Goal: Transaction & Acquisition: Purchase product/service

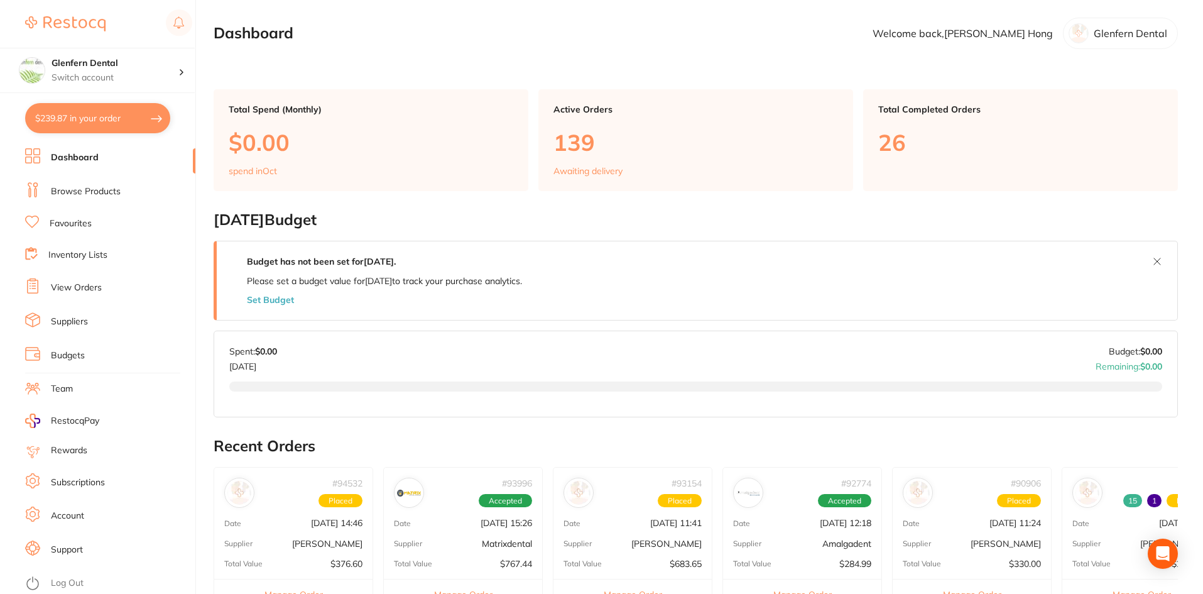
click at [79, 119] on button "$239.87 in your order" at bounding box center [97, 118] width 145 height 30
checkbox input "true"
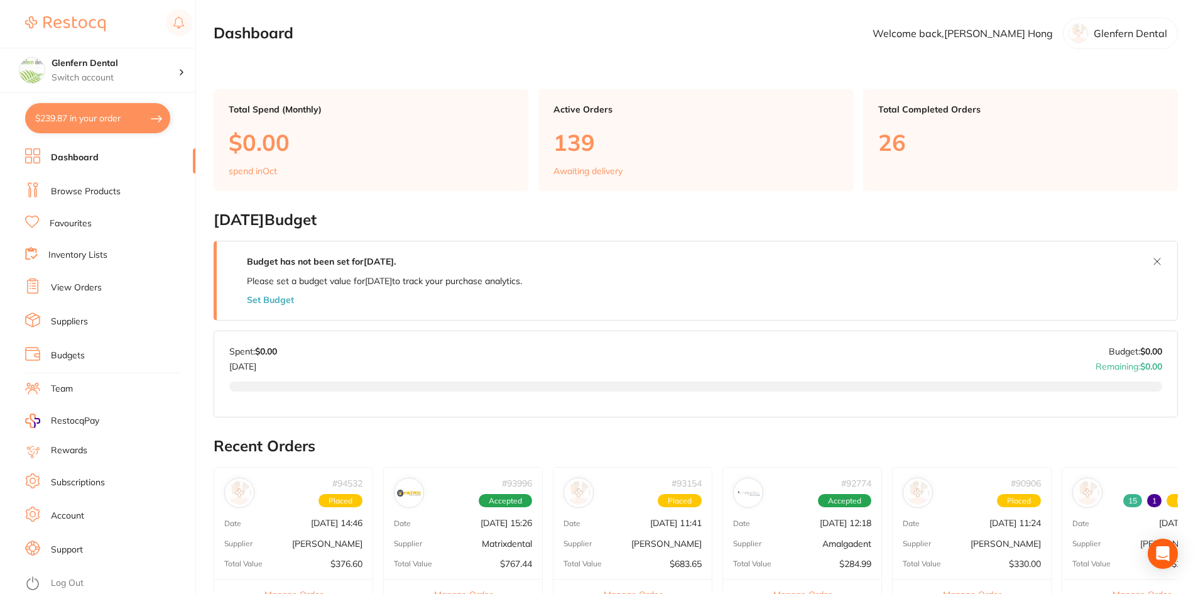
checkbox input "true"
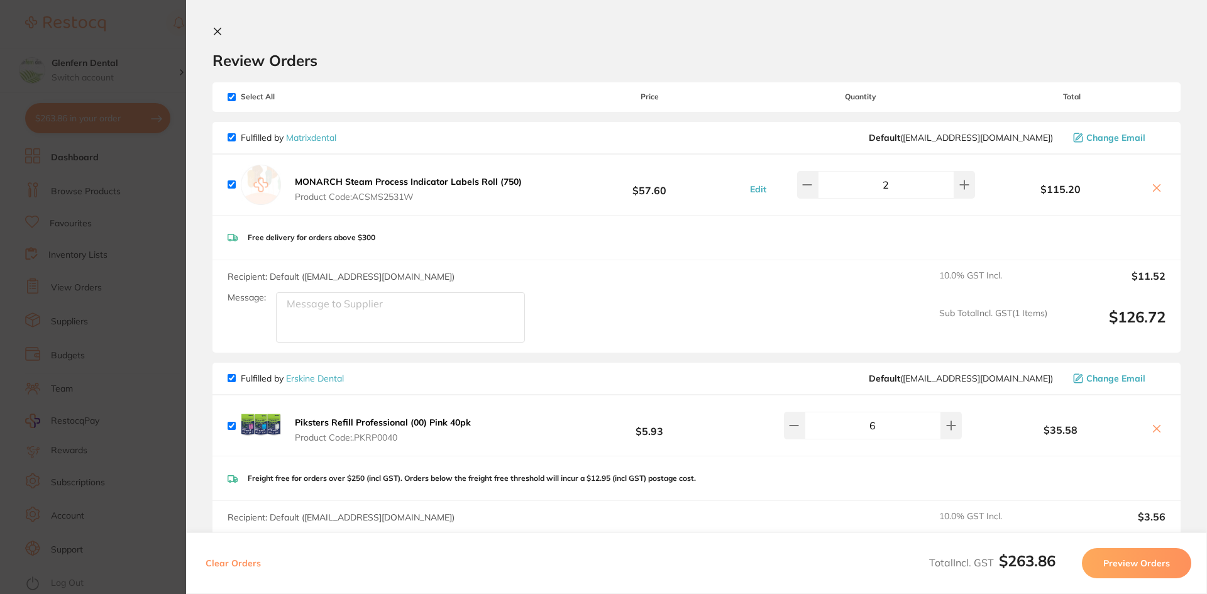
click at [219, 36] on button at bounding box center [219, 32] width 15 height 12
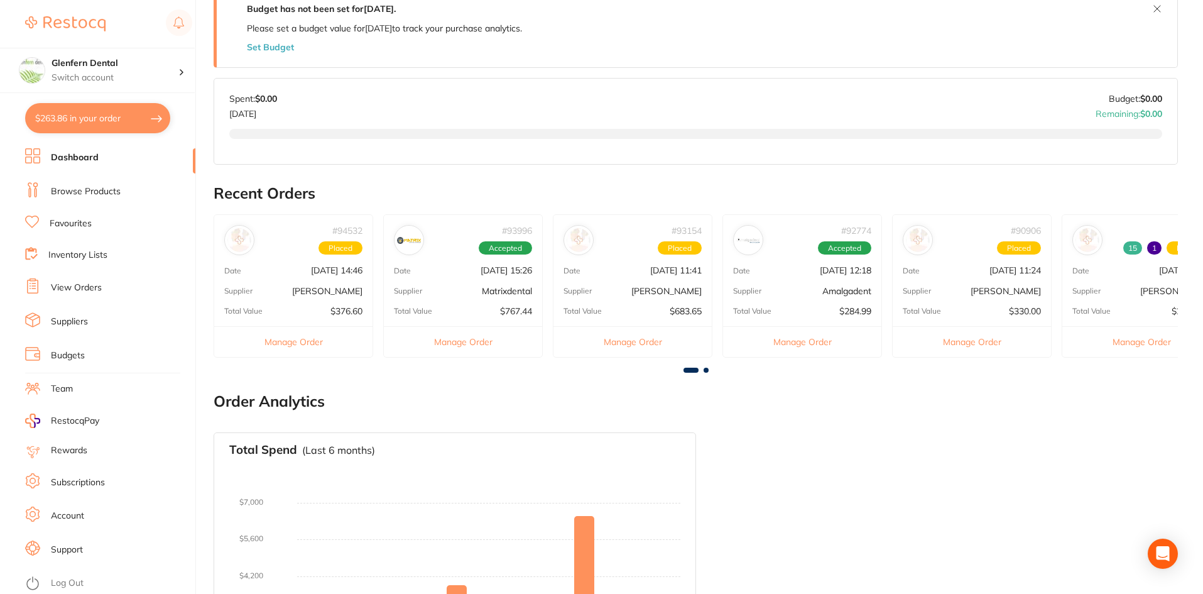
scroll to position [257, 0]
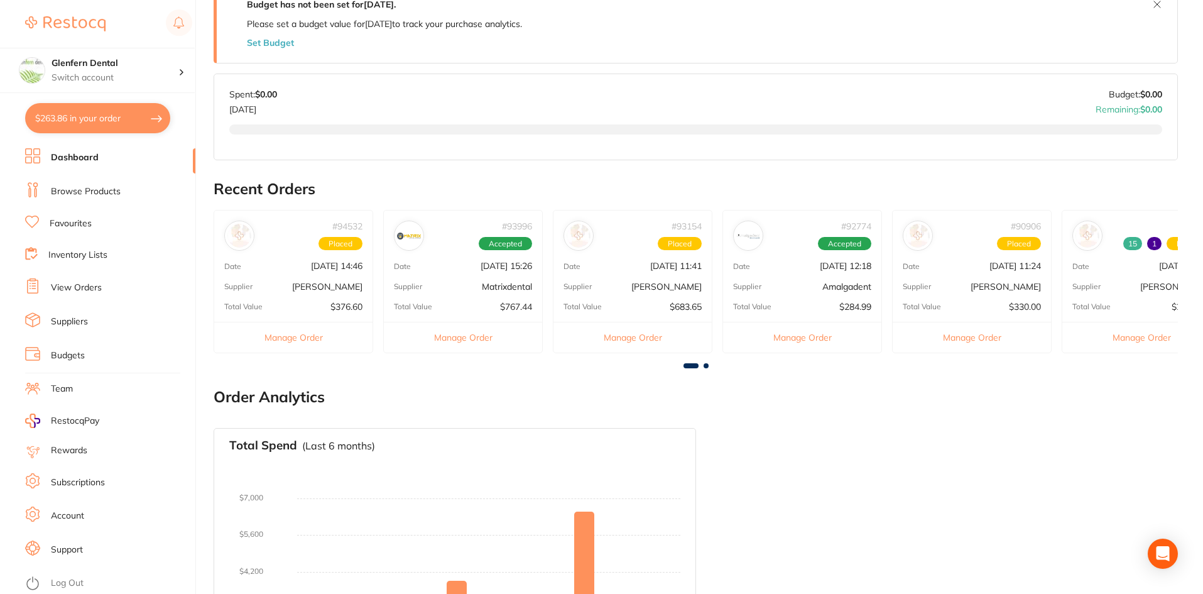
click at [302, 338] on button "Manage Order" at bounding box center [293, 337] width 158 height 31
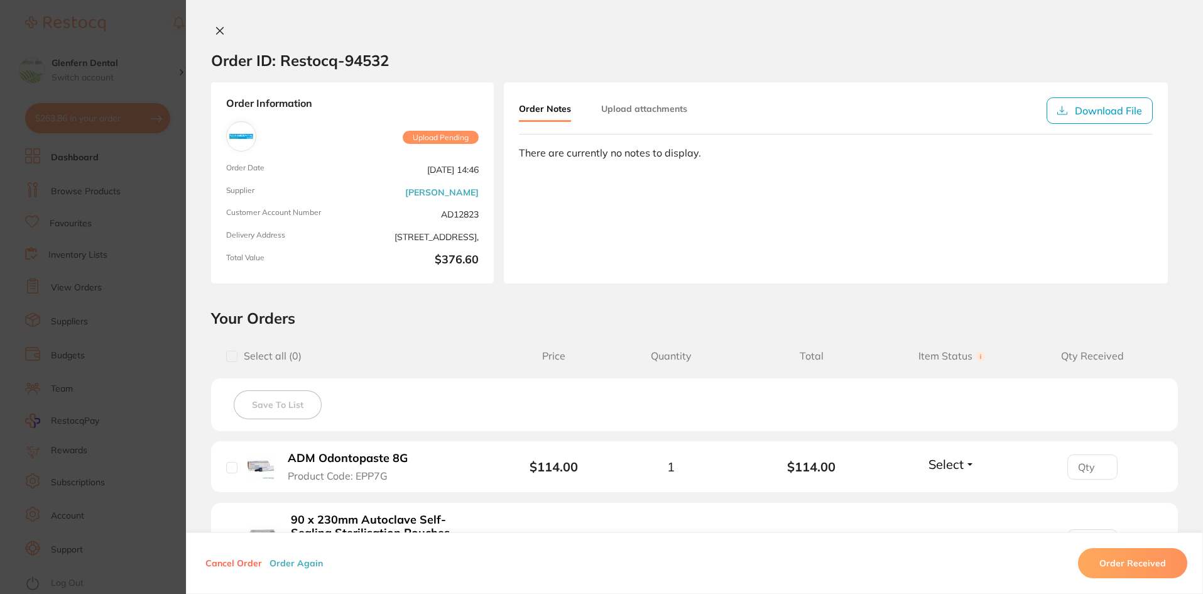
scroll to position [6, 0]
click at [217, 31] on icon at bounding box center [220, 31] width 7 height 7
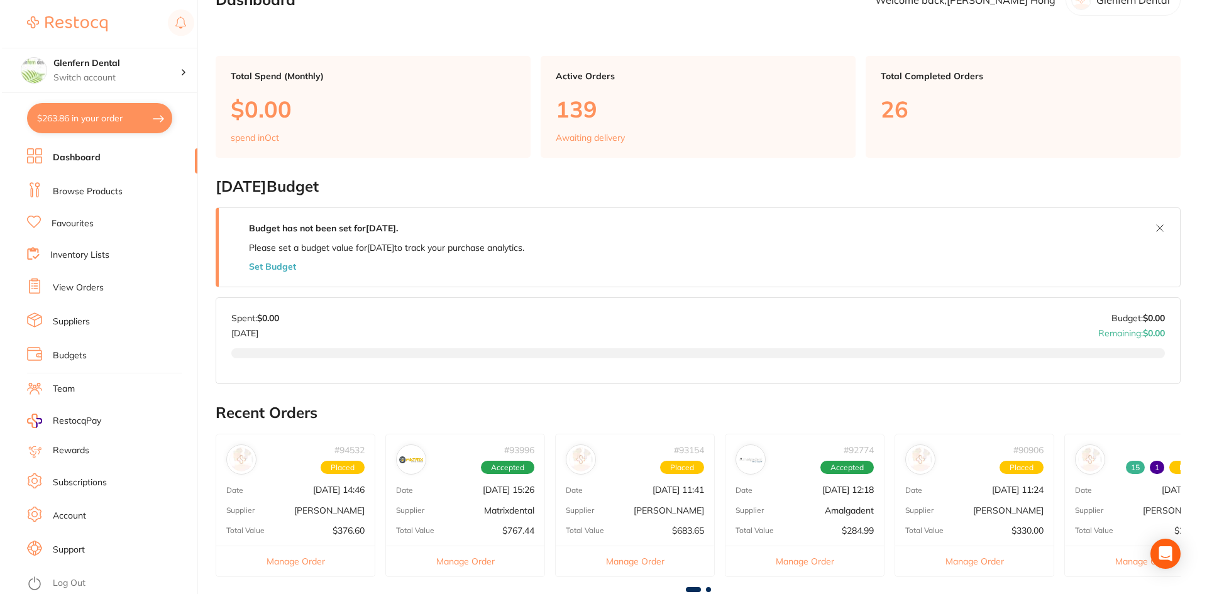
scroll to position [0, 0]
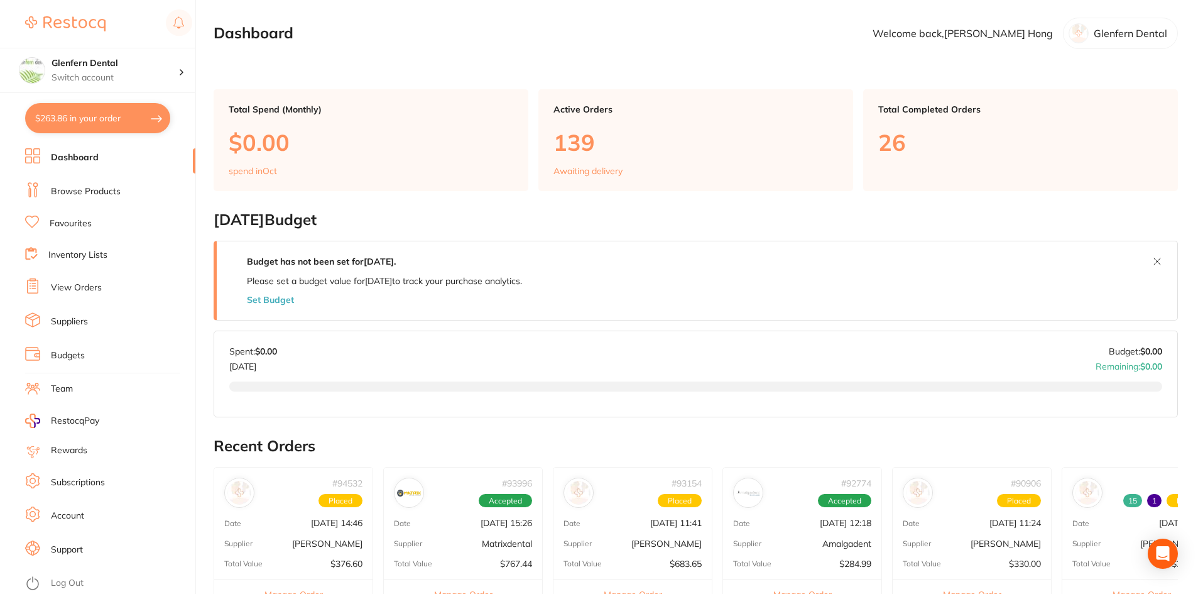
click at [136, 114] on button "$263.86 in your order" at bounding box center [97, 118] width 145 height 30
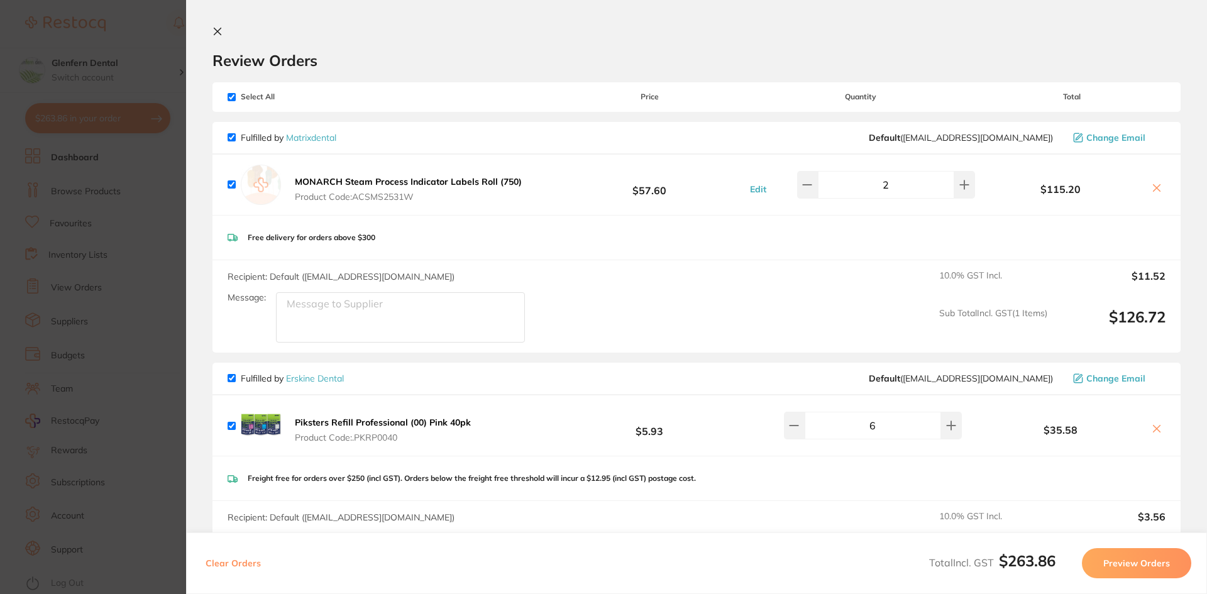
click at [217, 31] on icon at bounding box center [217, 31] width 7 height 7
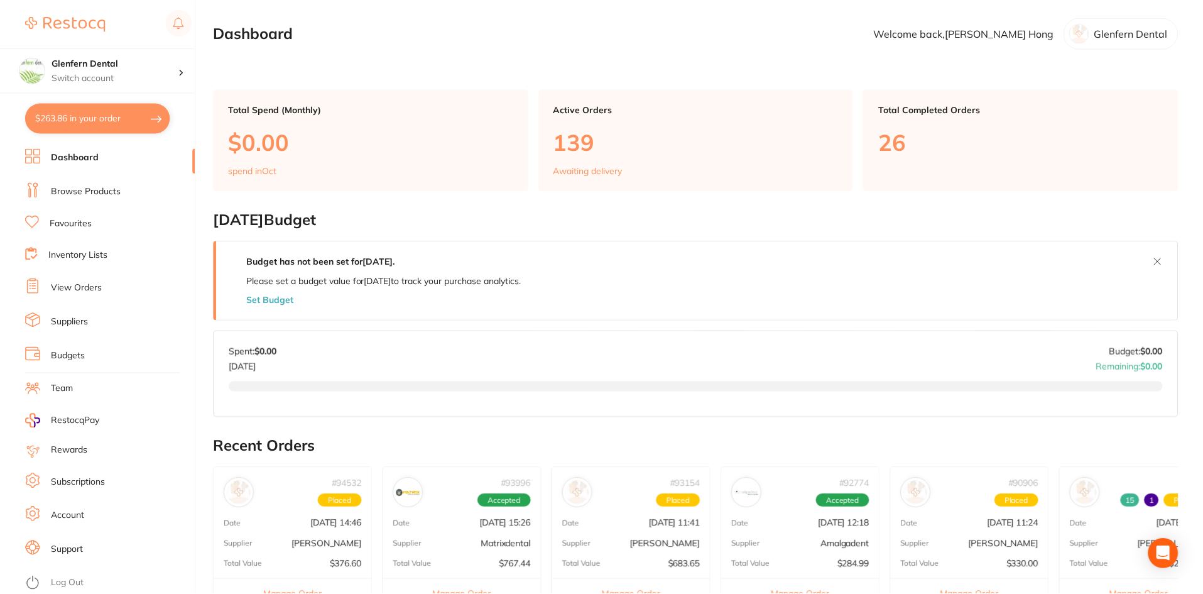
scroll to position [1, 0]
click at [112, 192] on link "Browse Products" at bounding box center [86, 191] width 70 height 13
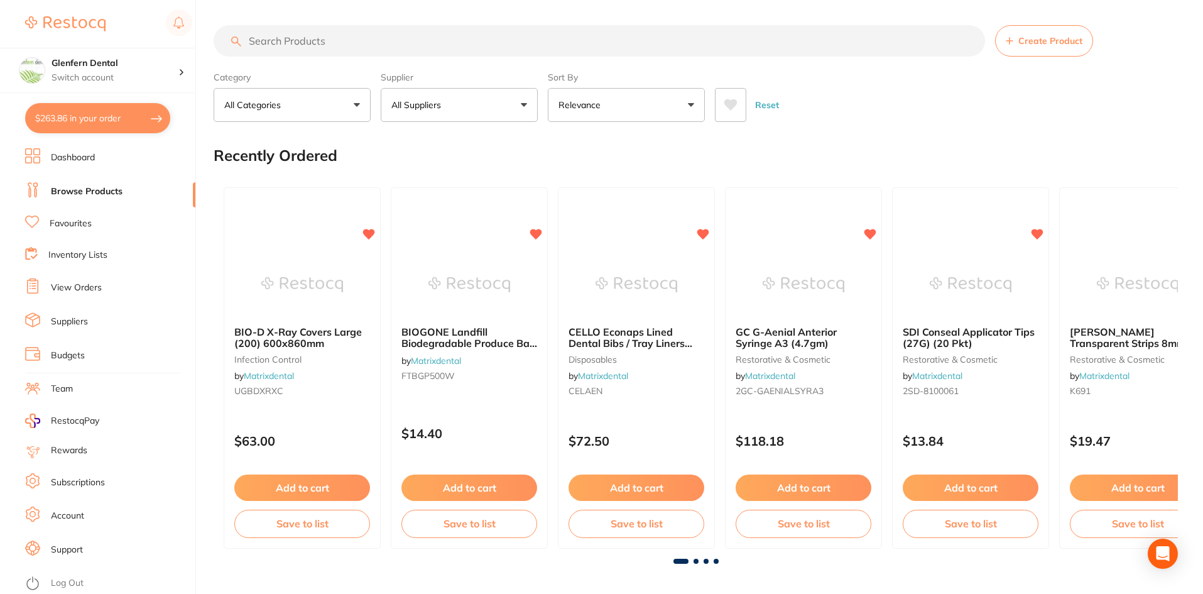
click at [277, 40] on input "search" at bounding box center [600, 40] width 772 height 31
type input "steri pouches"
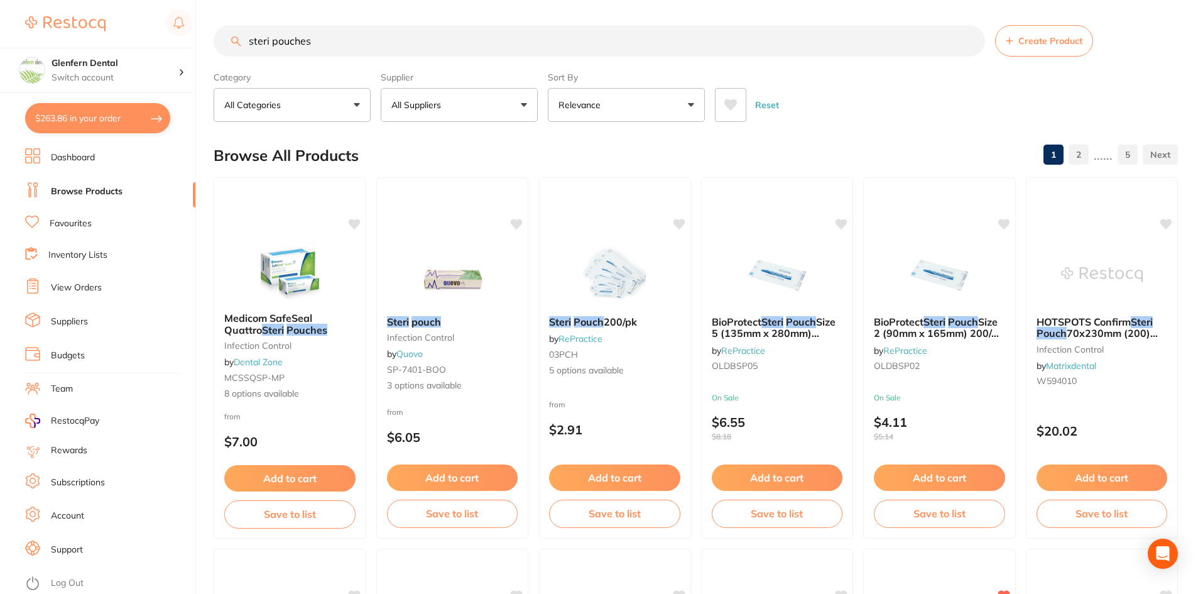
click at [523, 106] on button "All Suppliers" at bounding box center [459, 105] width 157 height 34
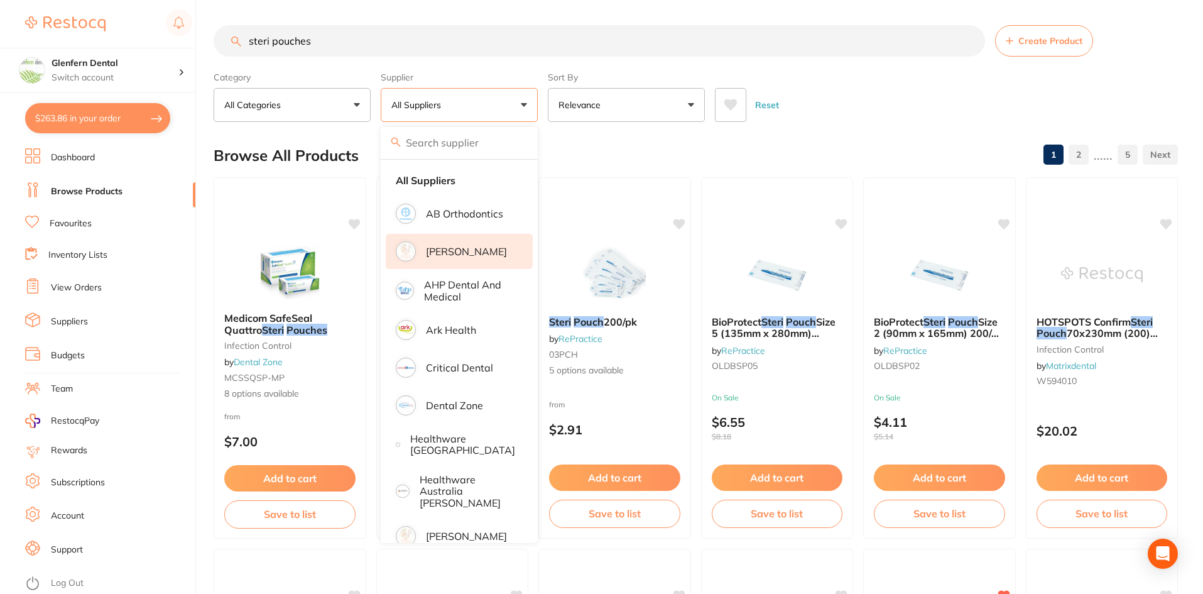
click at [444, 252] on p "[PERSON_NAME]" at bounding box center [466, 251] width 81 height 11
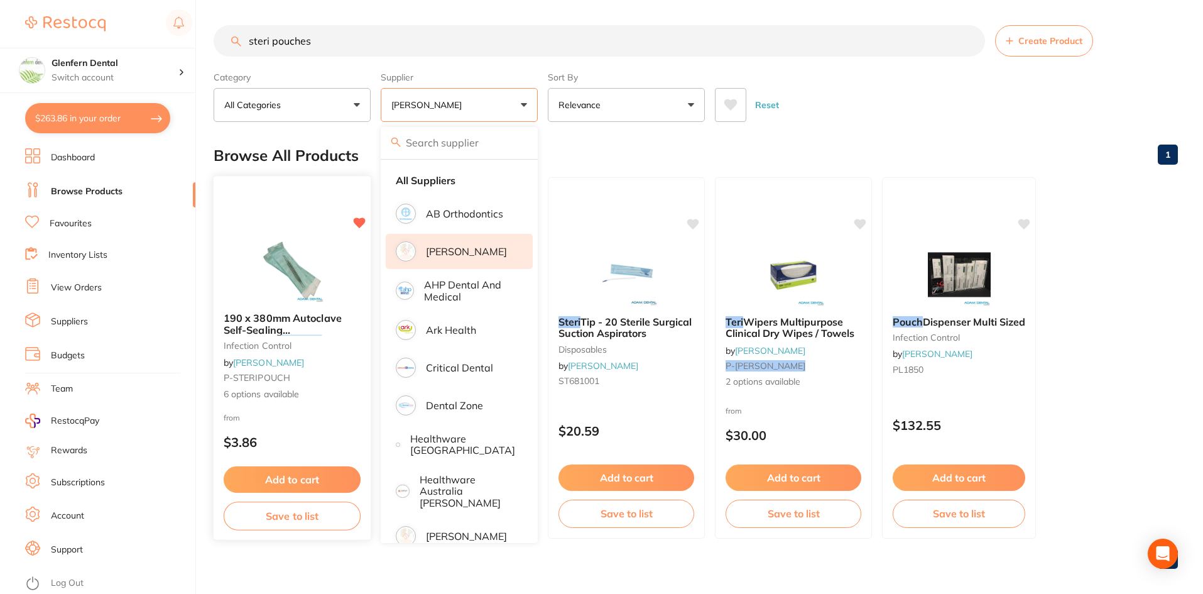
click at [302, 324] on span "190 x 380mm Autoclave Self-Sealing Sterilisation" at bounding box center [283, 330] width 118 height 36
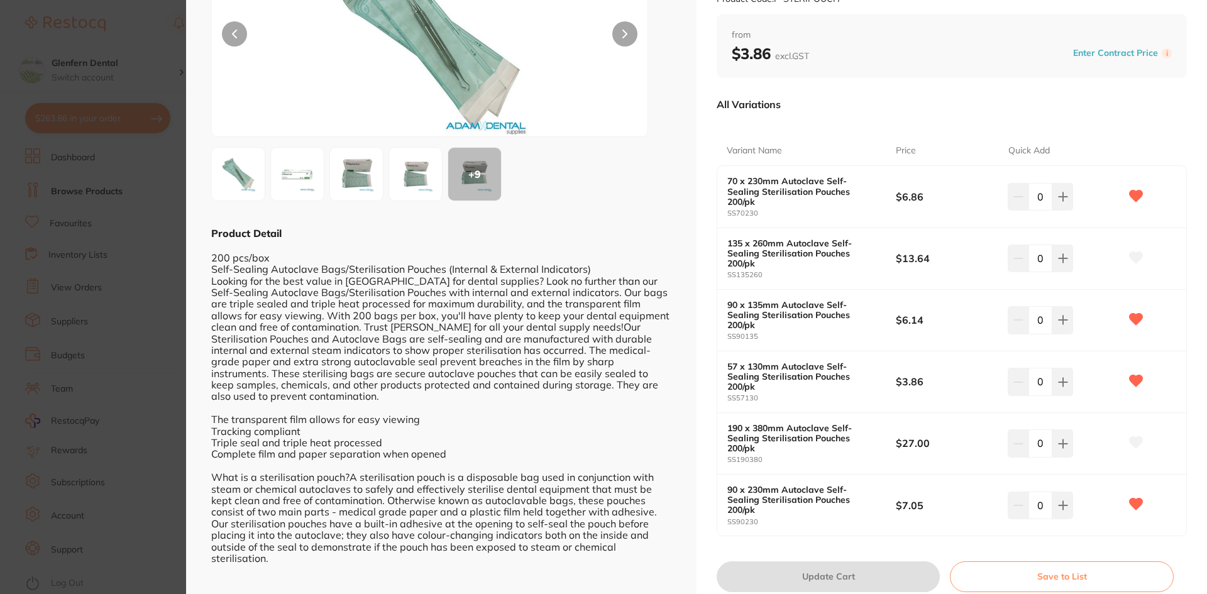
scroll to position [145, 0]
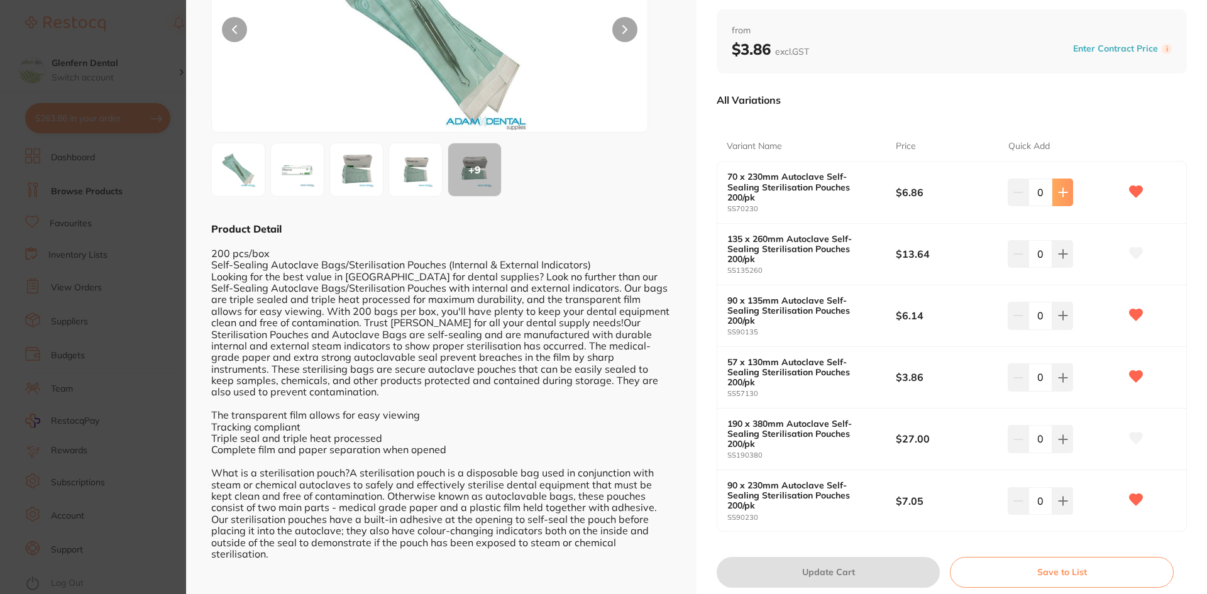
click at [1060, 188] on icon at bounding box center [1062, 192] width 8 height 8
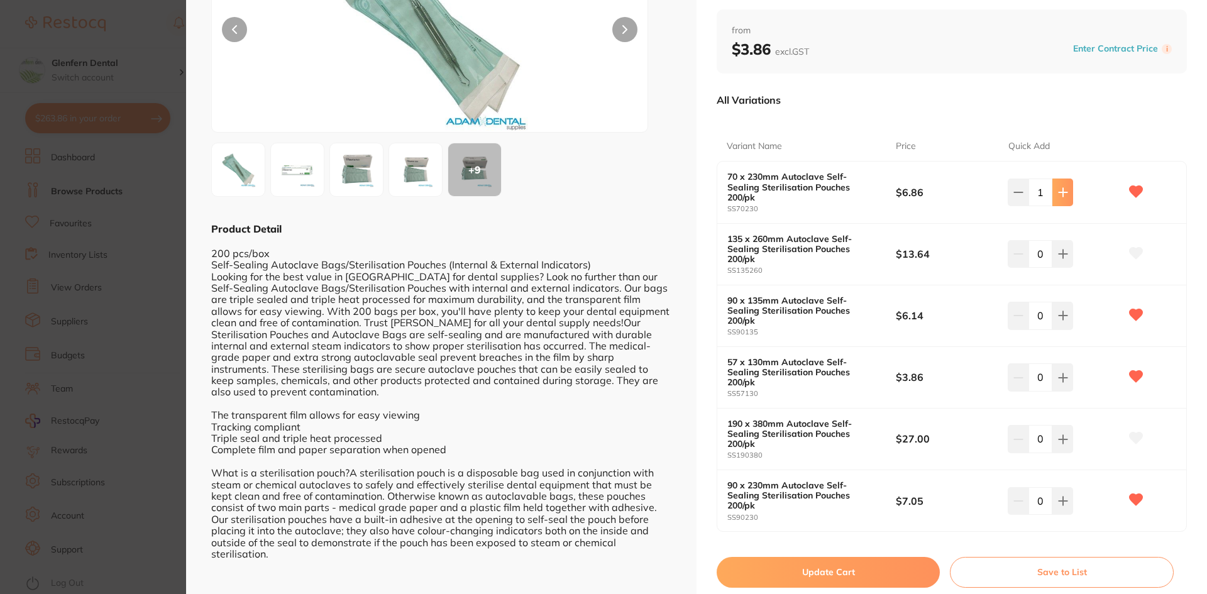
click at [1060, 188] on icon at bounding box center [1062, 192] width 8 height 8
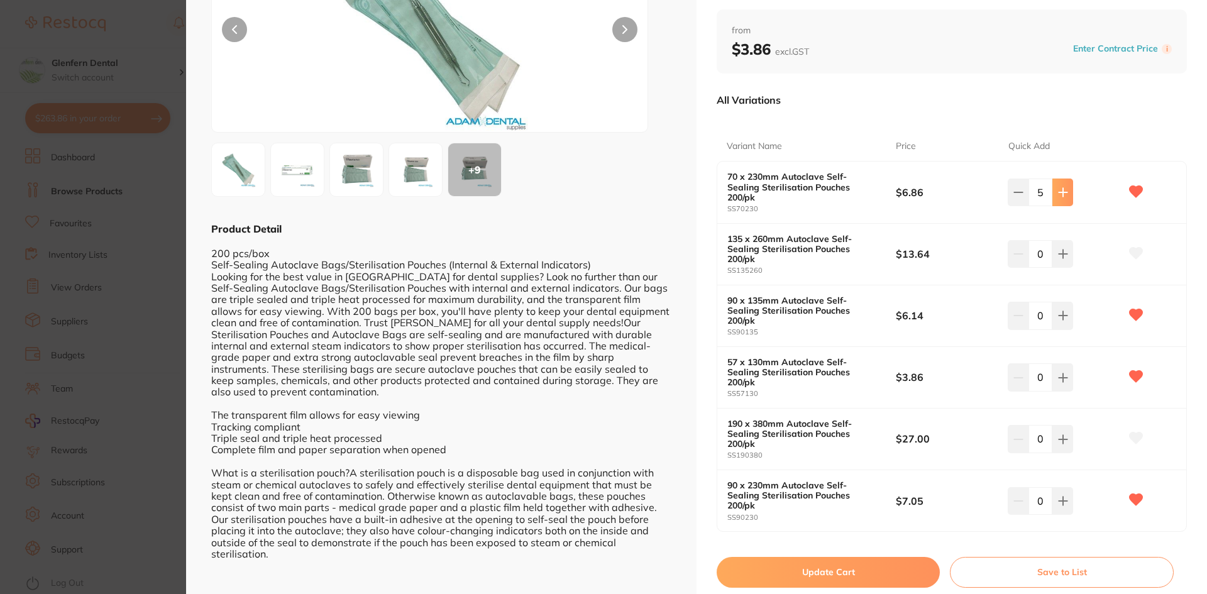
type input "6"
click at [833, 557] on button "Update Cart" at bounding box center [827, 572] width 223 height 30
checkbox input "false"
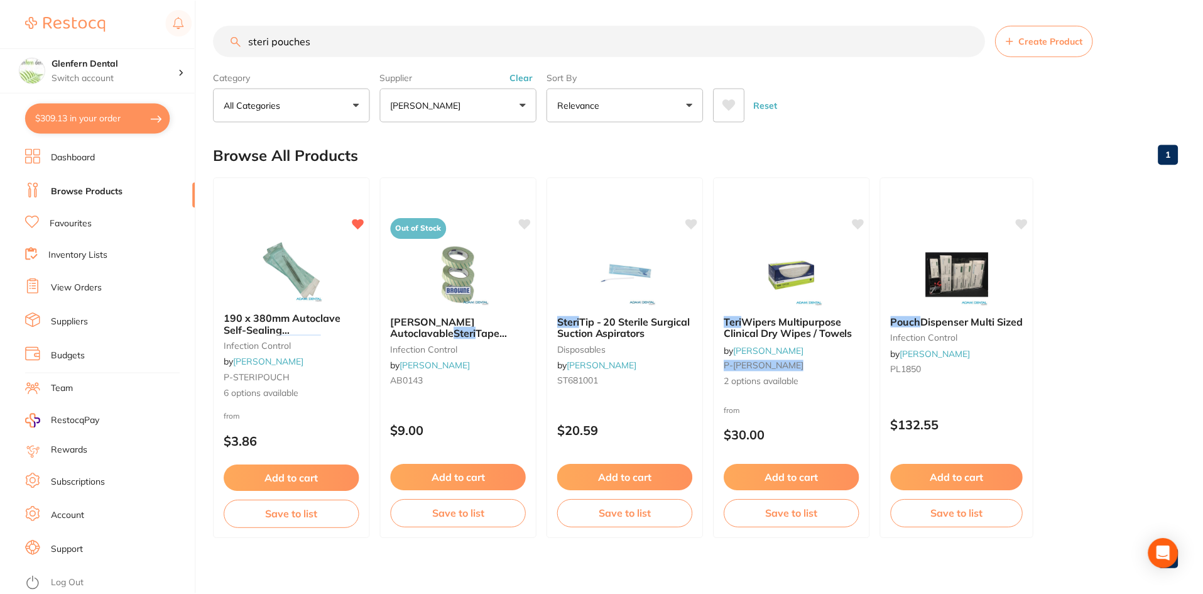
scroll to position [1, 0]
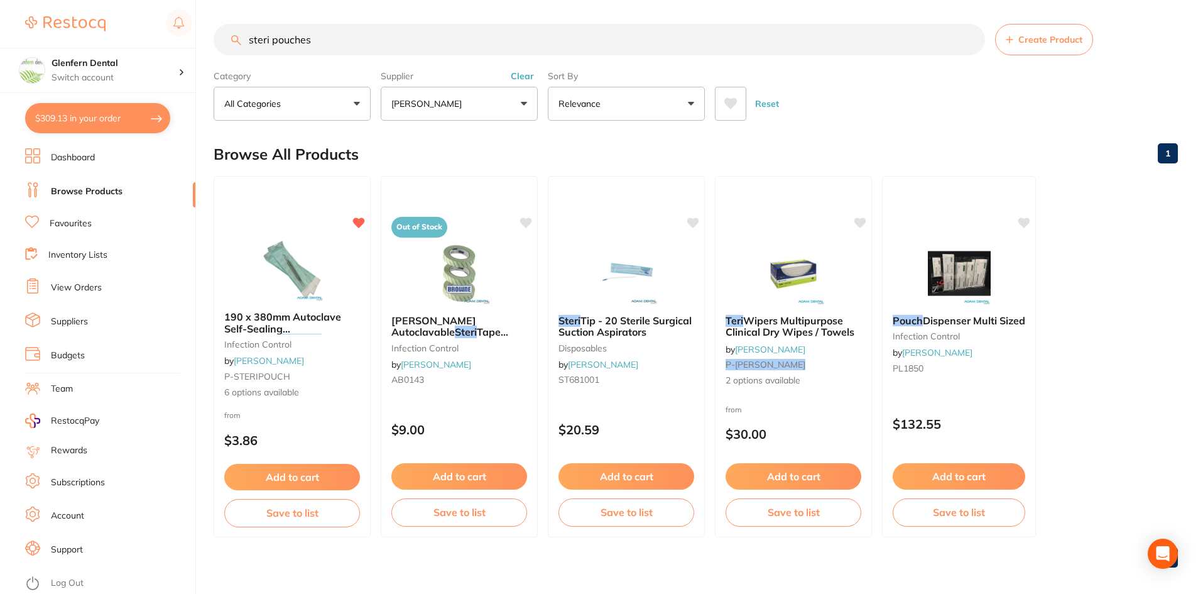
click at [336, 35] on input "steri pouches" at bounding box center [600, 39] width 772 height 31
type input "s"
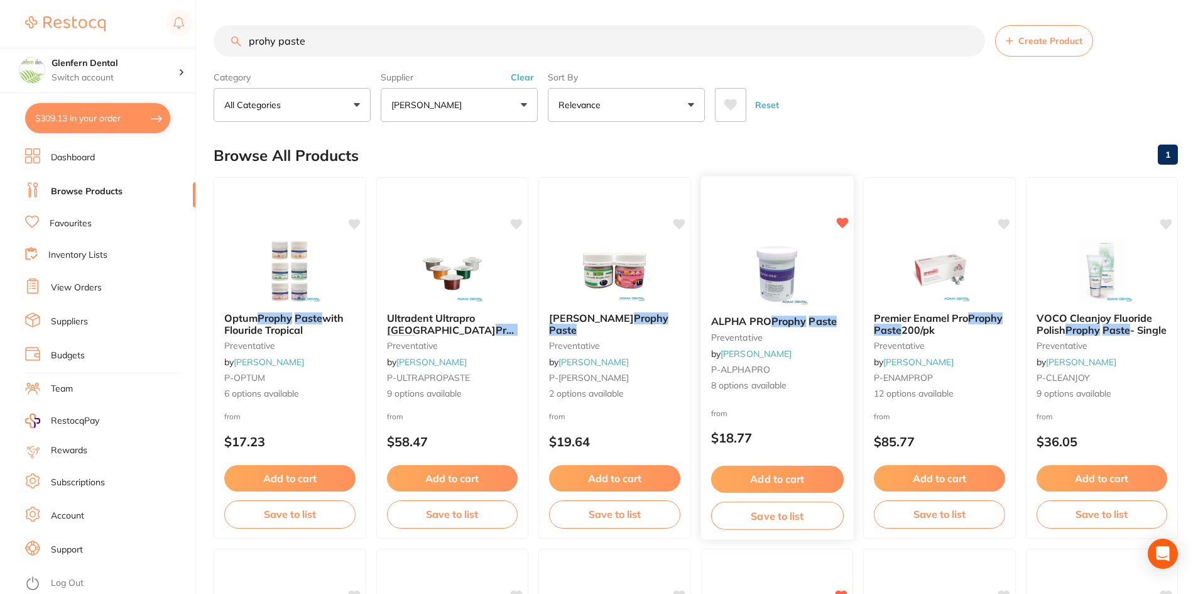
click at [762, 321] on span "ALPHA PRO" at bounding box center [741, 321] width 60 height 13
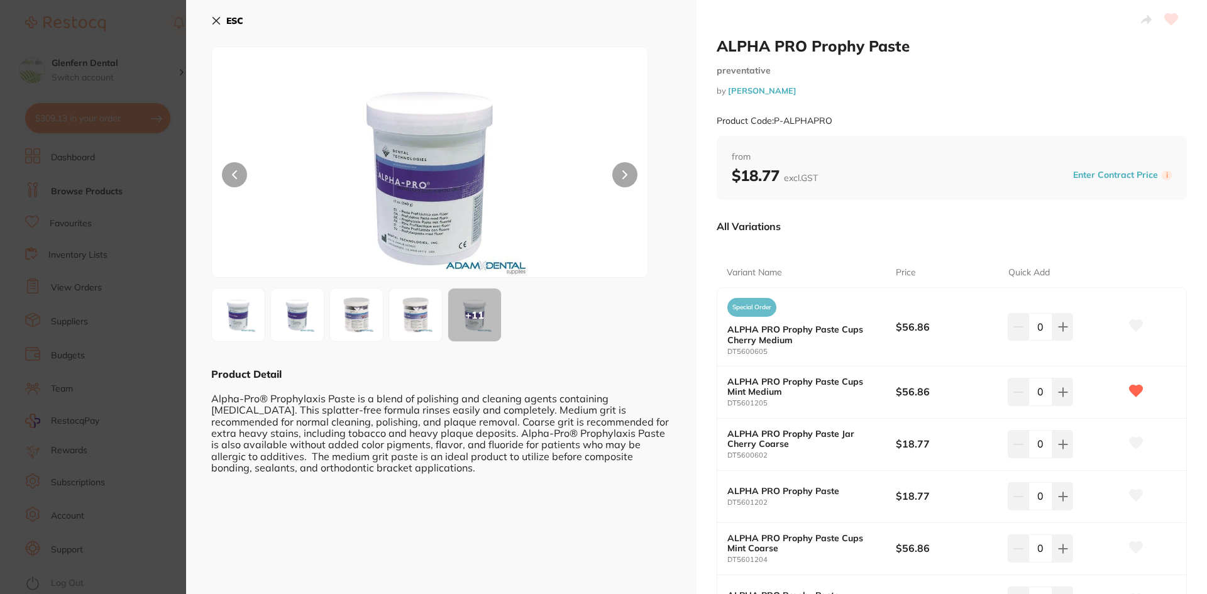
click at [215, 20] on icon at bounding box center [216, 21] width 7 height 7
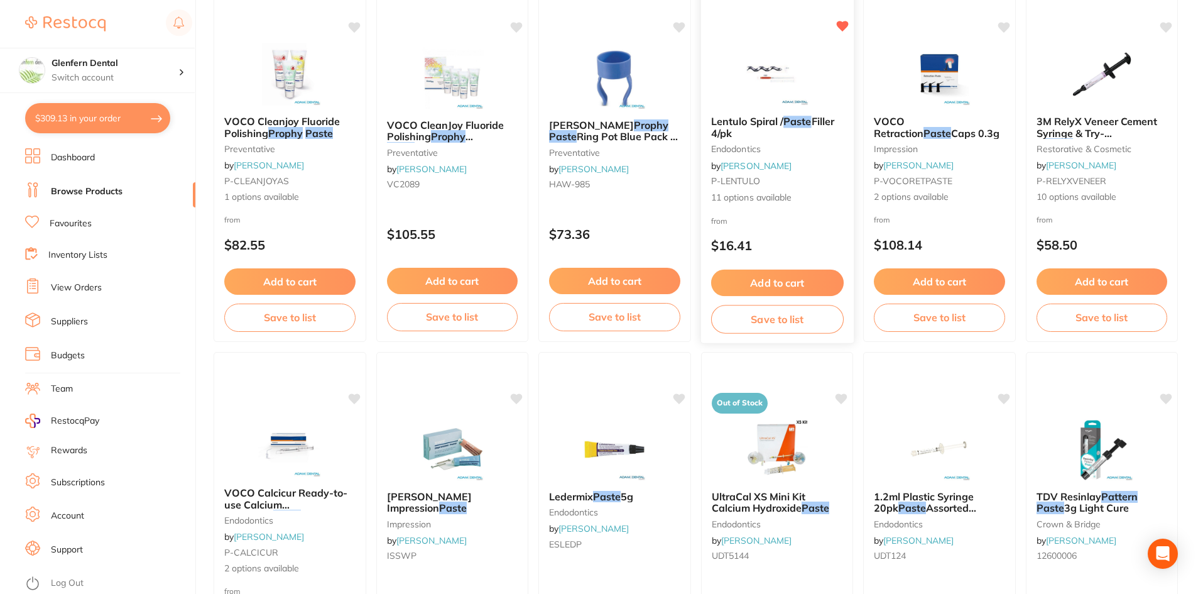
scroll to position [567, 0]
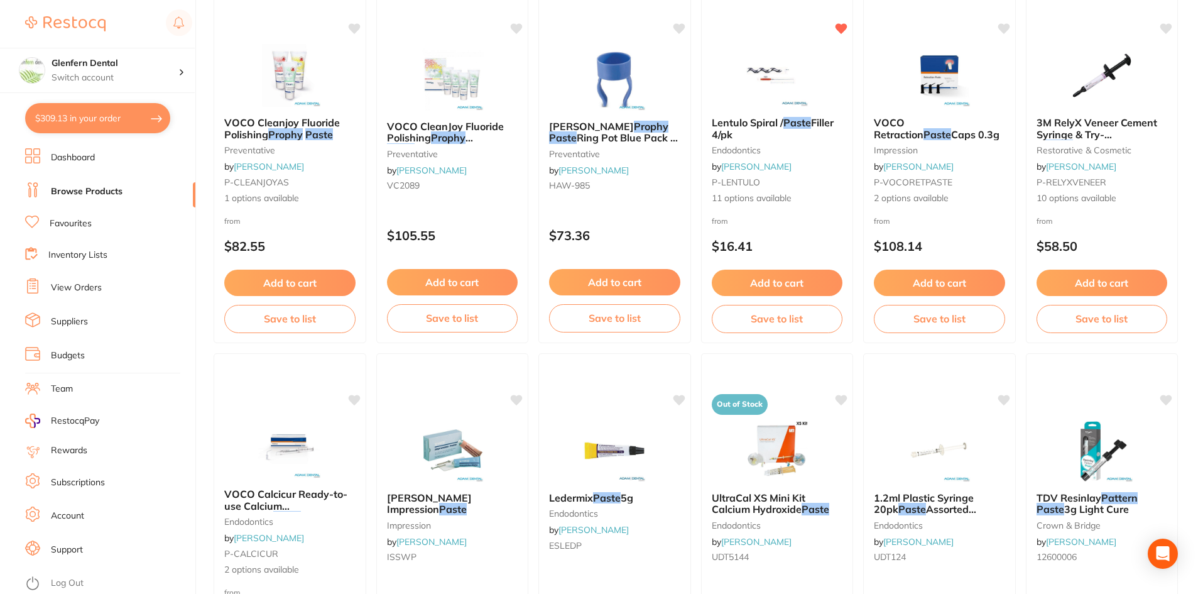
click at [79, 192] on link "Browse Products" at bounding box center [87, 191] width 72 height 13
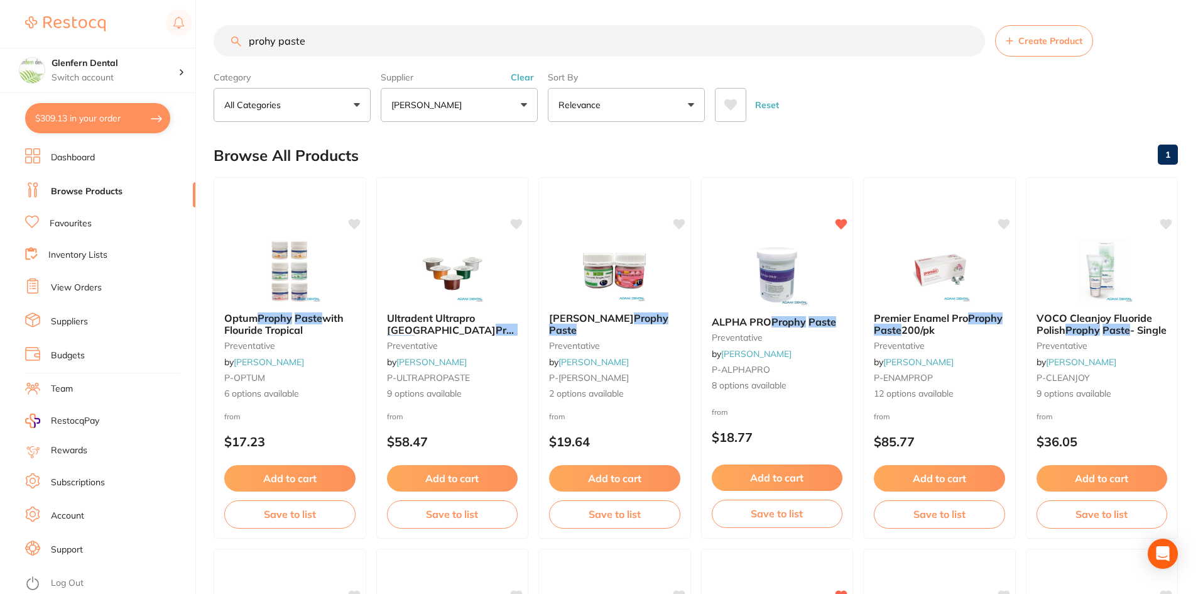
click at [314, 41] on input "prohy paste" at bounding box center [600, 40] width 772 height 31
type input "p"
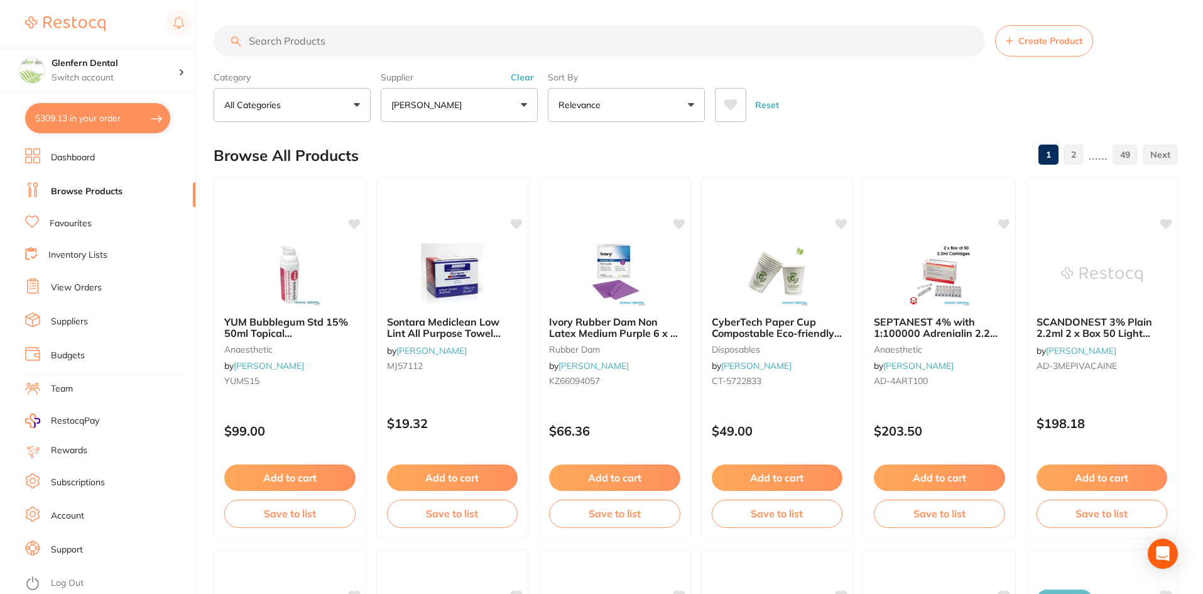
paste input "DT15560"
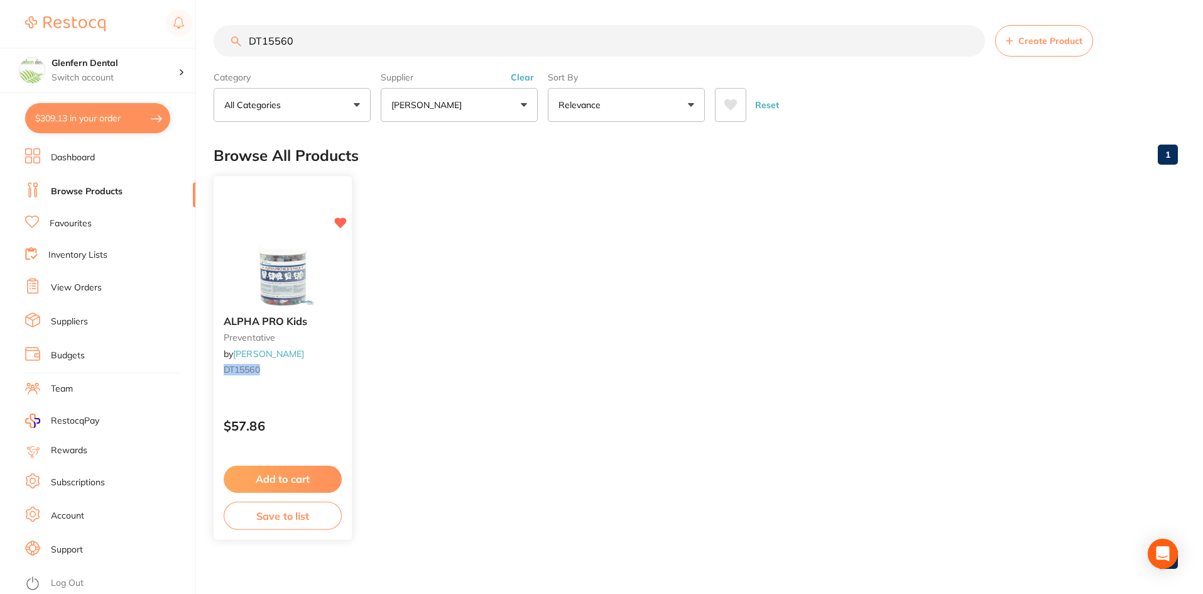
type input "DT15560"
click at [249, 322] on span "ALPHA PRO Kids" at bounding box center [266, 321] width 84 height 13
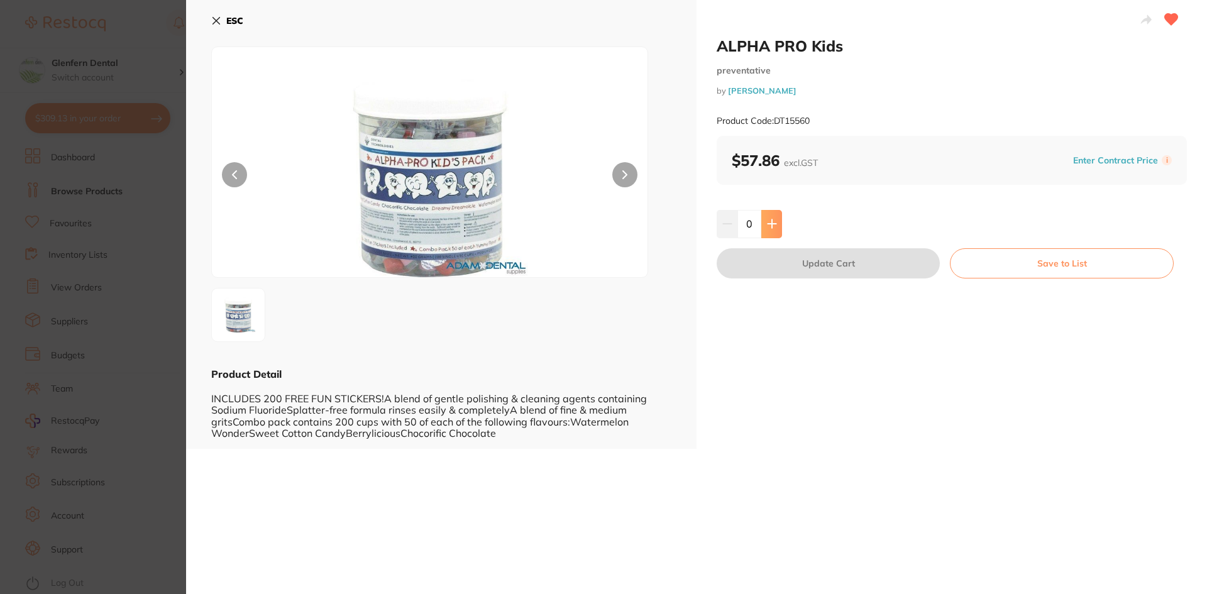
click at [767, 225] on icon at bounding box center [772, 224] width 10 height 10
type input "1"
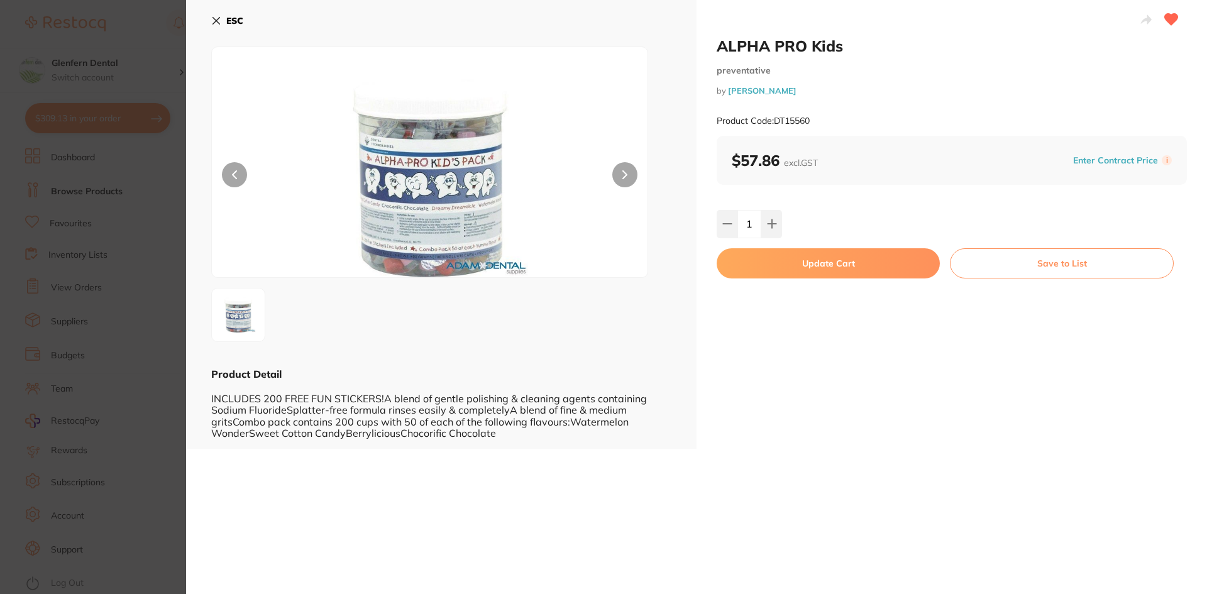
click at [806, 261] on button "Update Cart" at bounding box center [827, 263] width 223 height 30
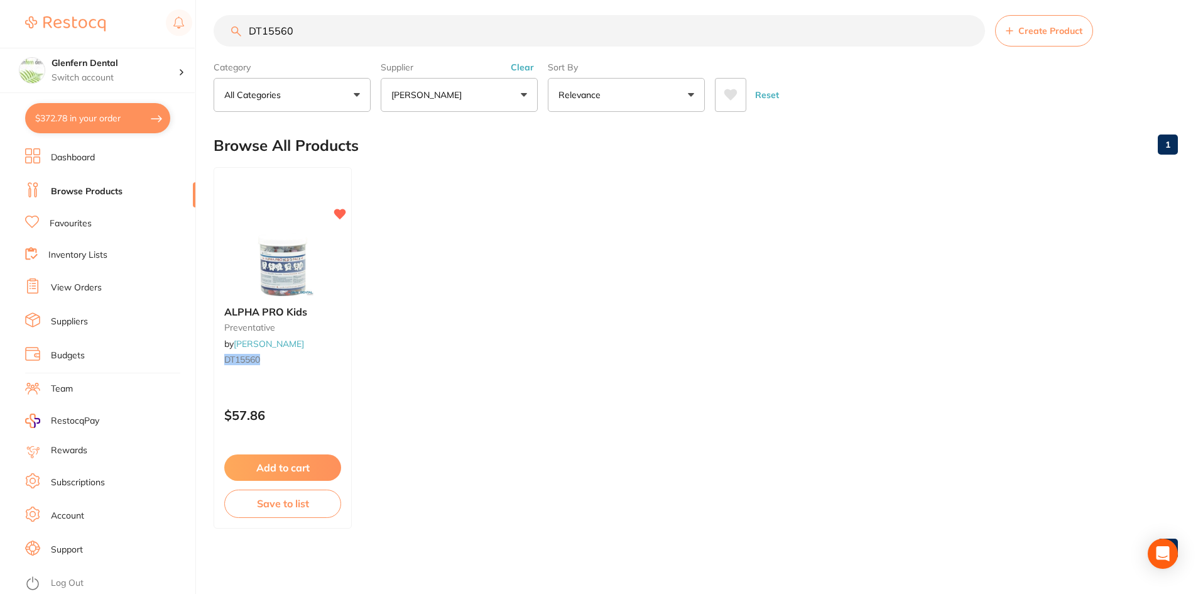
click at [345, 30] on input "DT15560" at bounding box center [600, 30] width 772 height 31
type input "D"
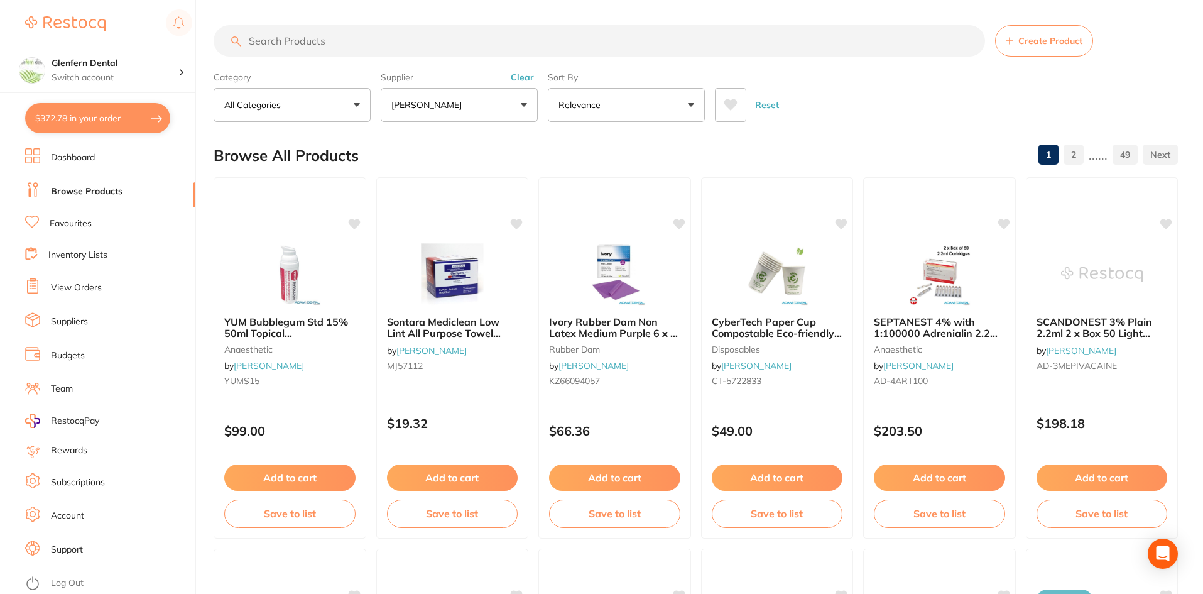
click at [82, 121] on button "$372.78 in your order" at bounding box center [97, 118] width 145 height 30
checkbox input "true"
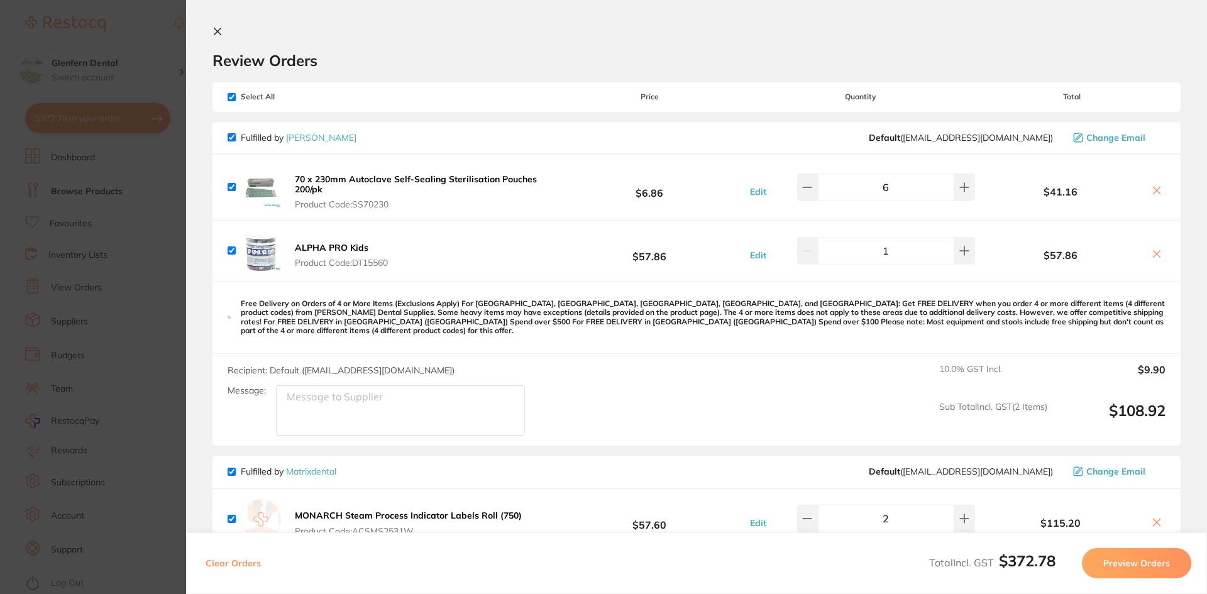
click at [221, 34] on icon at bounding box center [217, 31] width 10 height 10
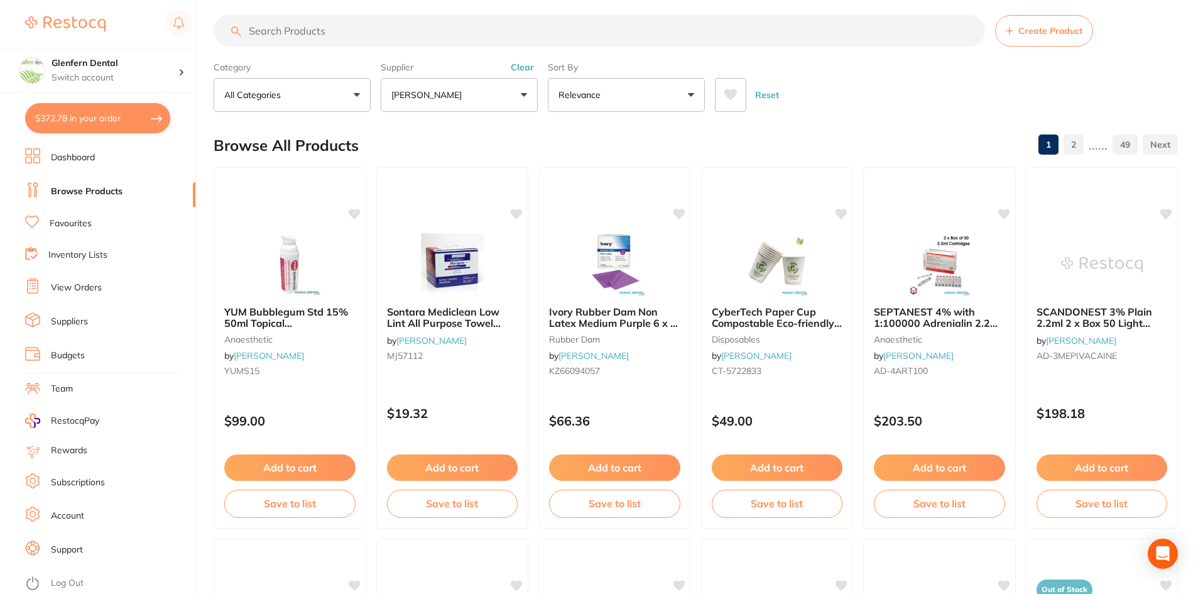
paste input "CT9884706"
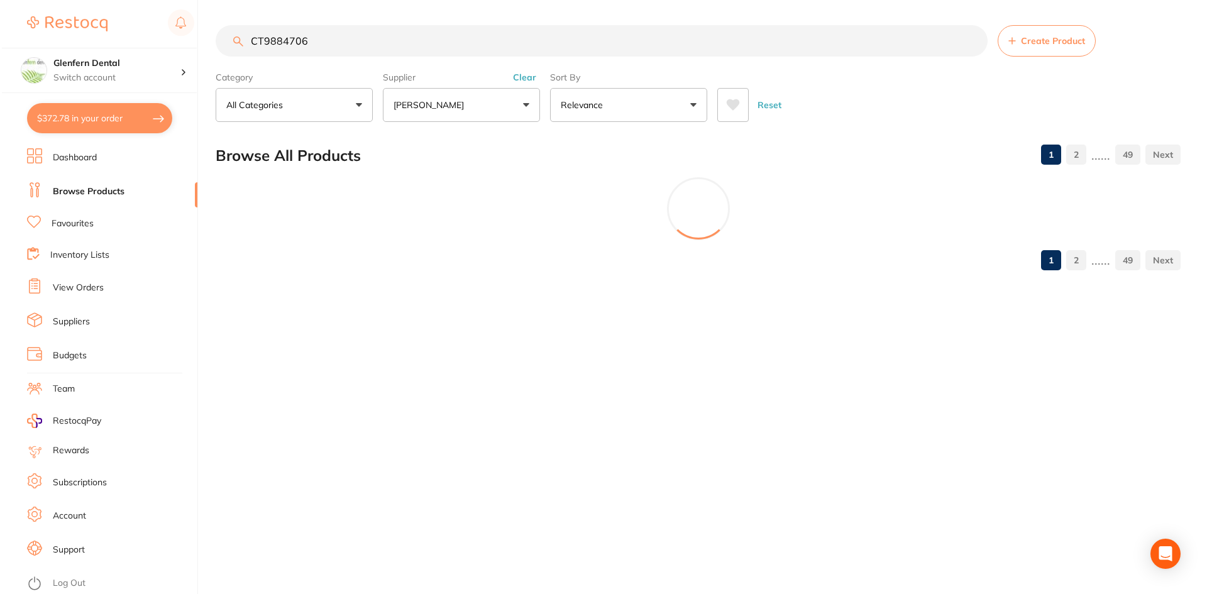
scroll to position [0, 0]
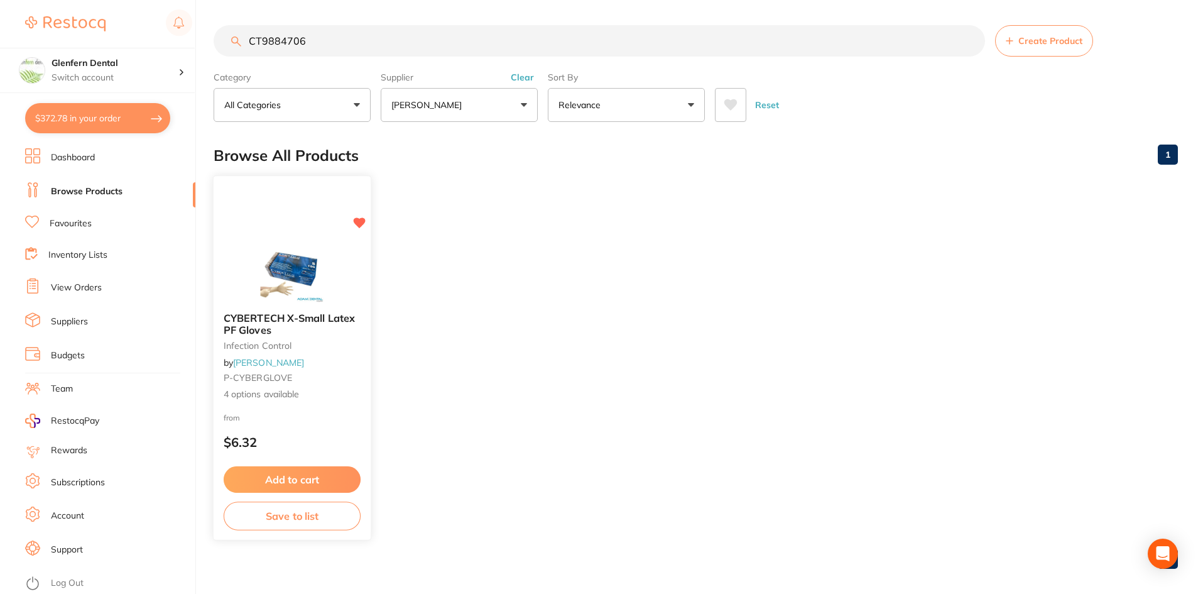
type input "CT9884706"
click at [280, 318] on div "CT9884706 Create Product Category All Categories All Categories infection contr…" at bounding box center [709, 297] width 990 height 594
click at [270, 325] on span "CYBERTECH X-Small Latex PF Gloves" at bounding box center [289, 324] width 131 height 25
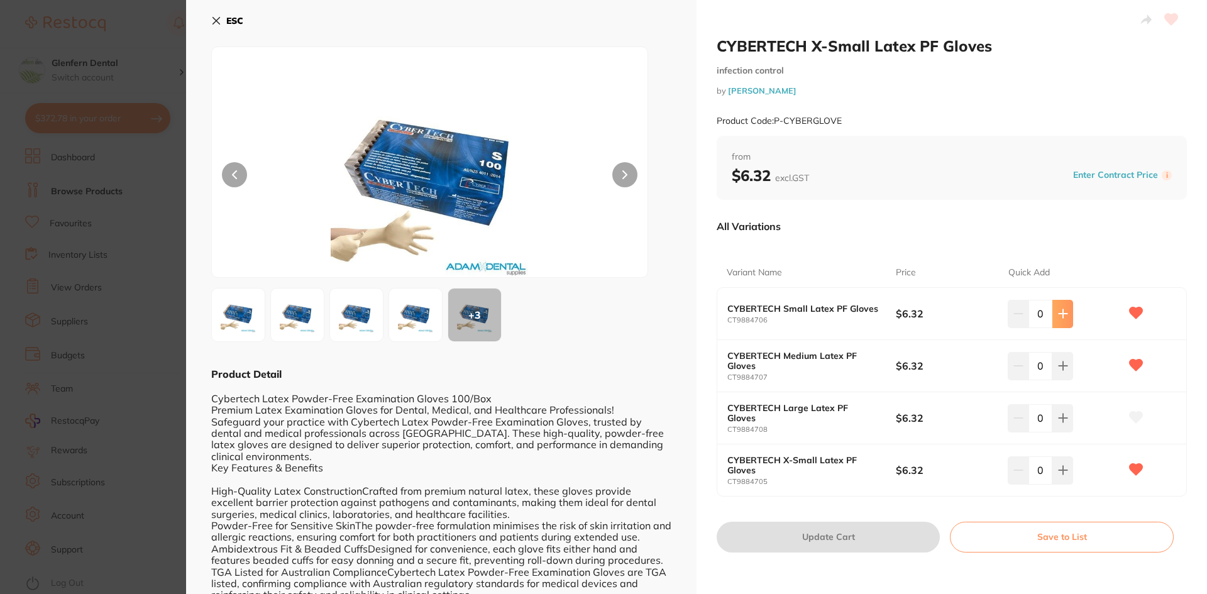
click at [1058, 315] on icon at bounding box center [1063, 314] width 10 height 10
click at [1058, 316] on icon at bounding box center [1063, 314] width 10 height 10
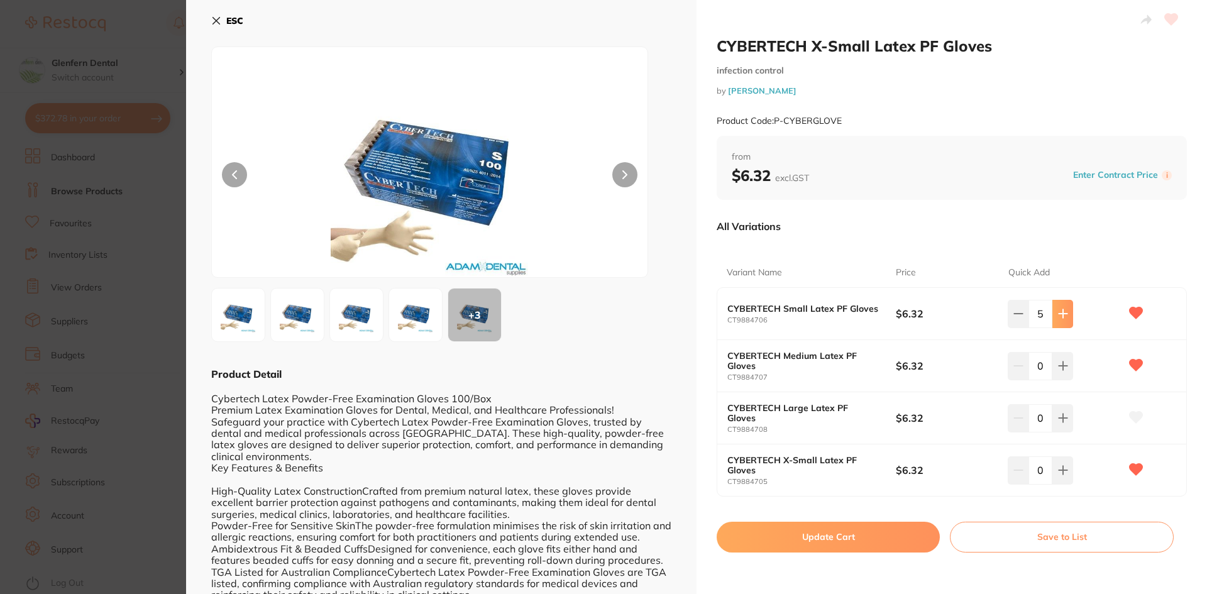
click at [1058, 316] on icon at bounding box center [1063, 314] width 10 height 10
click at [1058, 315] on icon at bounding box center [1063, 314] width 10 height 10
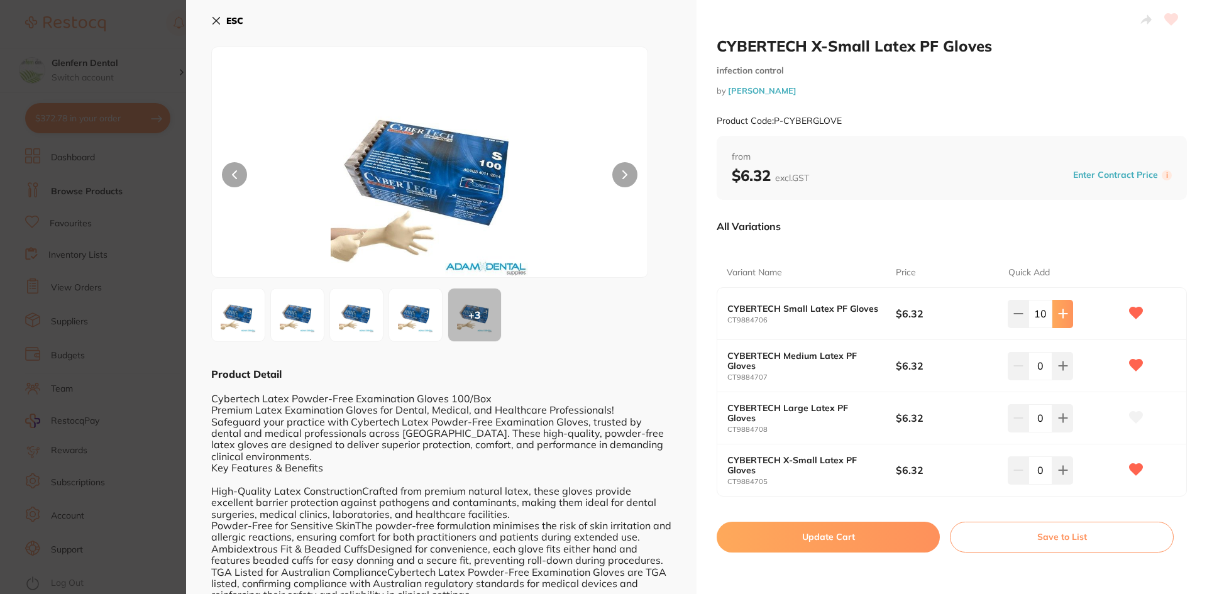
click at [1058, 315] on icon at bounding box center [1063, 314] width 10 height 10
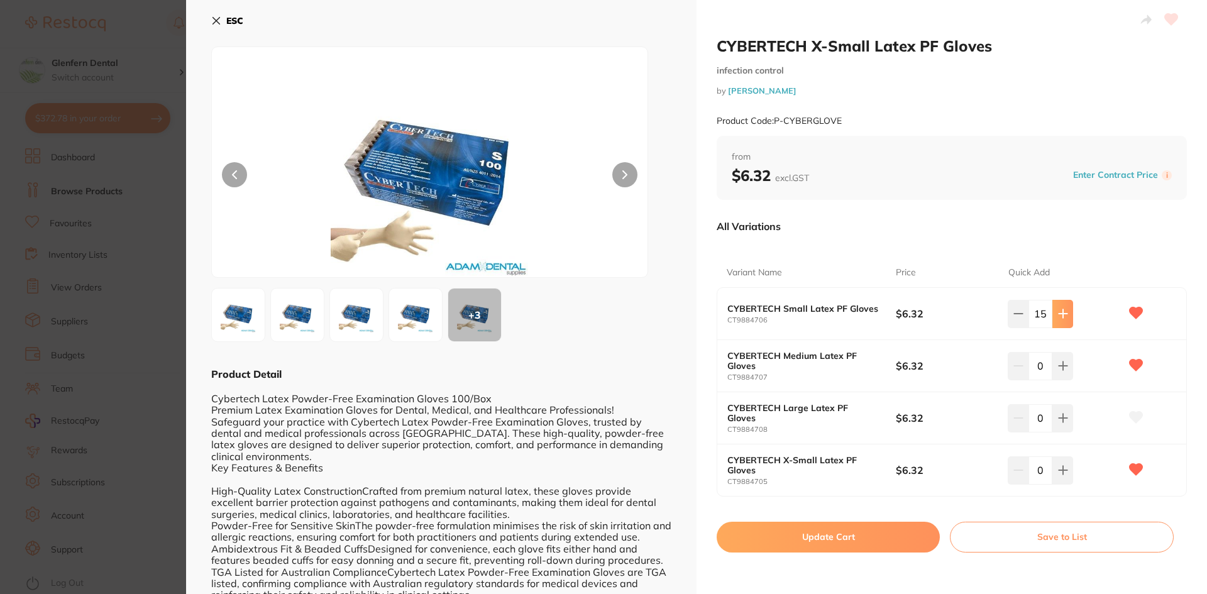
click at [1058, 315] on icon at bounding box center [1063, 314] width 10 height 10
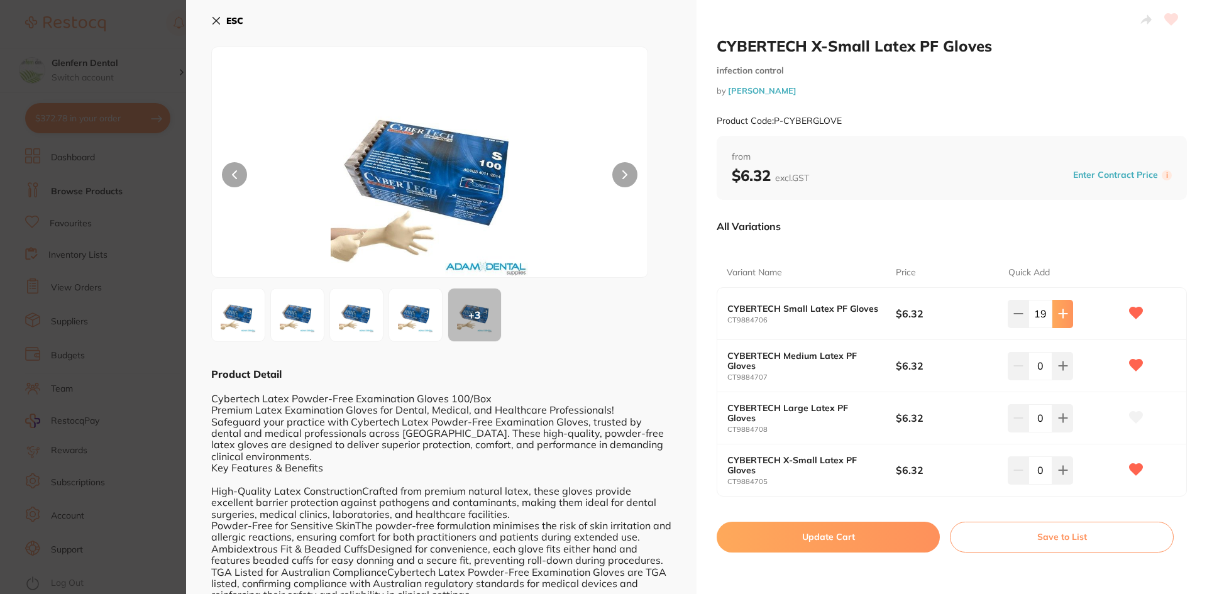
type input "20"
click at [828, 540] on button "Update Cart" at bounding box center [827, 537] width 223 height 30
checkbox input "false"
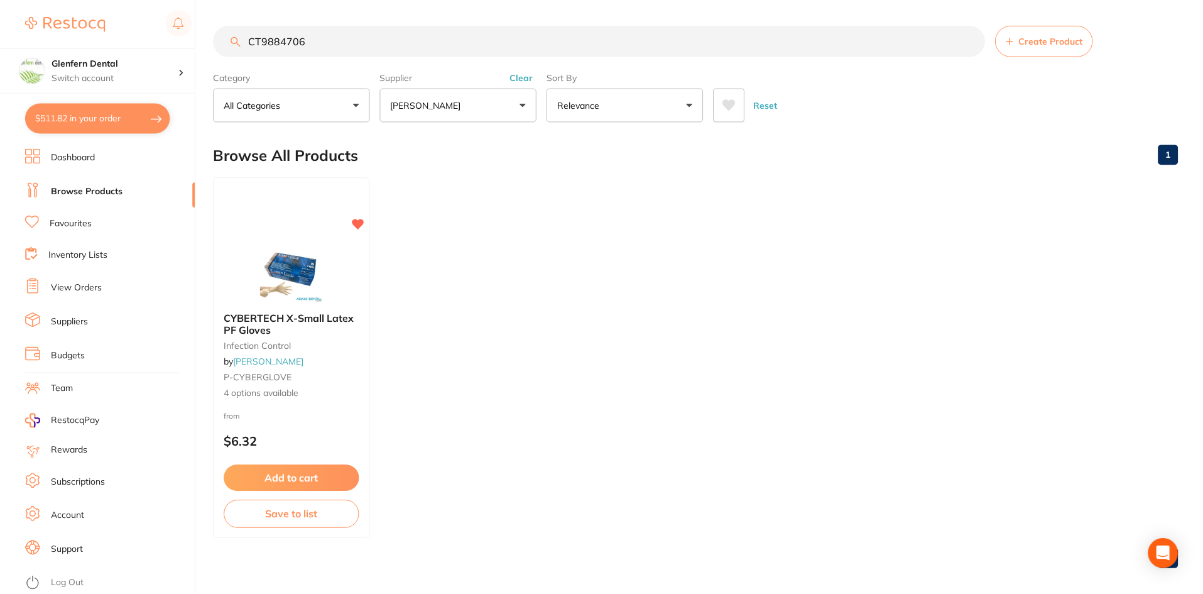
scroll to position [10, 0]
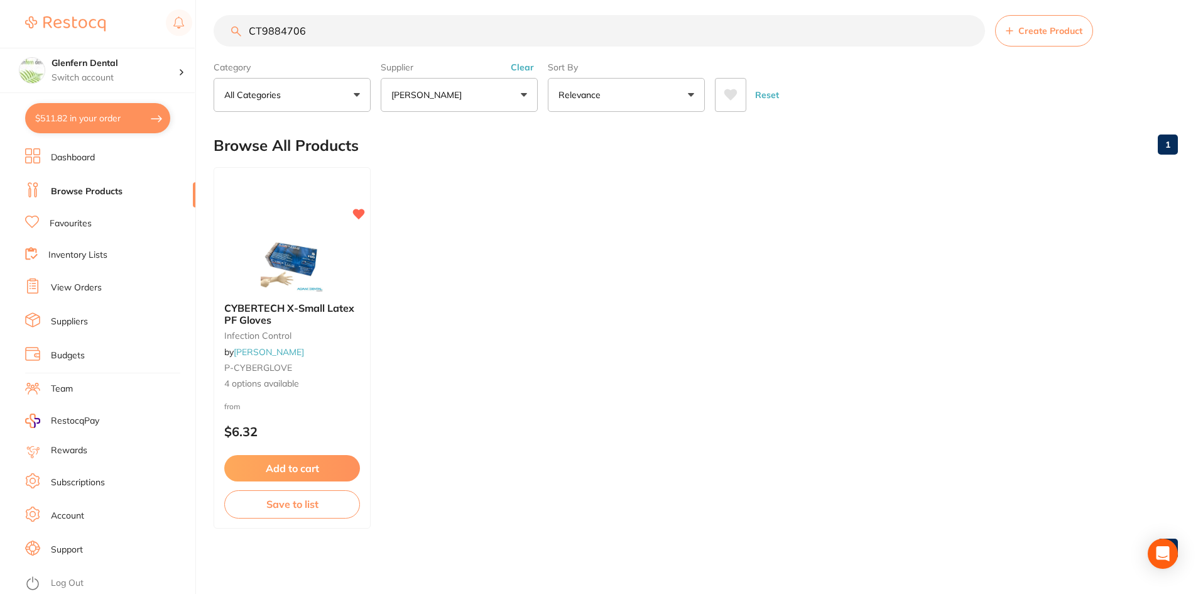
click at [314, 34] on input "CT9884706" at bounding box center [600, 30] width 772 height 31
type input "C"
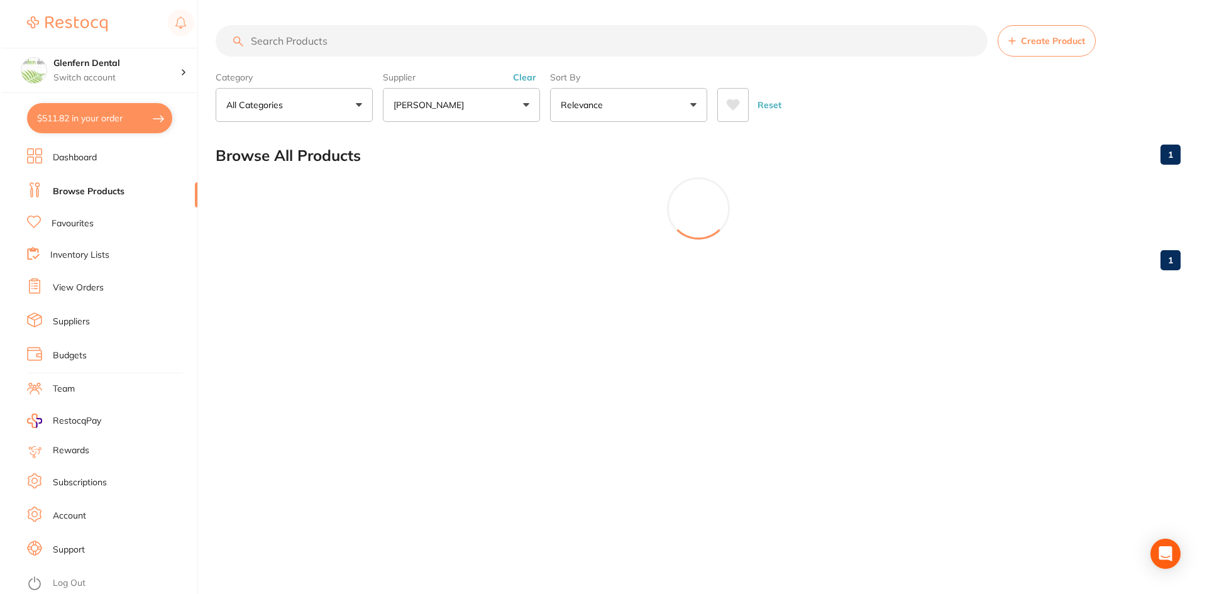
scroll to position [0, 0]
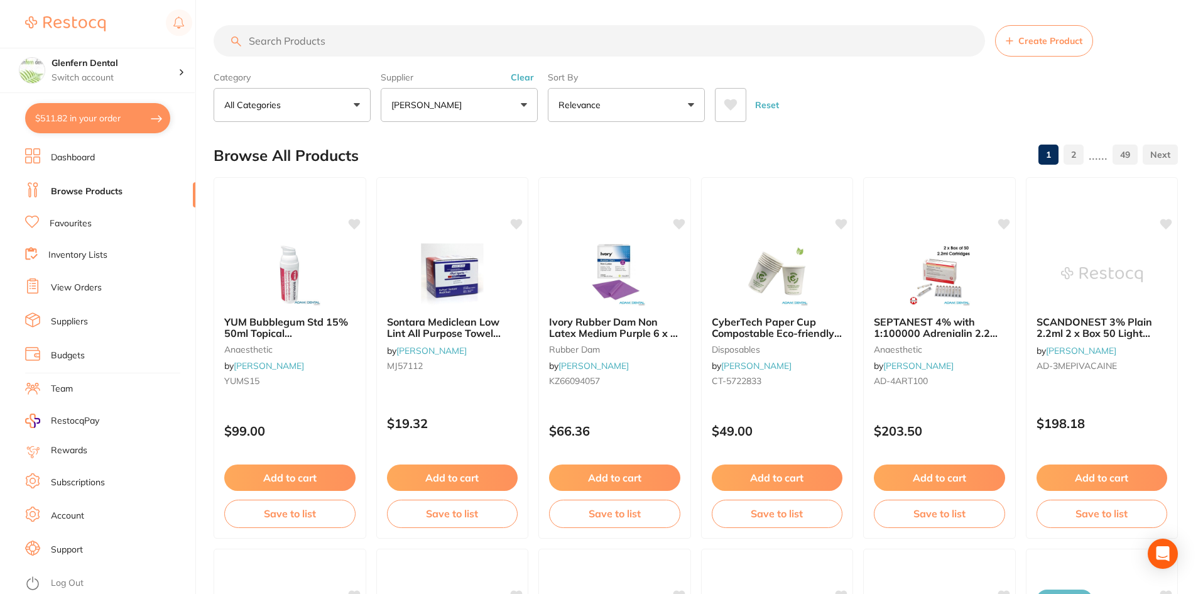
click at [94, 116] on button "$511.82 in your order" at bounding box center [97, 118] width 145 height 30
checkbox input "true"
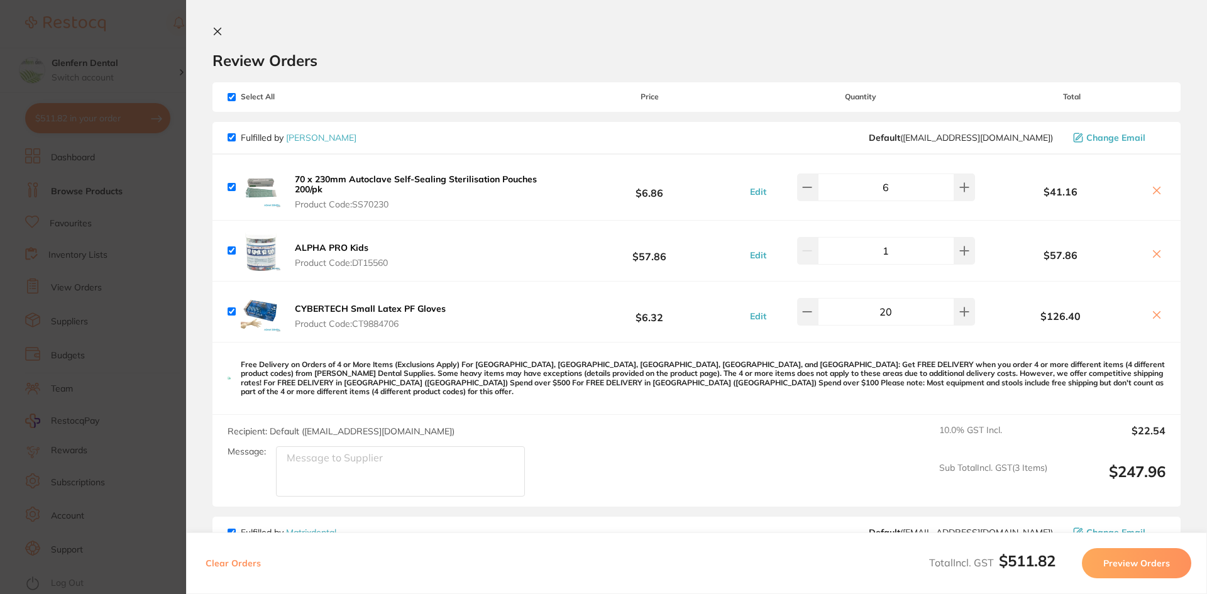
click at [216, 26] on icon at bounding box center [217, 31] width 10 height 10
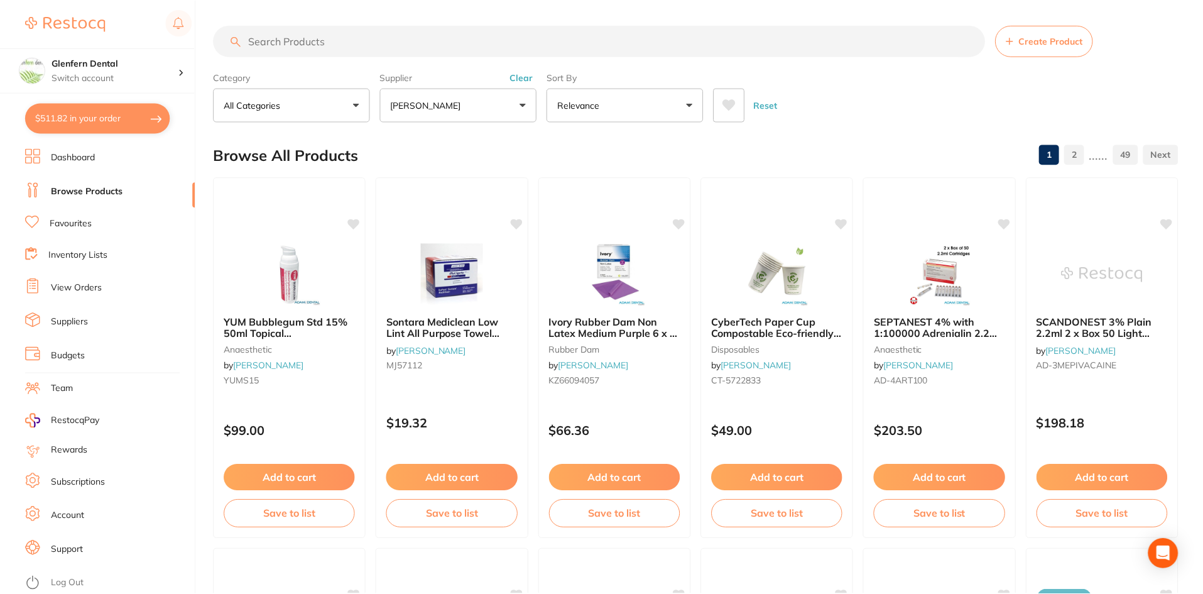
scroll to position [10, 0]
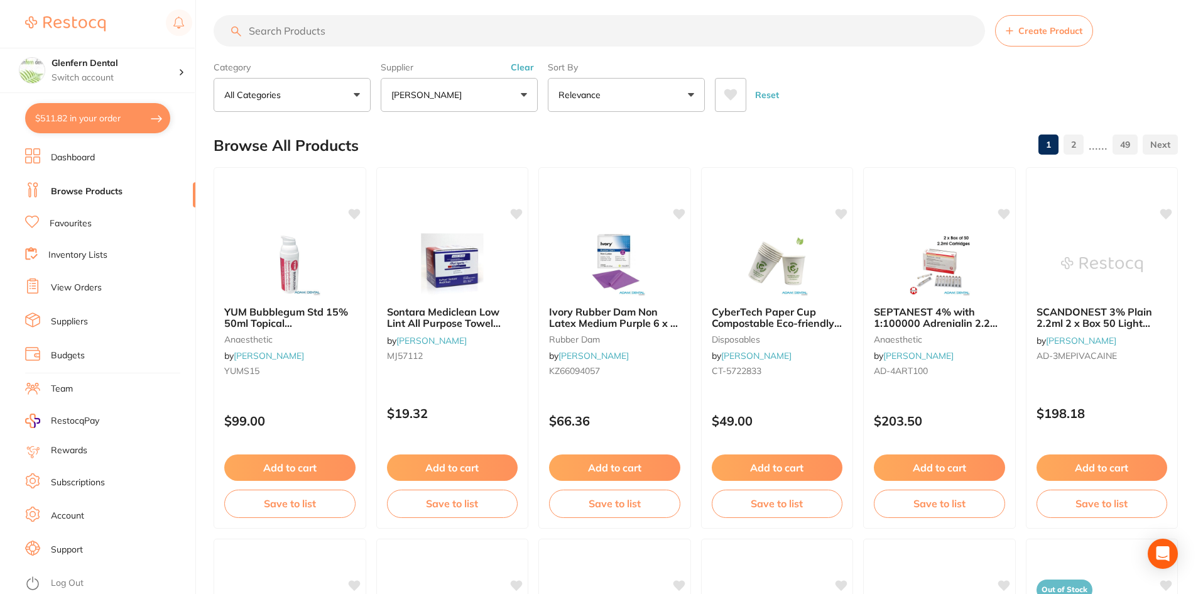
click at [317, 31] on input "search" at bounding box center [600, 30] width 772 height 31
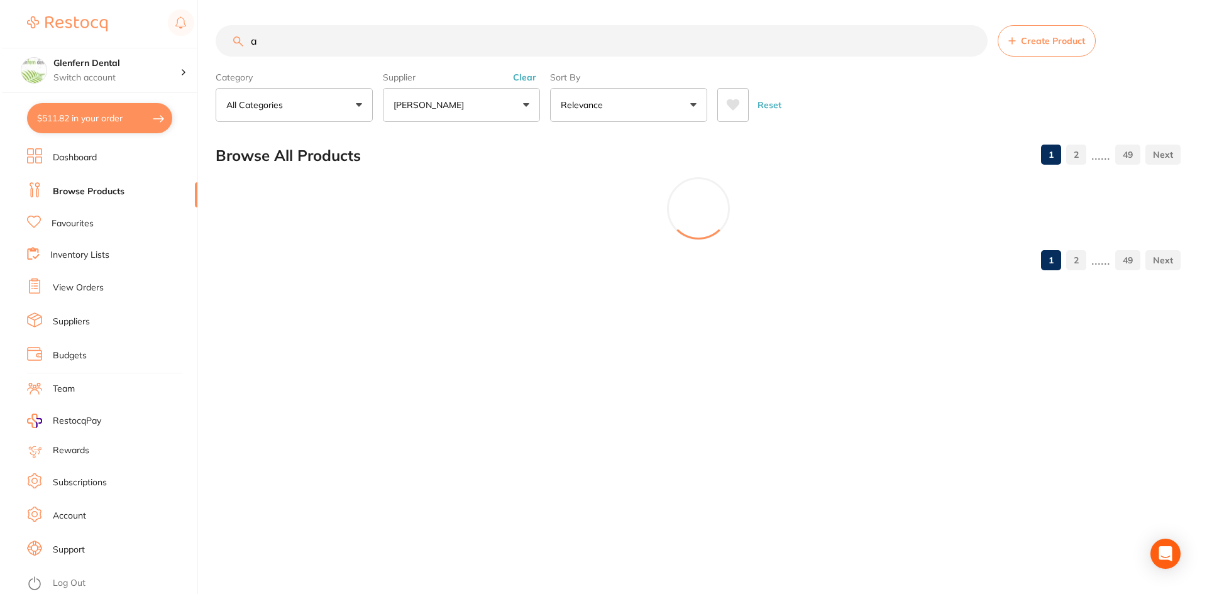
scroll to position [0, 0]
type input "a"
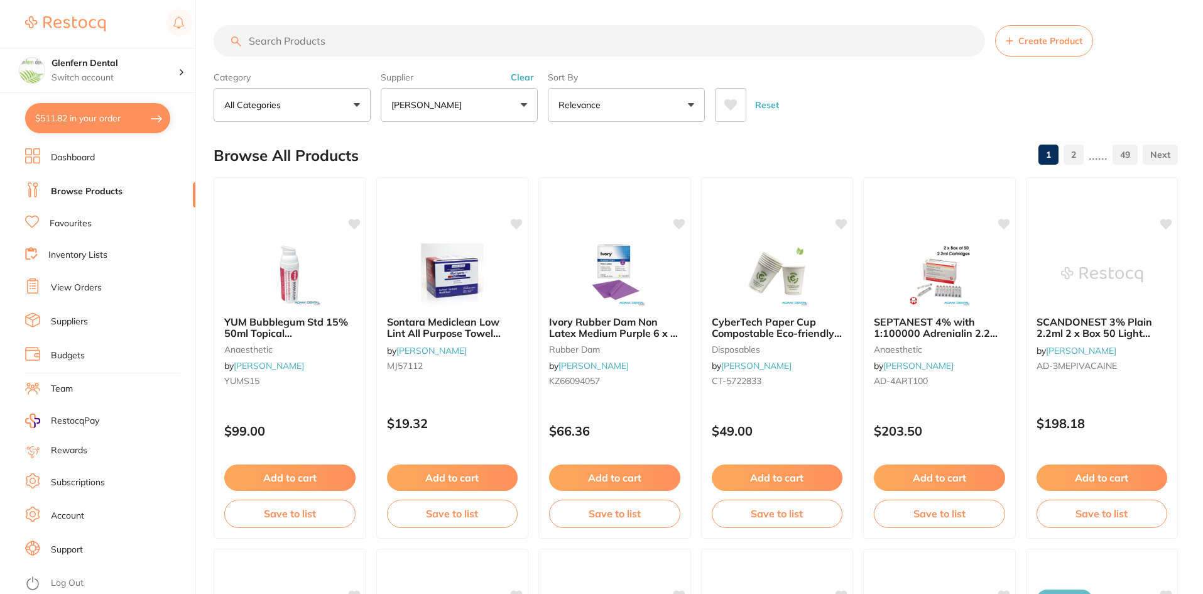
click at [299, 38] on input "search" at bounding box center [600, 40] width 772 height 31
paste input "2GC-013149"
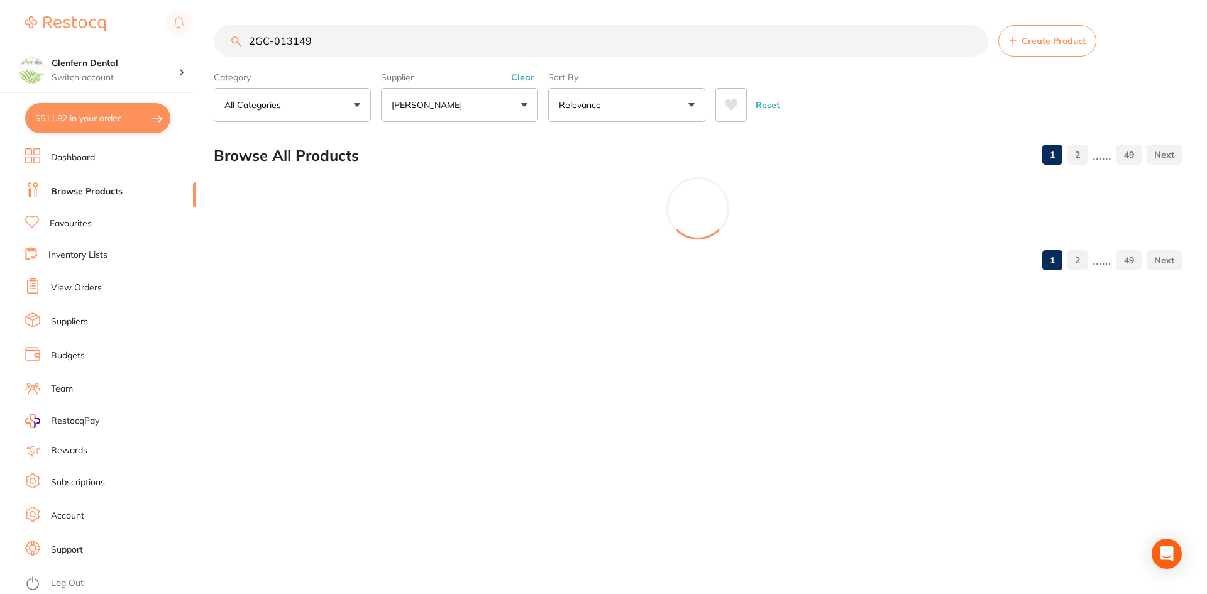
type input "2GC-013149"
click at [522, 101] on button "[PERSON_NAME]" at bounding box center [459, 105] width 157 height 34
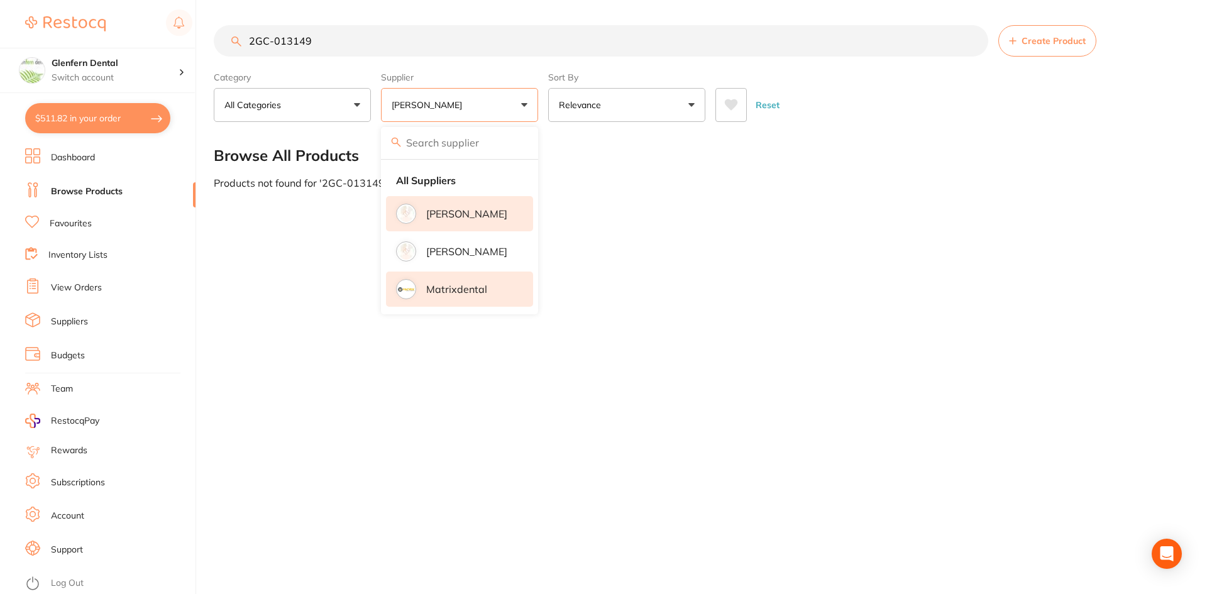
click at [430, 302] on li "Matrixdental" at bounding box center [459, 288] width 147 height 35
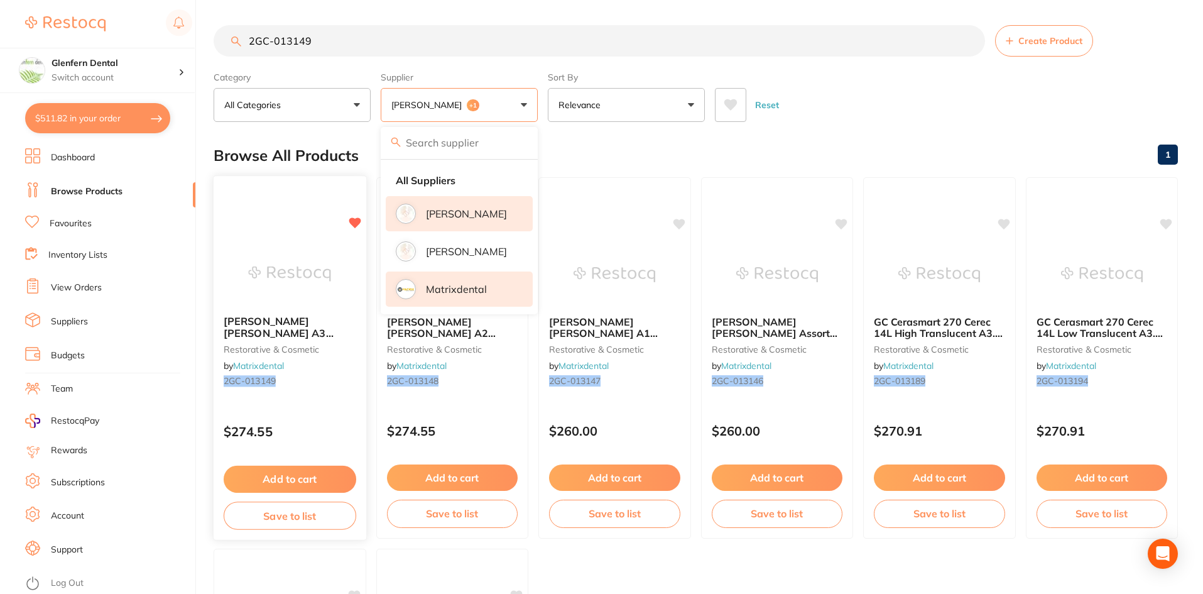
click at [254, 322] on span "GC Equia Forte HT A3 Capsules (50)" at bounding box center [279, 333] width 110 height 36
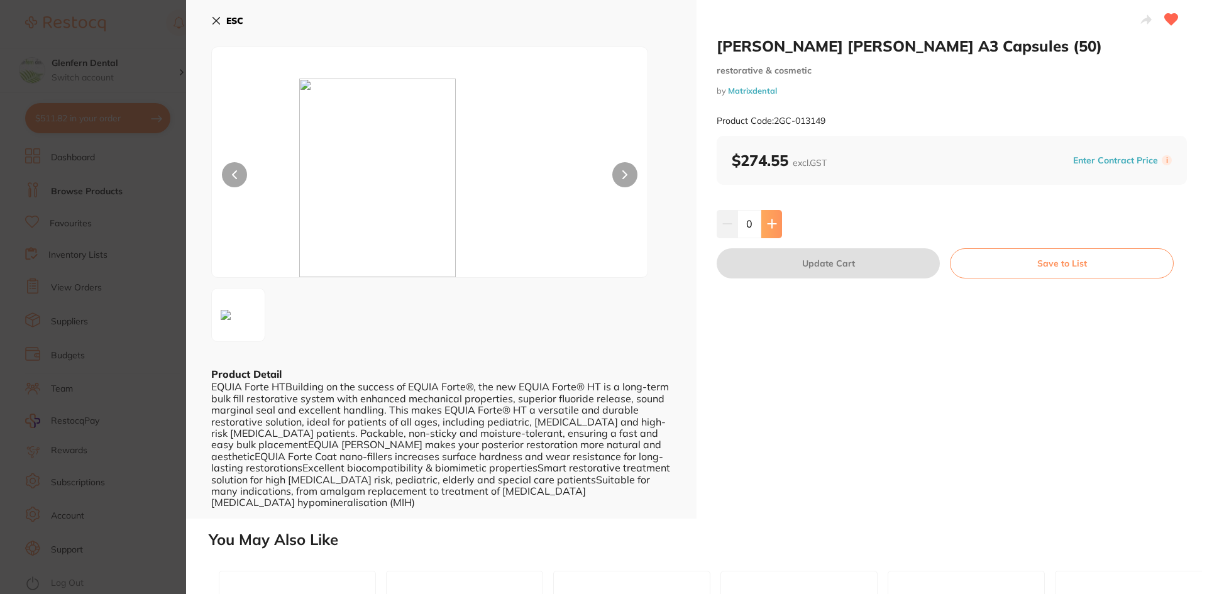
click at [767, 226] on icon at bounding box center [772, 224] width 10 height 10
type input "1"
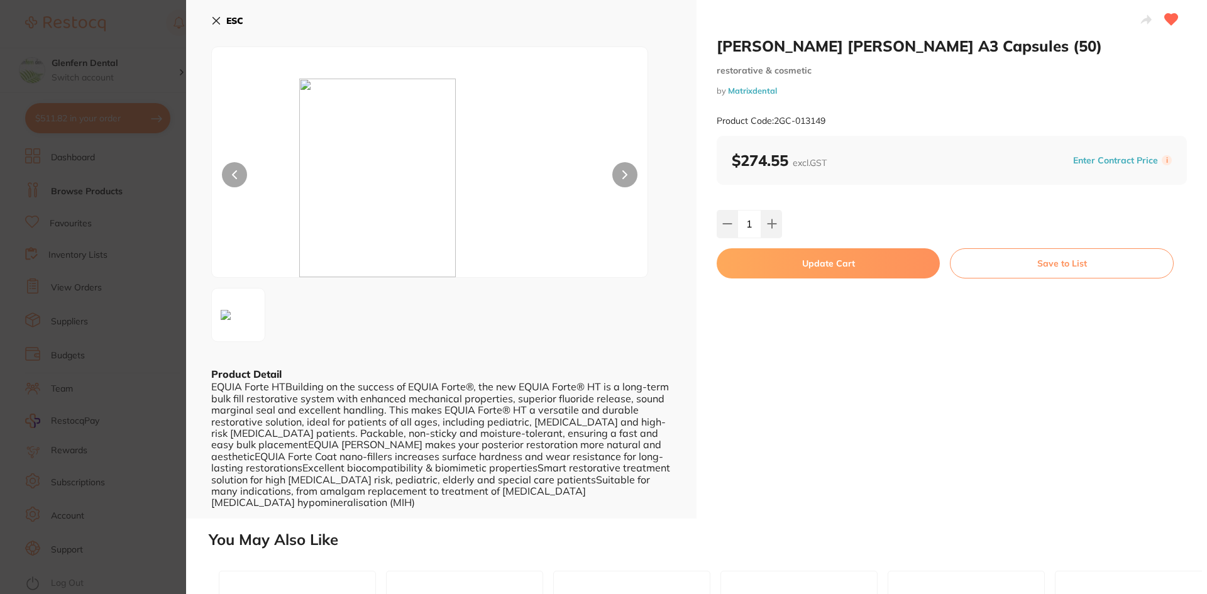
click at [828, 259] on button "Update Cart" at bounding box center [827, 263] width 223 height 30
checkbox input "false"
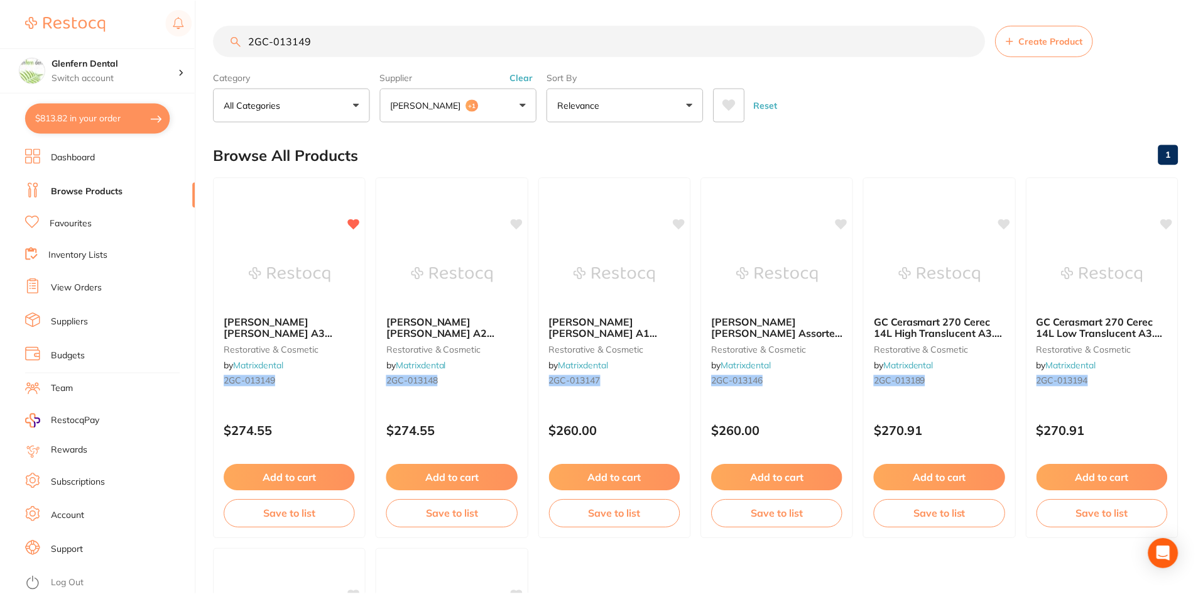
scroll to position [10, 0]
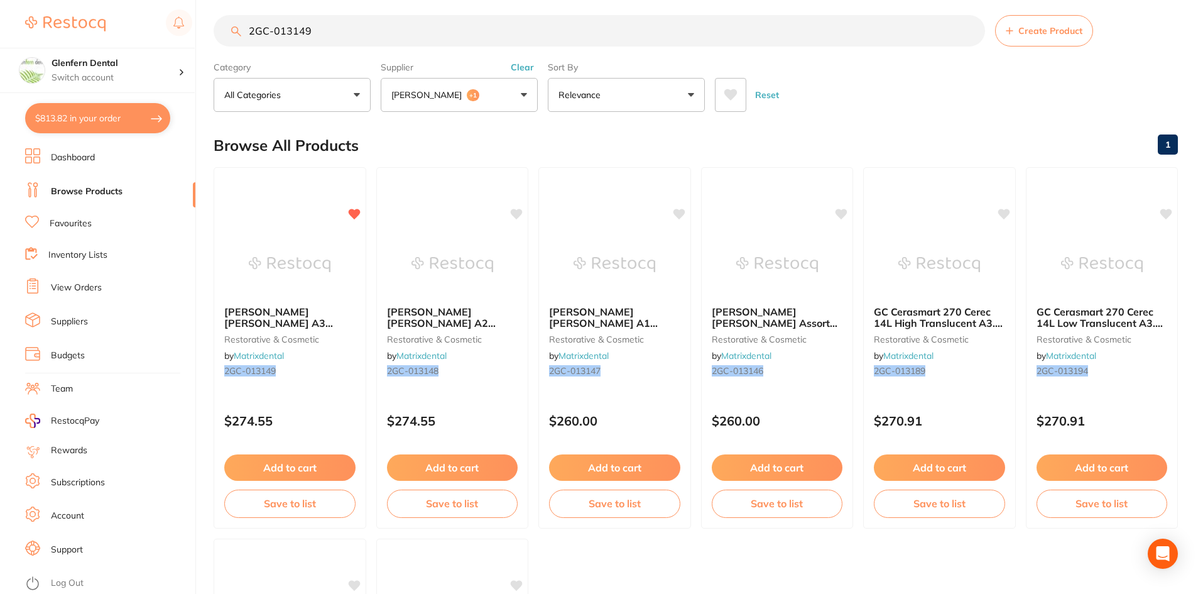
click at [311, 35] on input "2GC-013149" at bounding box center [600, 30] width 772 height 31
type input "2"
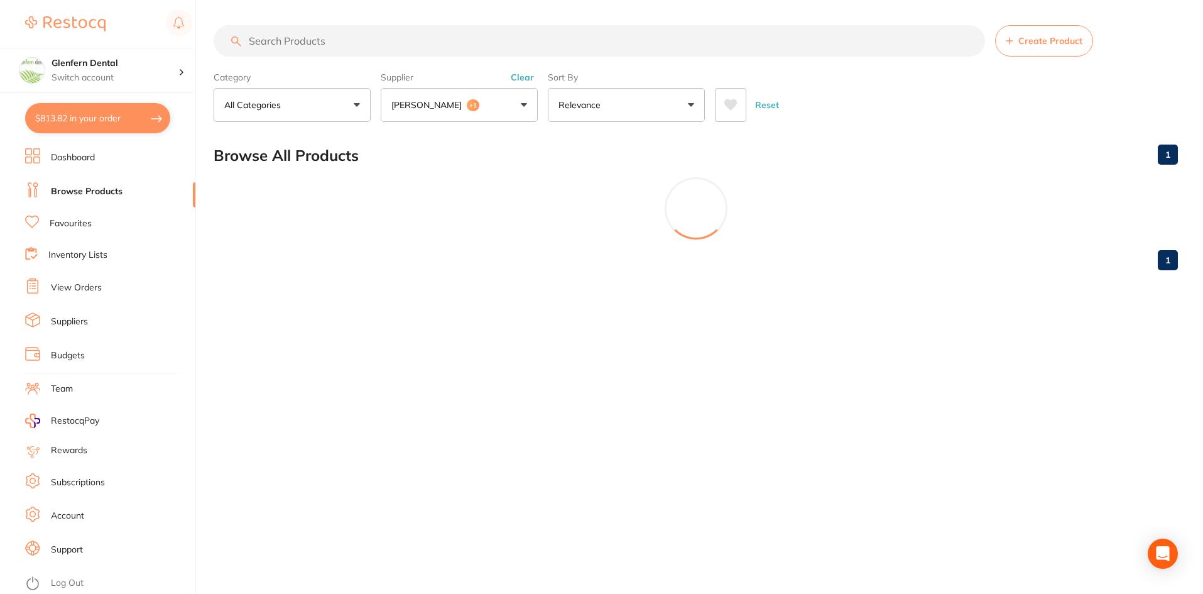
scroll to position [0, 0]
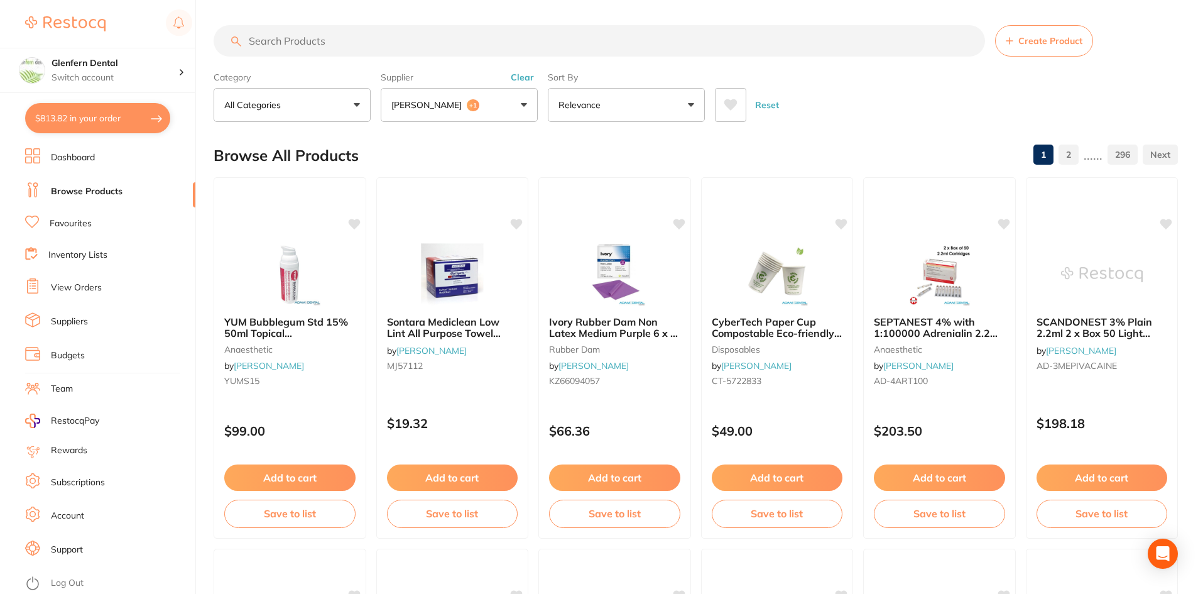
click at [306, 45] on input "search" at bounding box center [600, 40] width 772 height 31
paste input "ACSMS2531W"
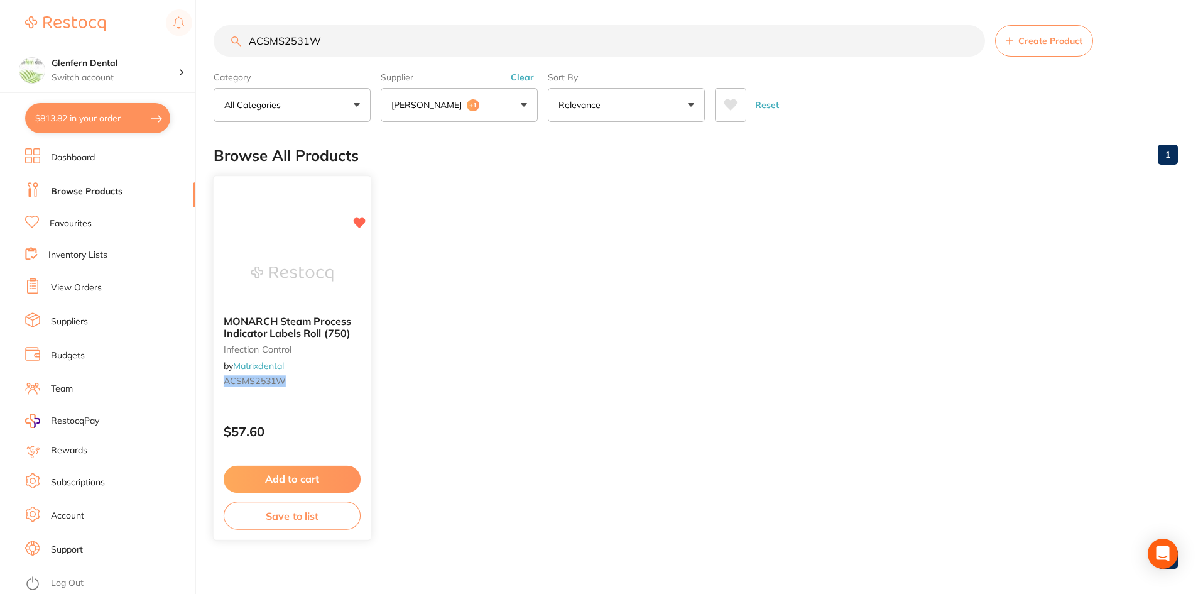
type input "ACSMS2531W"
click at [287, 327] on span "MONARCH Steam Process Indicator Labels Roll (750)" at bounding box center [288, 327] width 128 height 25
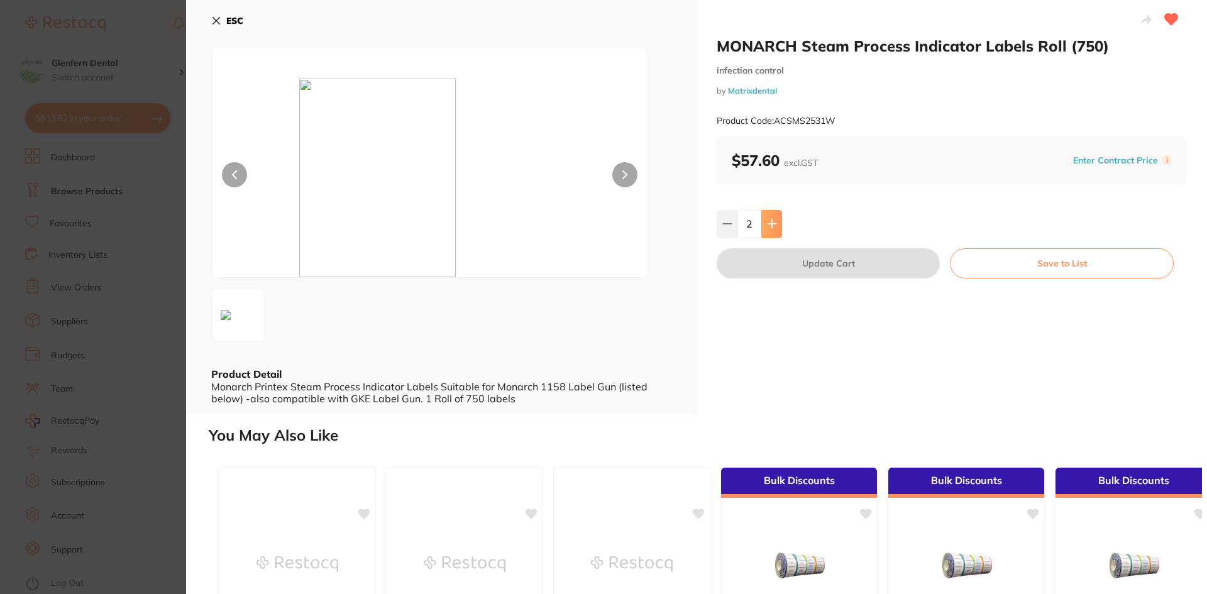
click at [770, 225] on icon at bounding box center [771, 224] width 8 height 8
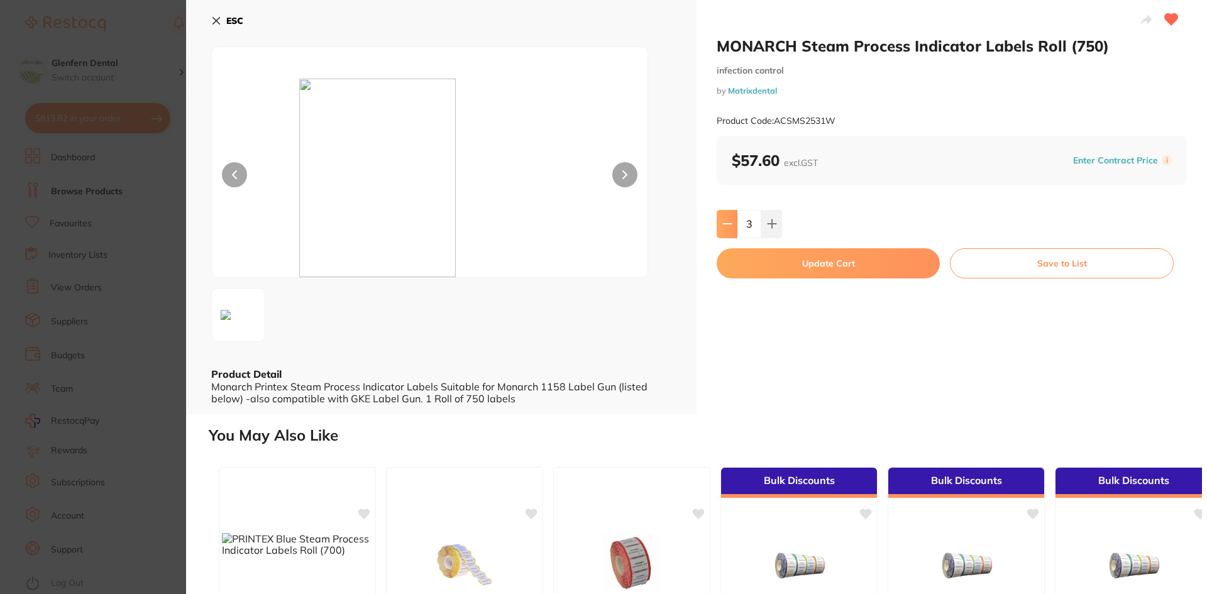
click at [726, 223] on icon at bounding box center [727, 224] width 10 height 10
type input "2"
click at [858, 269] on button "Update Cart" at bounding box center [827, 263] width 223 height 30
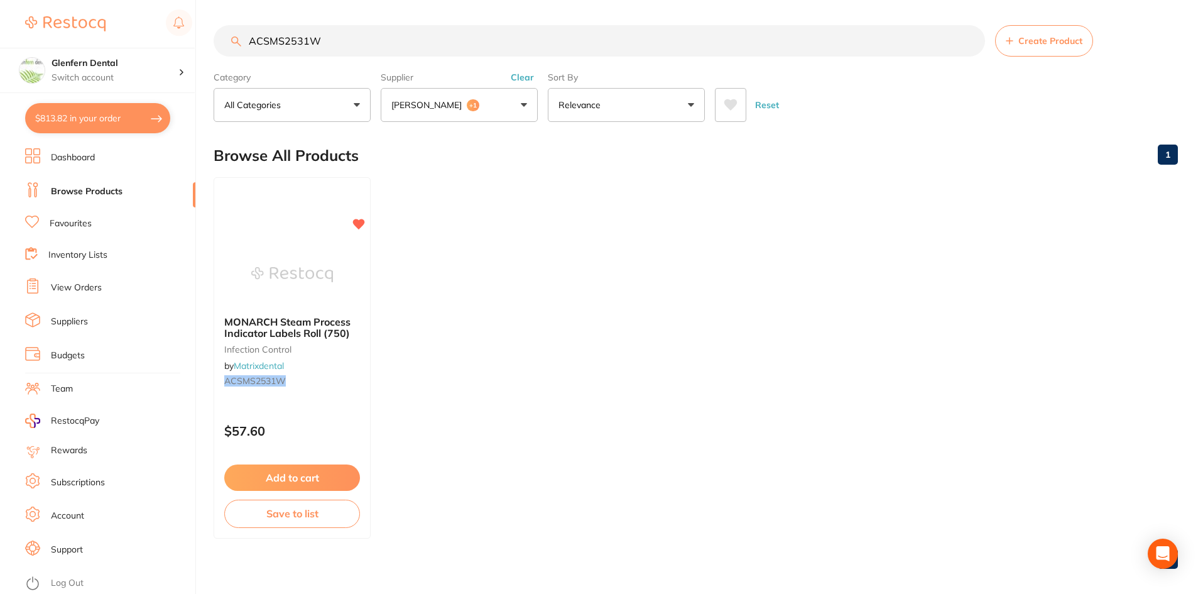
click at [336, 42] on input "ACSMS2531W" at bounding box center [600, 40] width 772 height 31
type input "A"
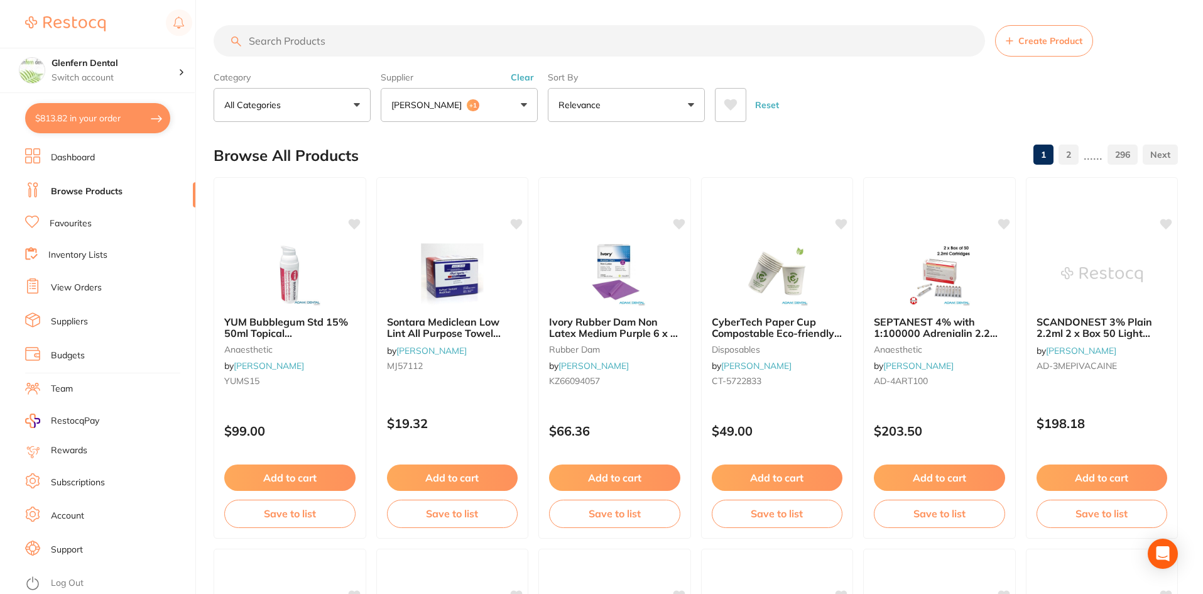
click at [309, 37] on input "search" at bounding box center [600, 40] width 772 height 31
paste input "RAURDTBLACK"
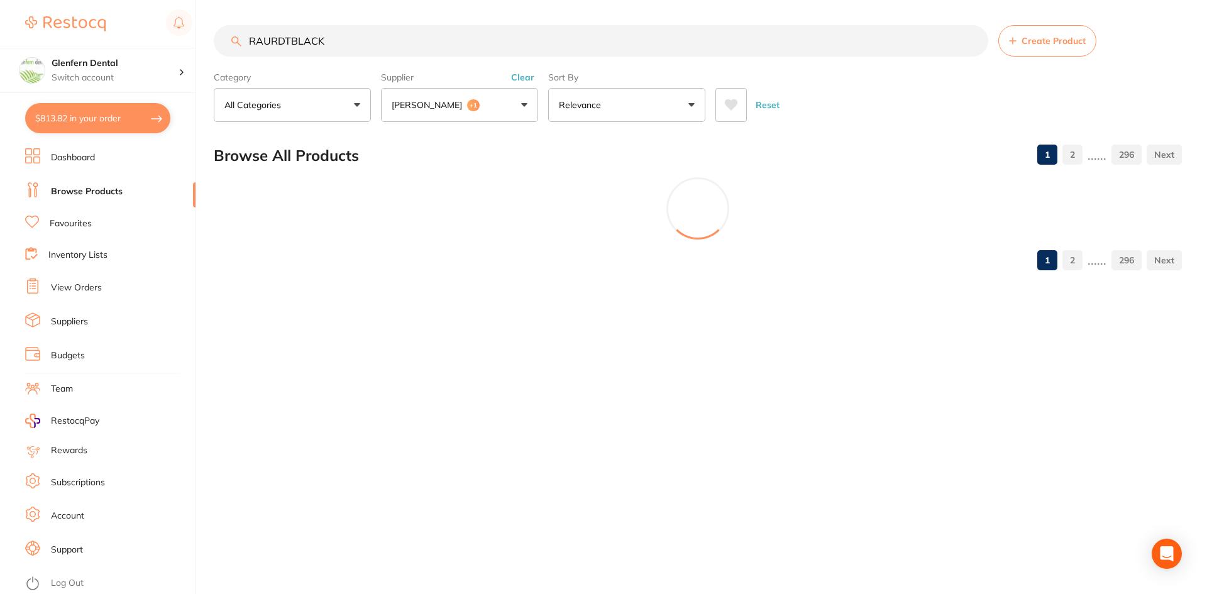
type input "RAURDTBLACK"
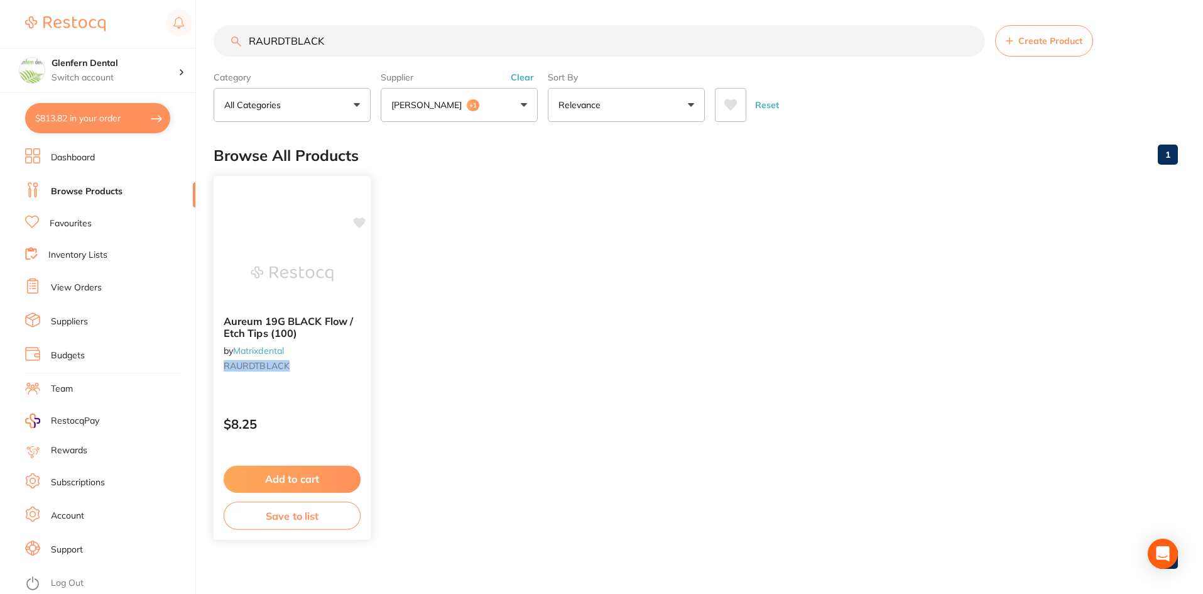
click at [260, 318] on span "Aureum 19G BLACK Flow / Etch Tips (100)" at bounding box center [288, 327] width 129 height 25
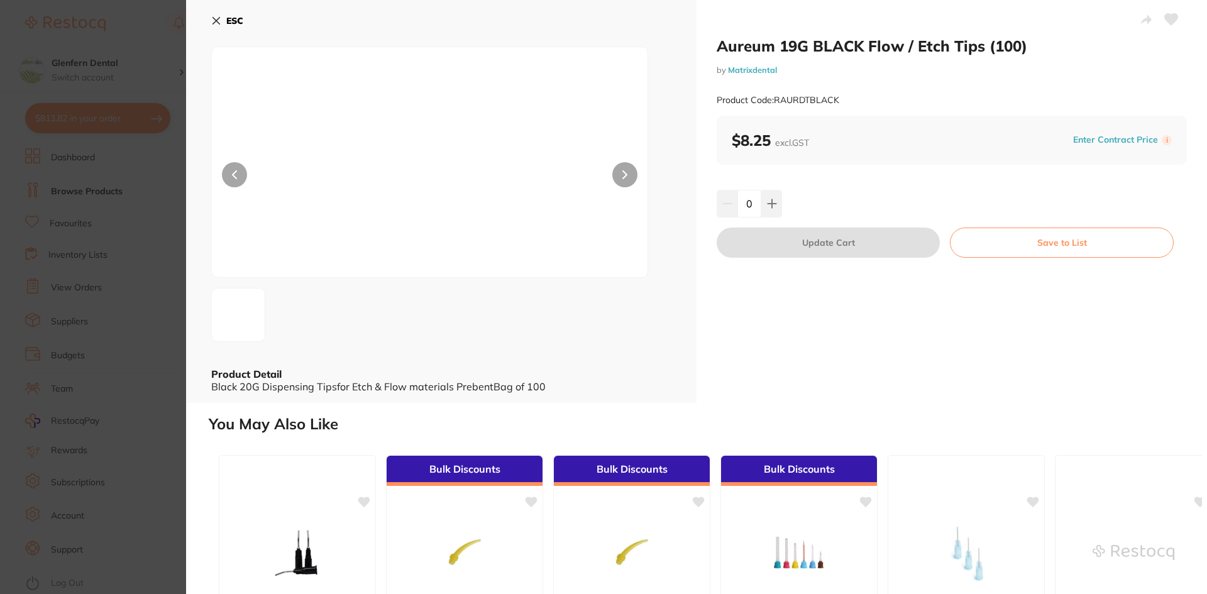
click at [1166, 17] on icon at bounding box center [1171, 19] width 13 height 11
click at [767, 201] on icon at bounding box center [772, 204] width 10 height 10
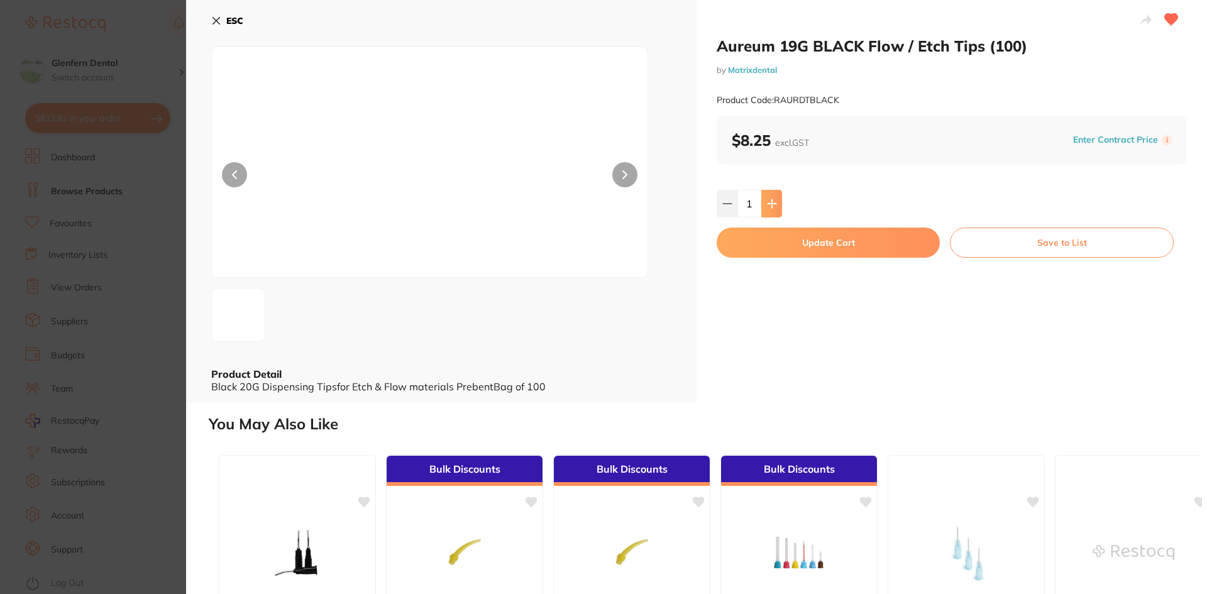
click at [767, 201] on icon at bounding box center [772, 204] width 10 height 10
type input "3"
click at [828, 243] on button "Update Cart" at bounding box center [827, 243] width 223 height 30
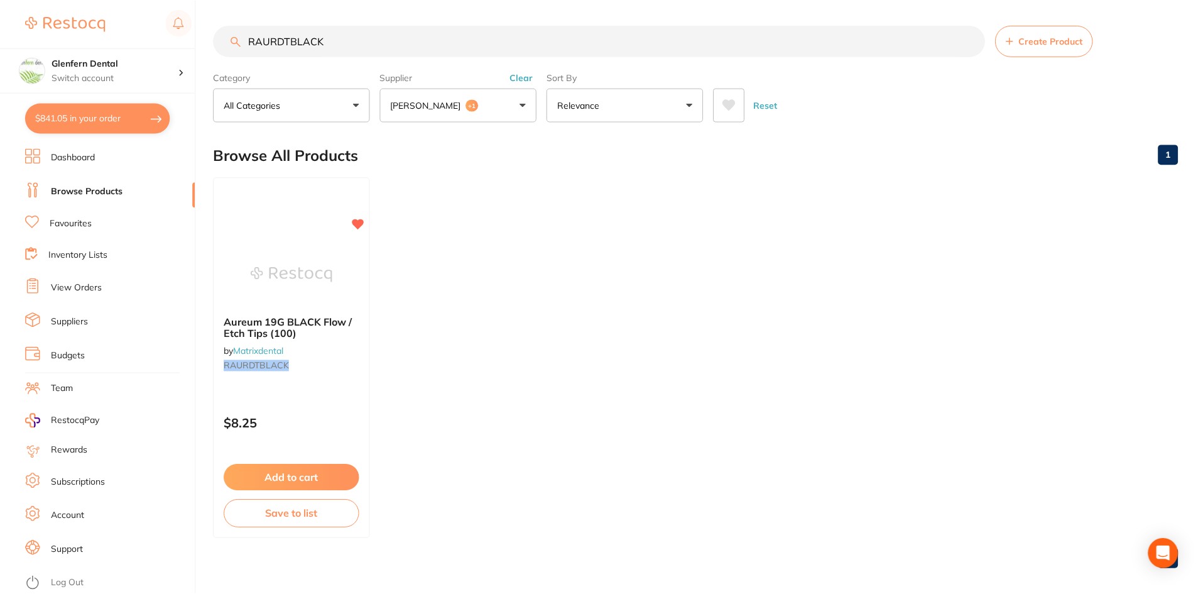
scroll to position [10, 0]
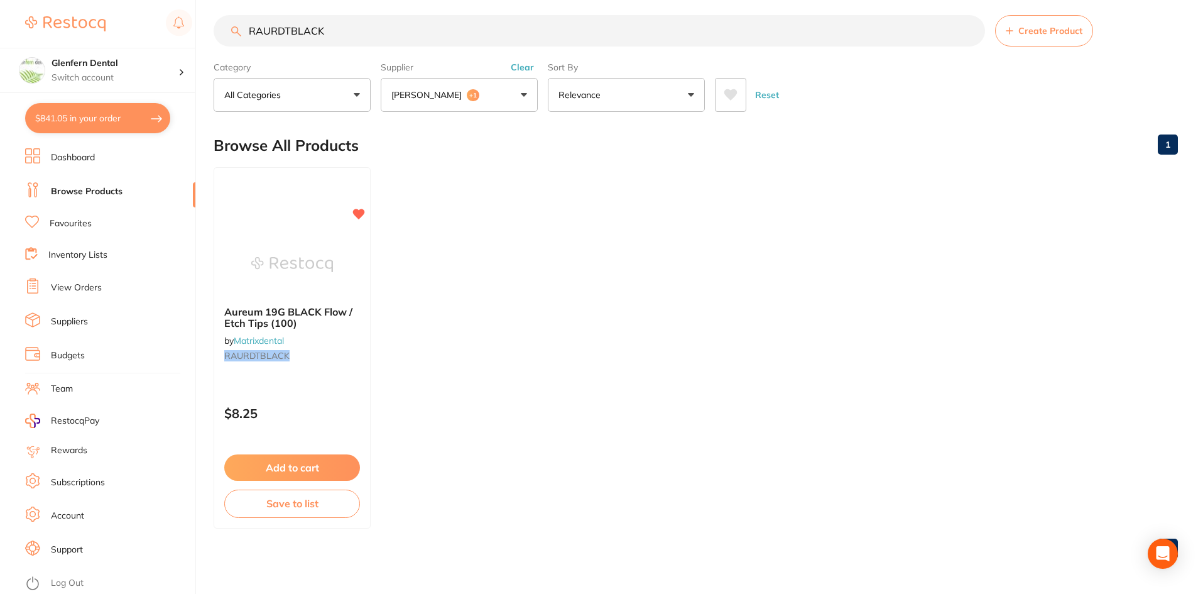
click at [525, 93] on button "Adam Dental +1" at bounding box center [459, 95] width 157 height 34
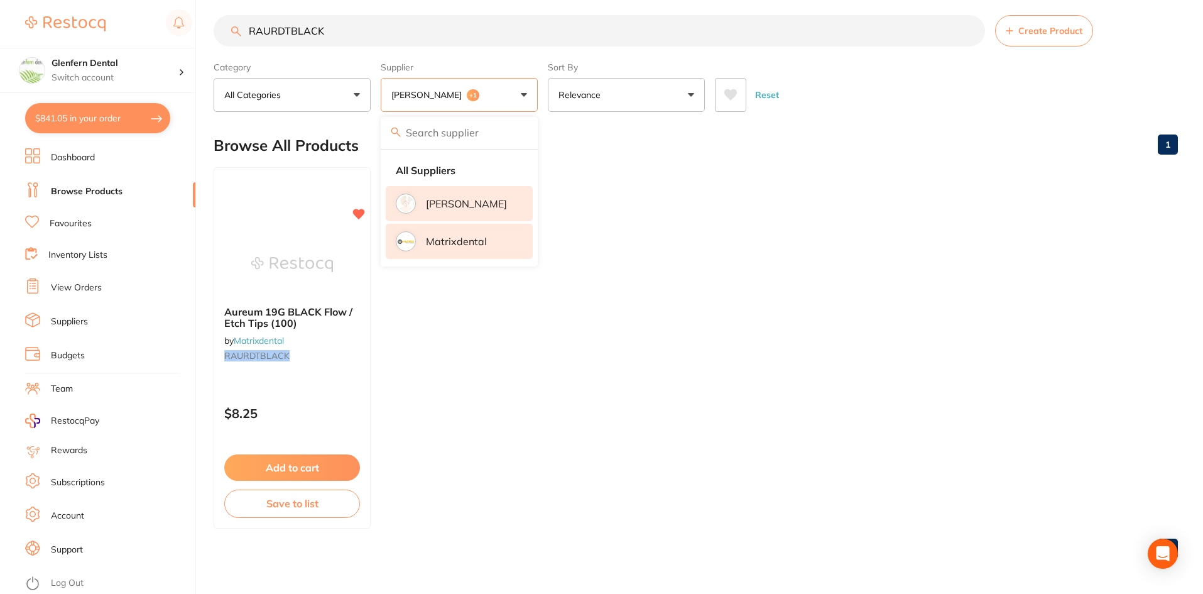
click at [430, 136] on input "search" at bounding box center [459, 132] width 157 height 31
drag, startPoint x: 410, startPoint y: 94, endPoint x: 427, endPoint y: 94, distance: 17.0
click at [410, 94] on p "[PERSON_NAME]" at bounding box center [429, 95] width 75 height 13
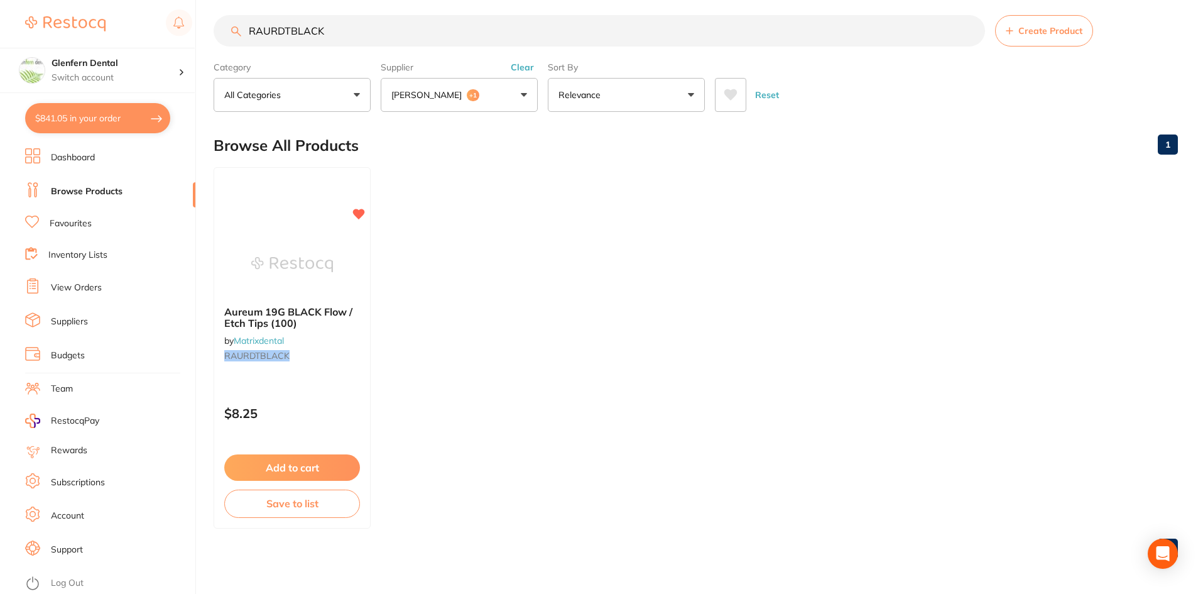
click at [522, 97] on button "Adam Dental +1" at bounding box center [459, 95] width 157 height 34
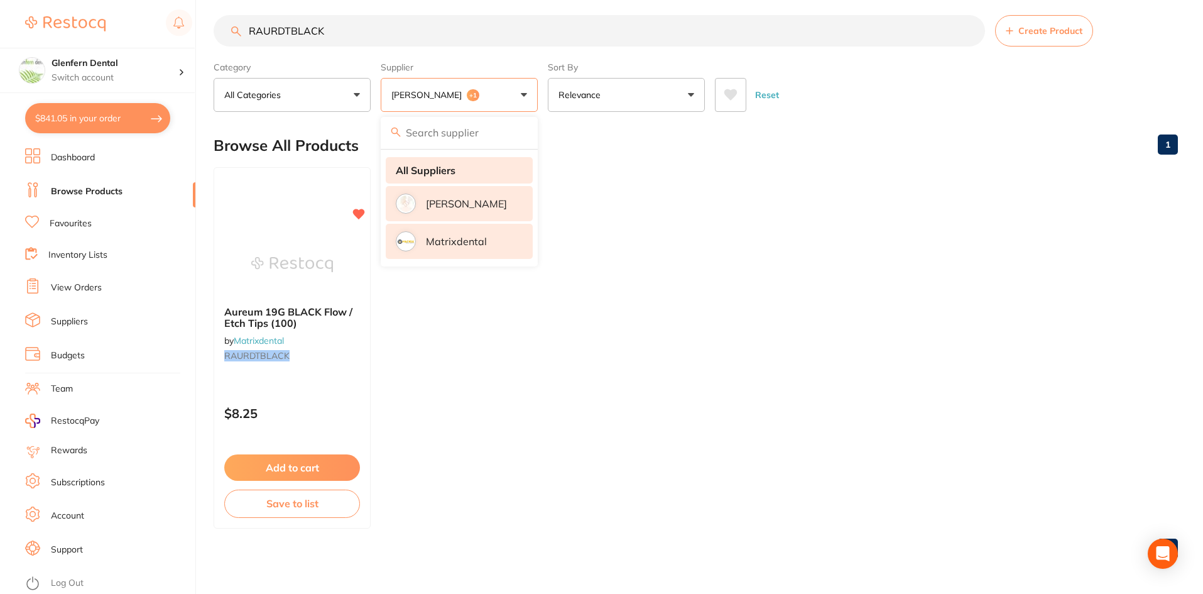
click at [428, 173] on strong "All Suppliers" at bounding box center [426, 170] width 60 height 11
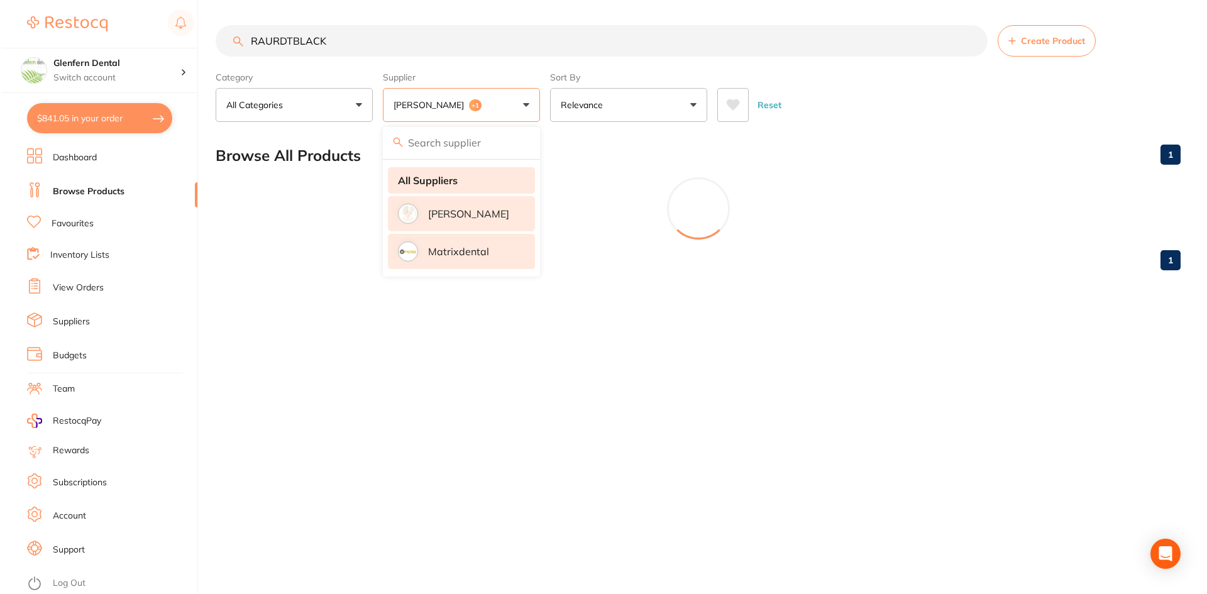
scroll to position [0, 0]
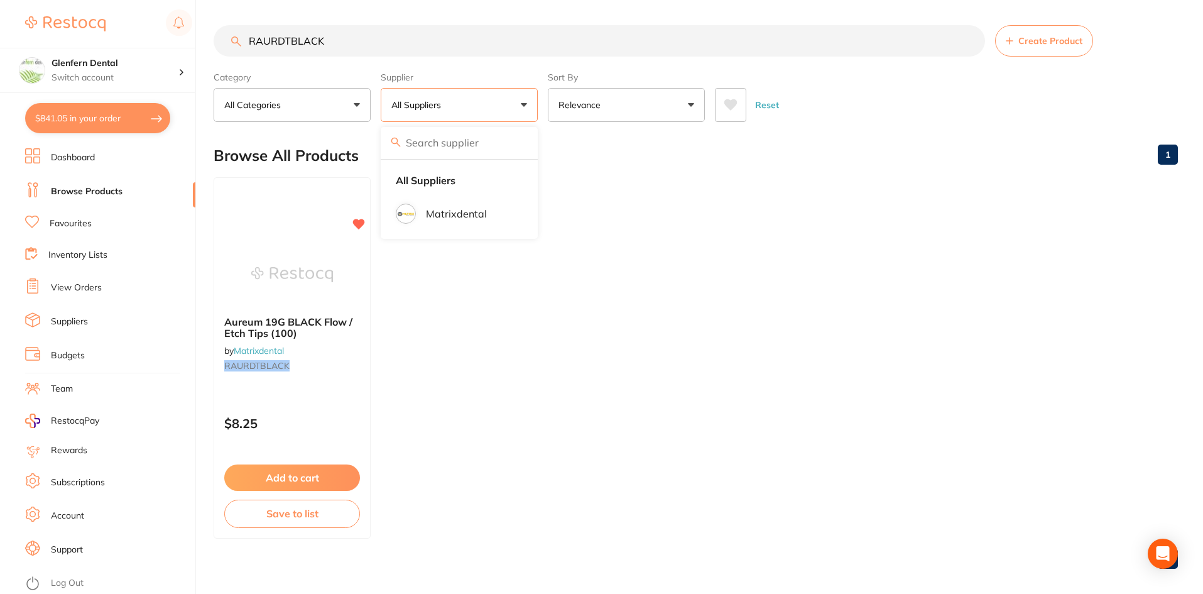
click at [369, 45] on input "RAURDTBLACK" at bounding box center [600, 40] width 772 height 31
type input "R"
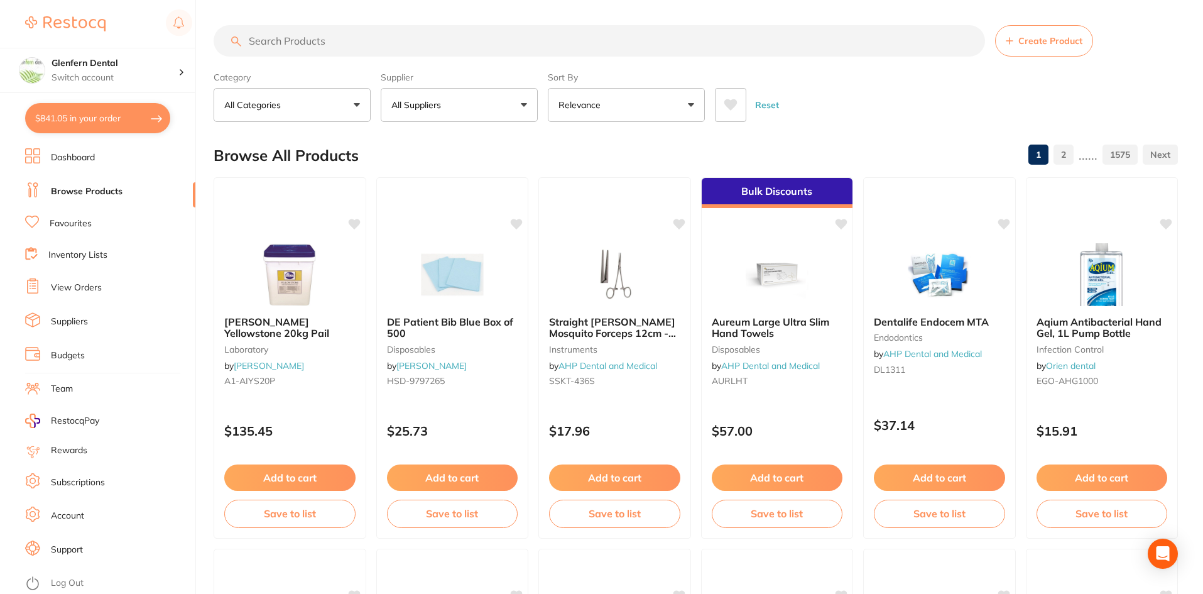
click at [88, 121] on button "$841.05 in your order" at bounding box center [97, 118] width 145 height 30
checkbox input "true"
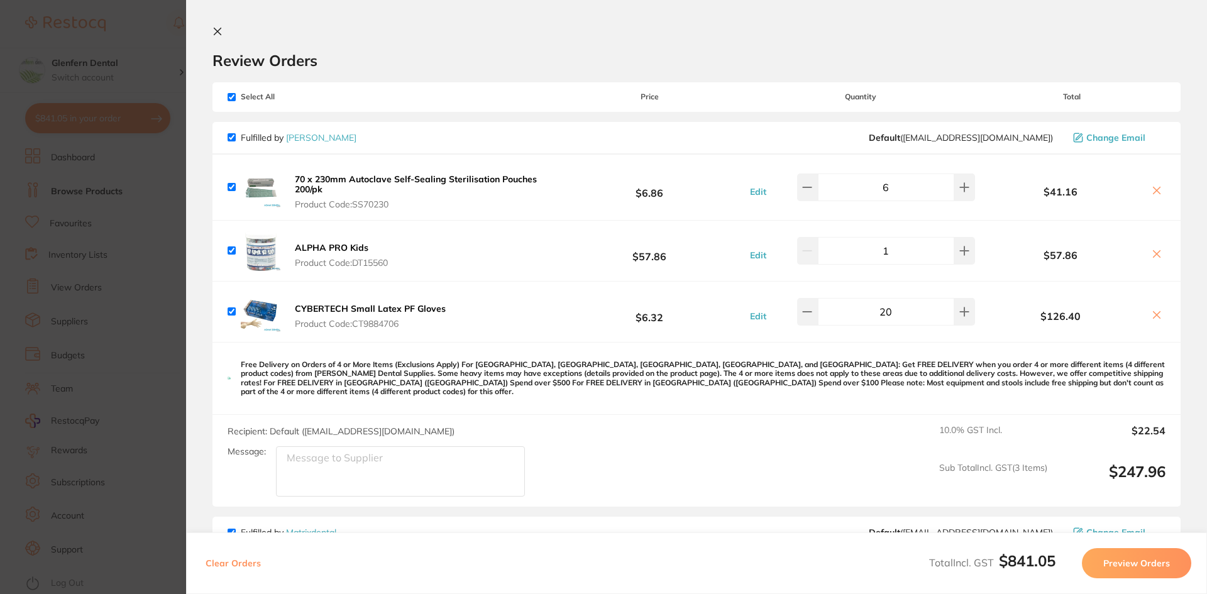
click at [214, 25] on section "Review Orders Your orders are being processed and we will notify you once we ha…" at bounding box center [696, 297] width 1021 height 594
click at [217, 31] on icon at bounding box center [217, 31] width 7 height 7
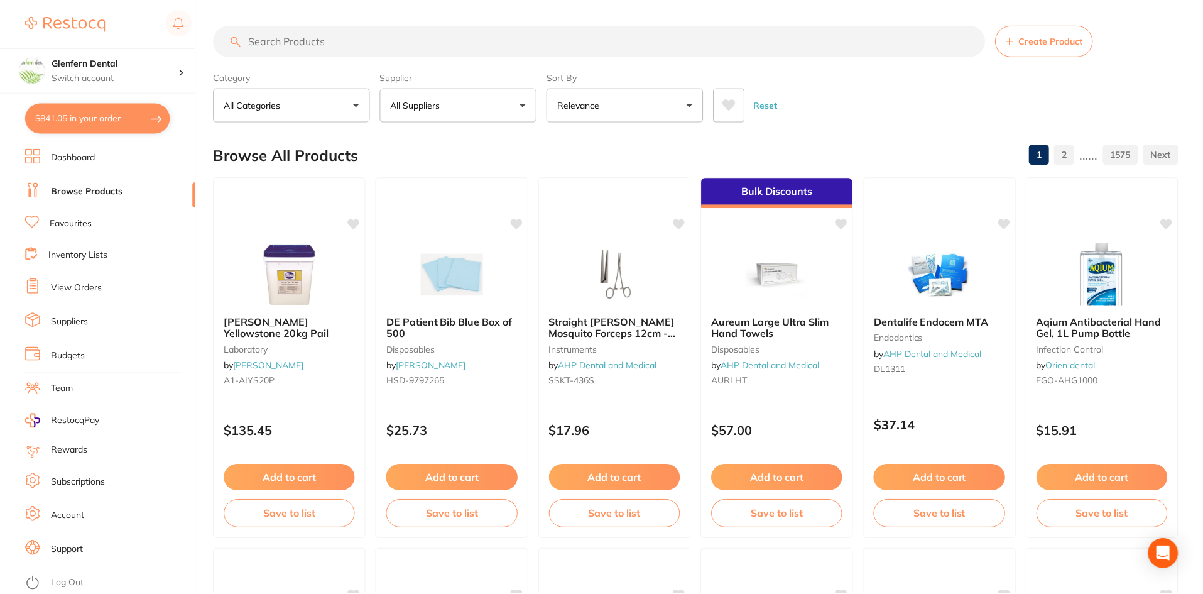
scroll to position [10, 0]
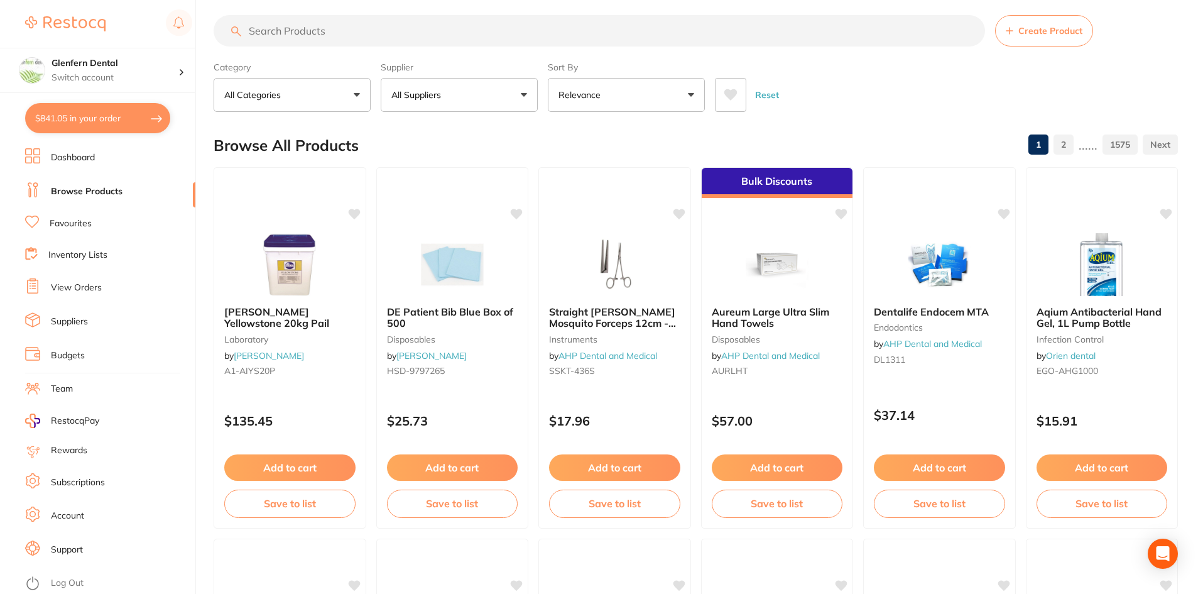
click at [284, 35] on input "search" at bounding box center [600, 30] width 772 height 31
paste input "SONI5"
type input "SONI5"
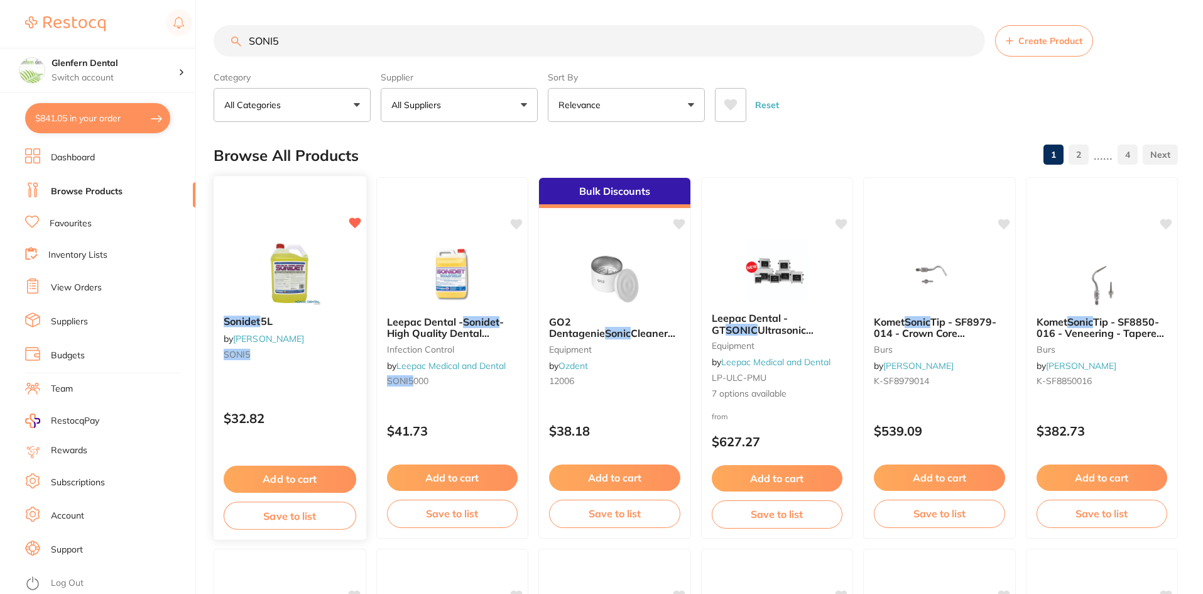
click at [246, 320] on em "Sonidet" at bounding box center [242, 321] width 37 height 13
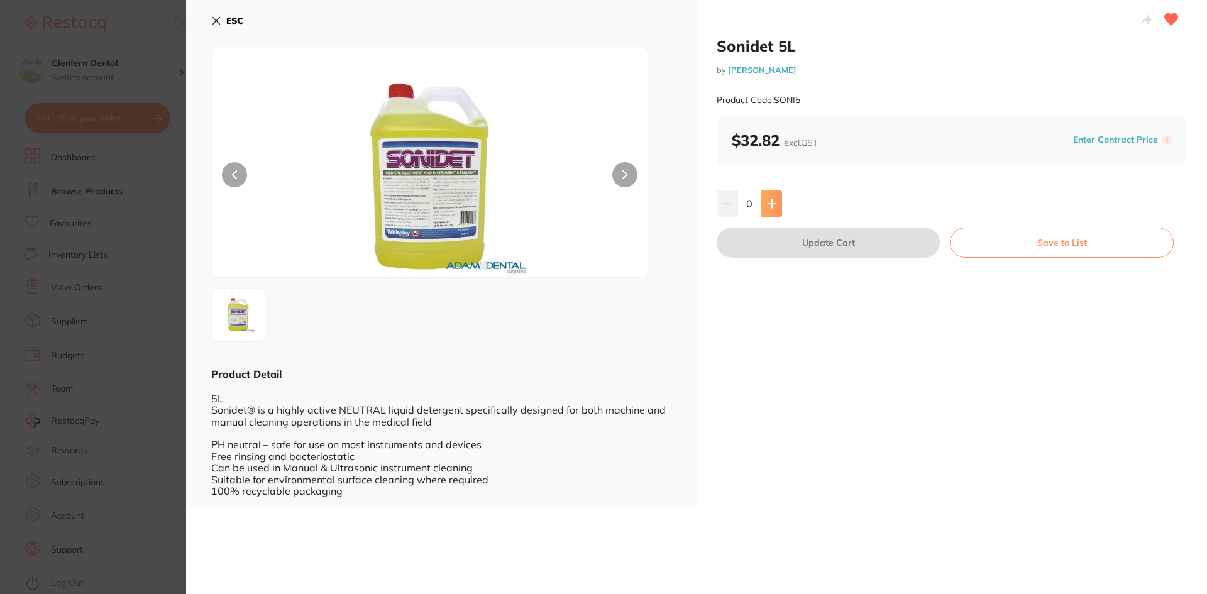
click at [772, 209] on button at bounding box center [771, 204] width 21 height 28
type input "1"
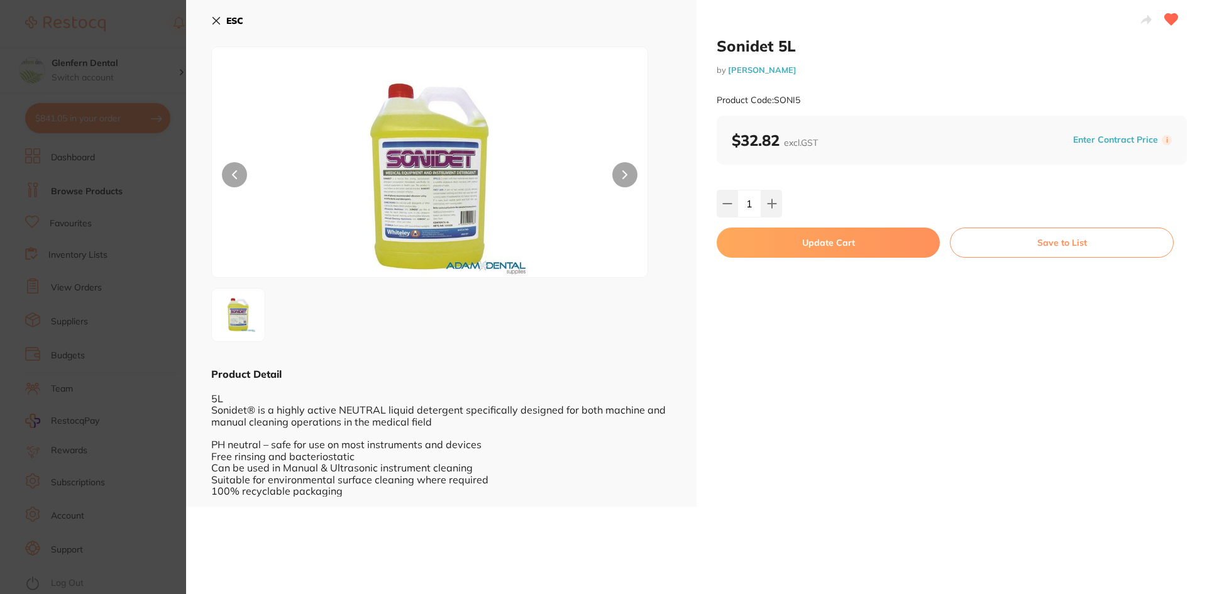
click at [811, 239] on button "Update Cart" at bounding box center [827, 243] width 223 height 30
checkbox input "false"
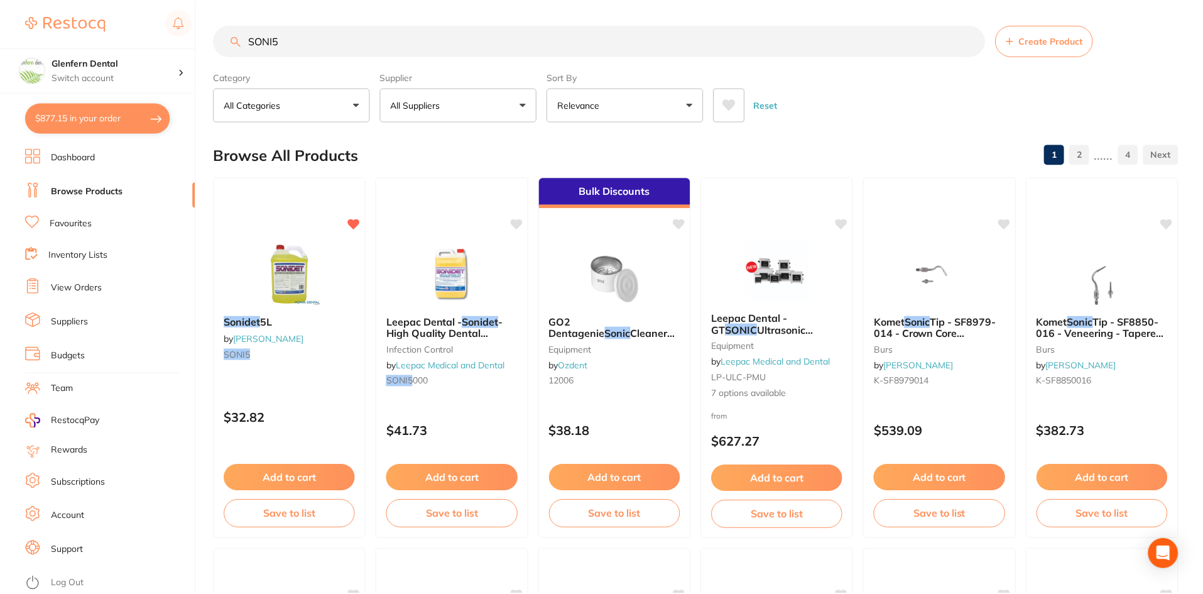
scroll to position [10, 0]
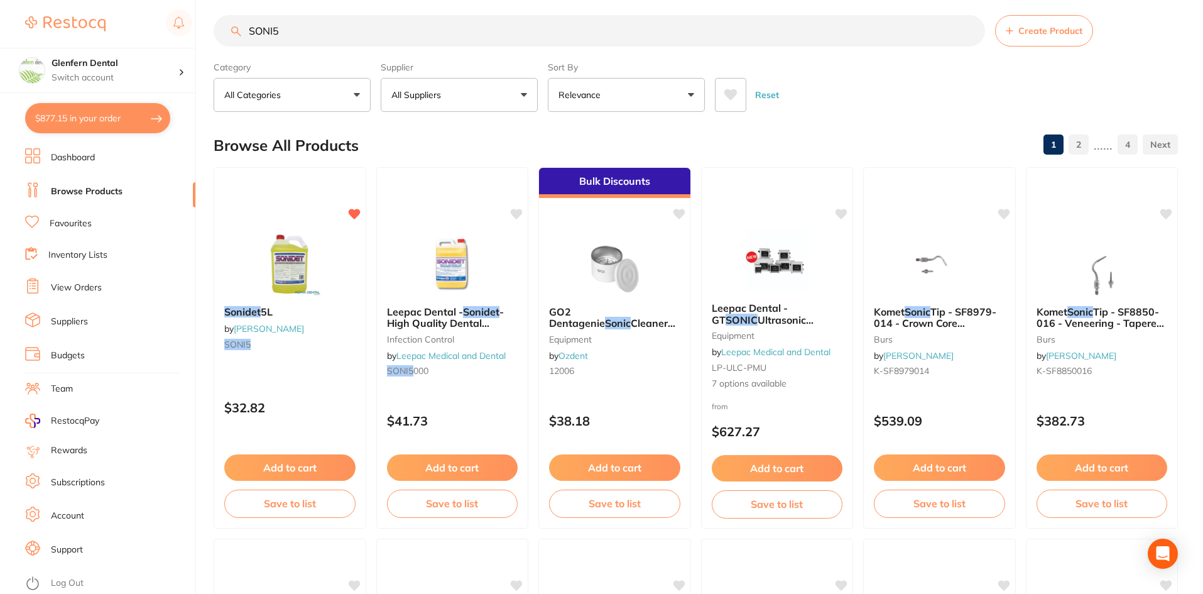
click at [115, 118] on button "$877.15 in your order" at bounding box center [97, 118] width 145 height 30
checkbox input "true"
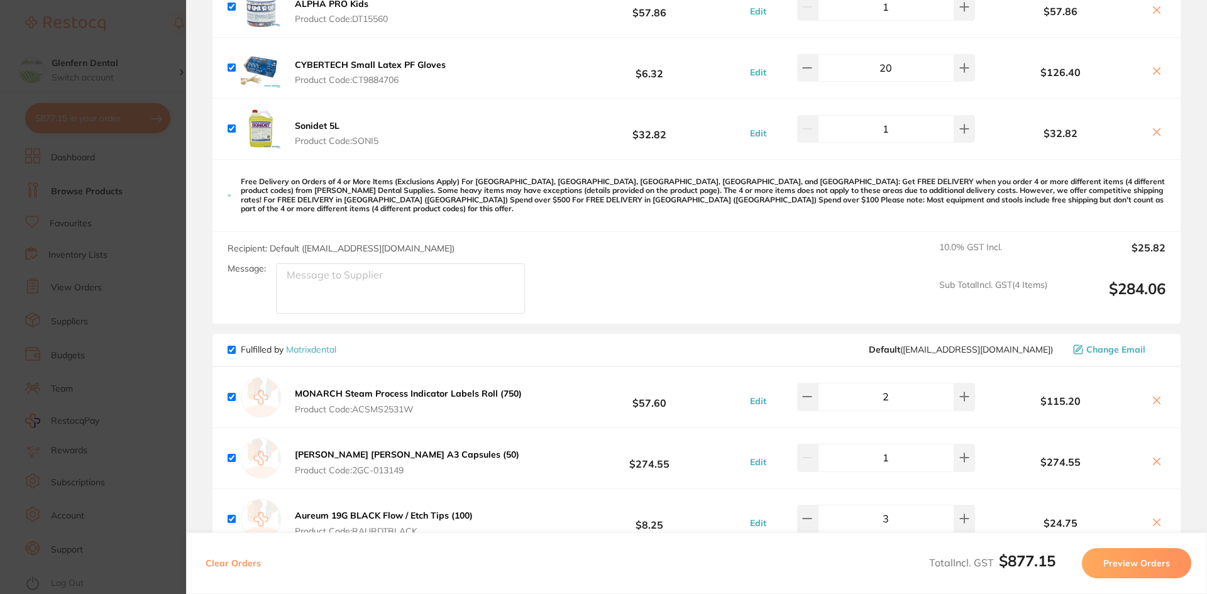
scroll to position [251, 0]
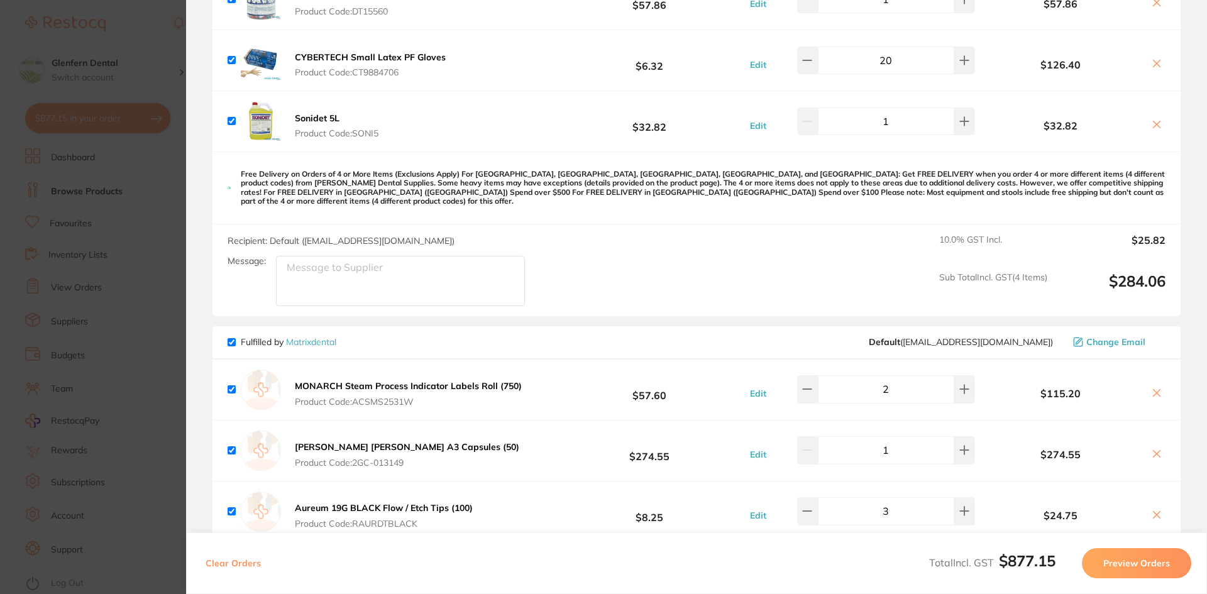
click at [236, 336] on span "Fulfilled by Matrixdental" at bounding box center [282, 341] width 109 height 11
click at [233, 338] on input "checkbox" at bounding box center [232, 342] width 8 height 8
checkbox input "false"
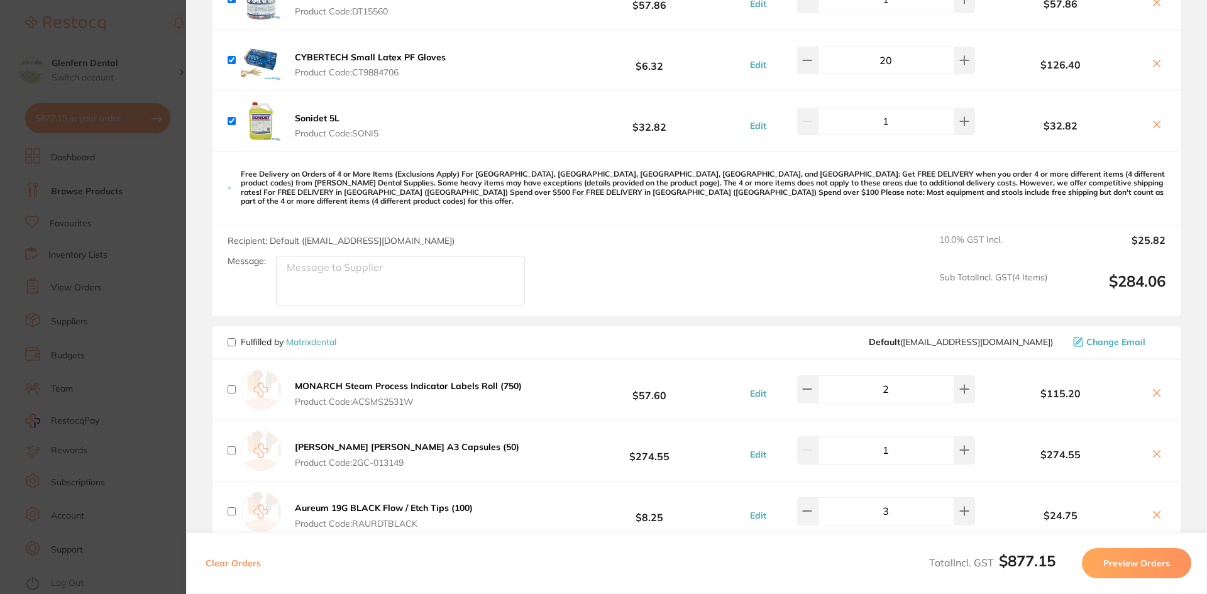
checkbox input "false"
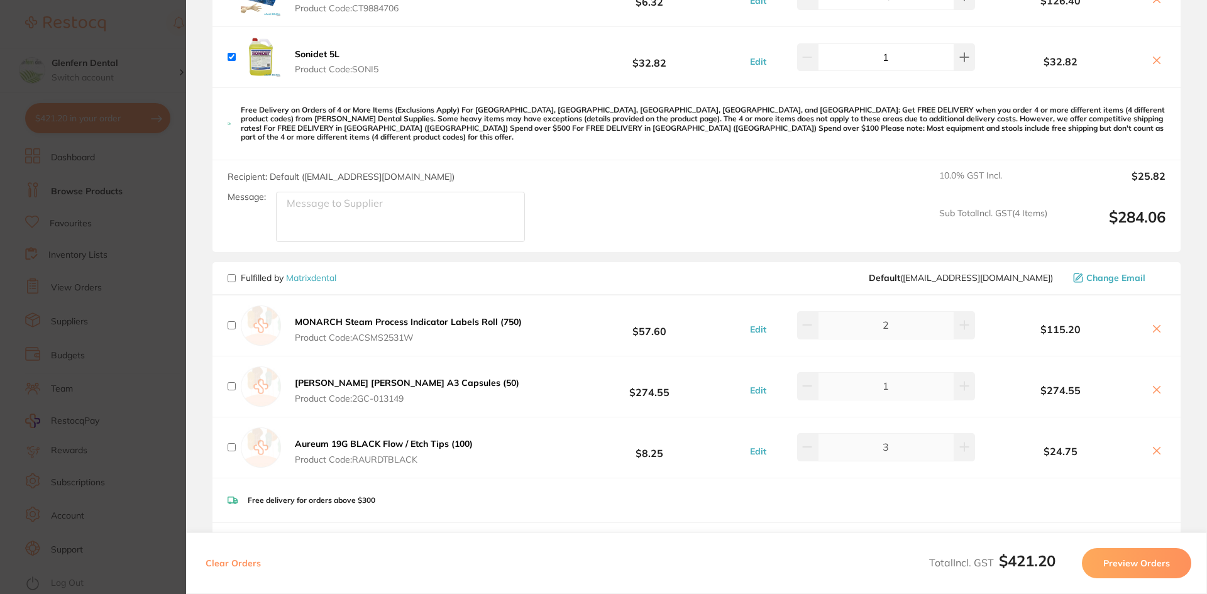
scroll to position [566, 0]
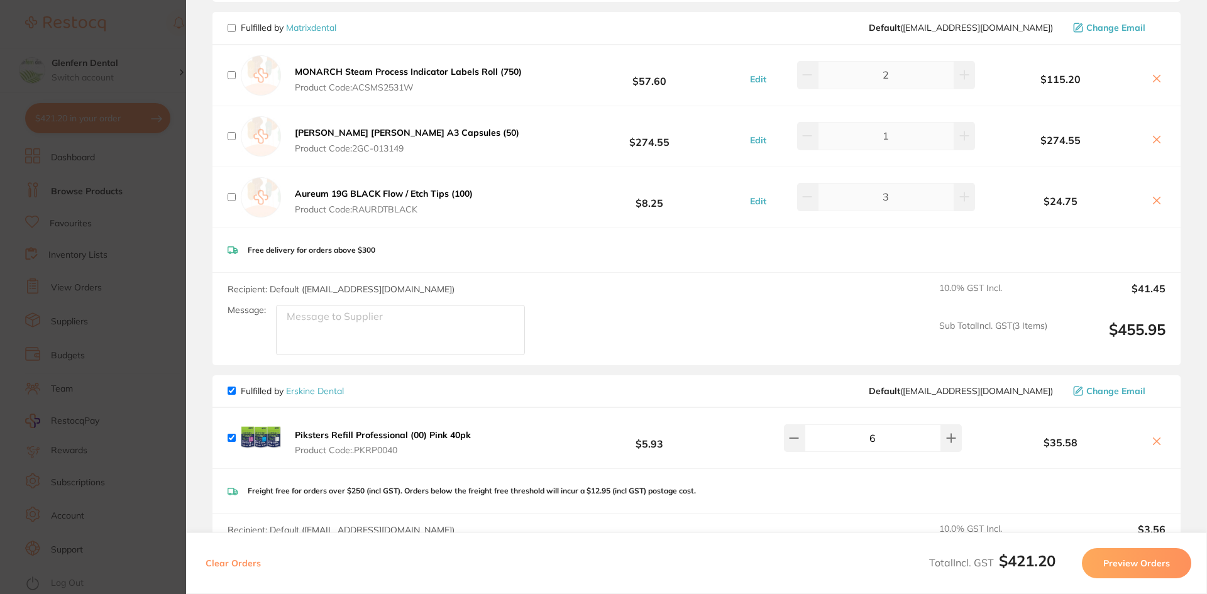
click at [233, 387] on input "checkbox" at bounding box center [232, 391] width 8 height 8
checkbox input "false"
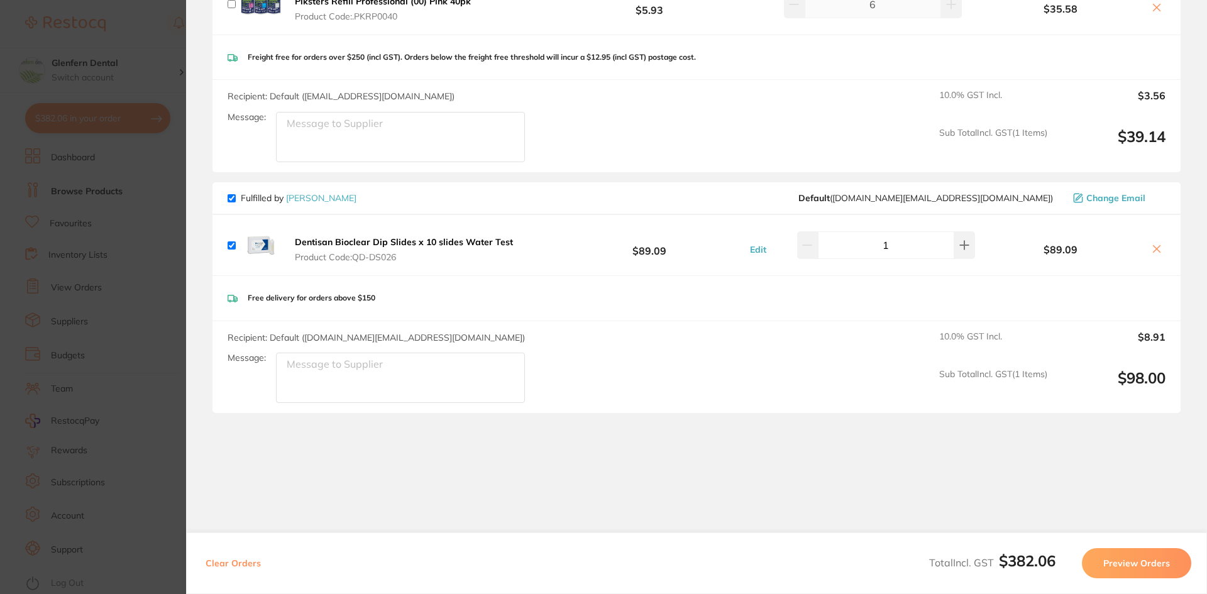
scroll to position [1006, 0]
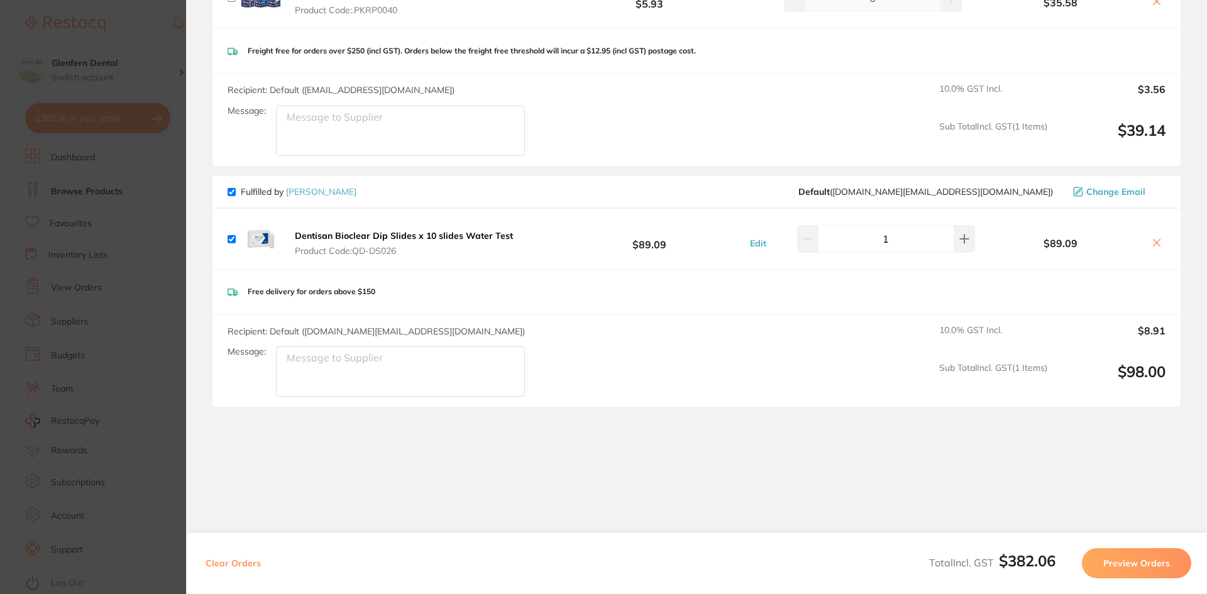
click at [229, 188] on input "checkbox" at bounding box center [232, 192] width 8 height 8
checkbox input "false"
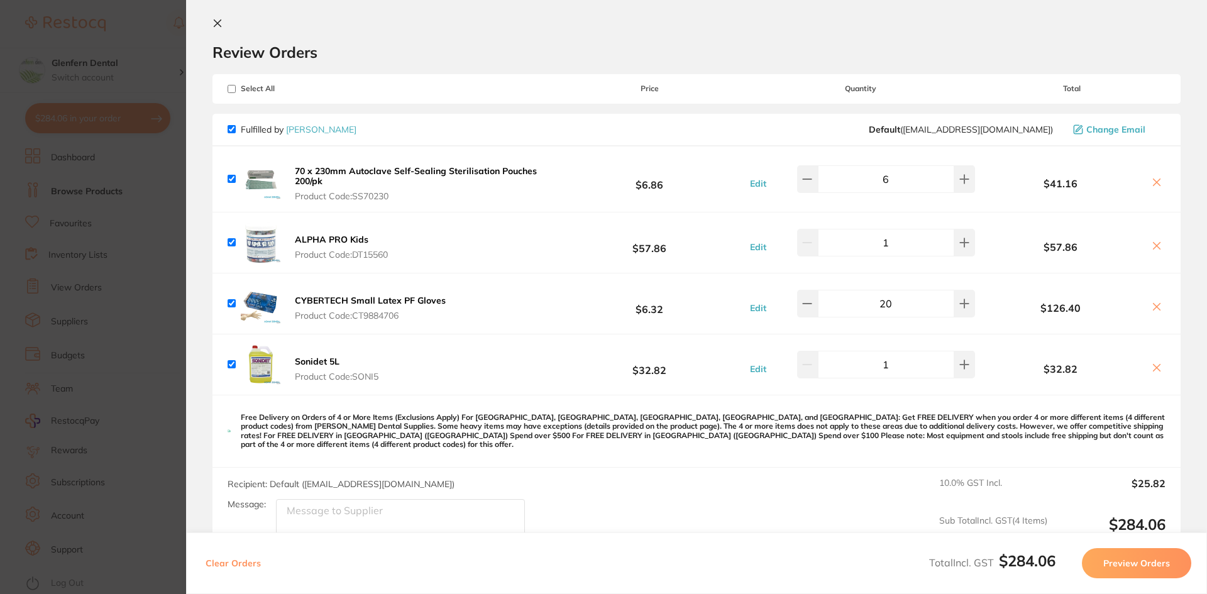
scroll to position [0, 0]
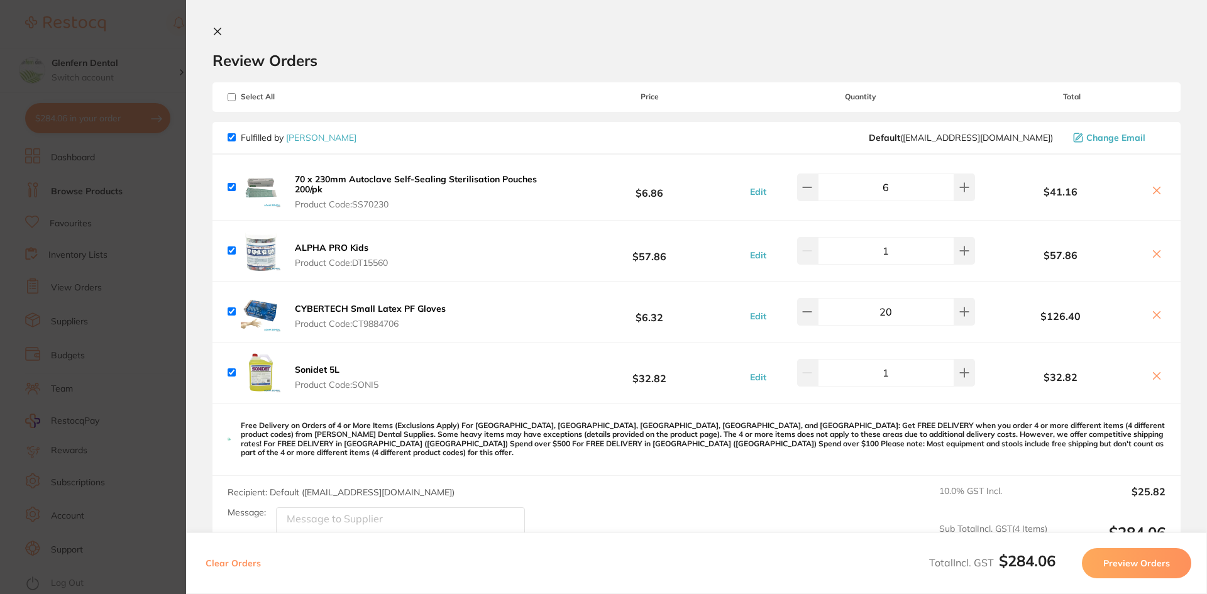
click at [1141, 566] on button "Preview Orders" at bounding box center [1136, 563] width 109 height 30
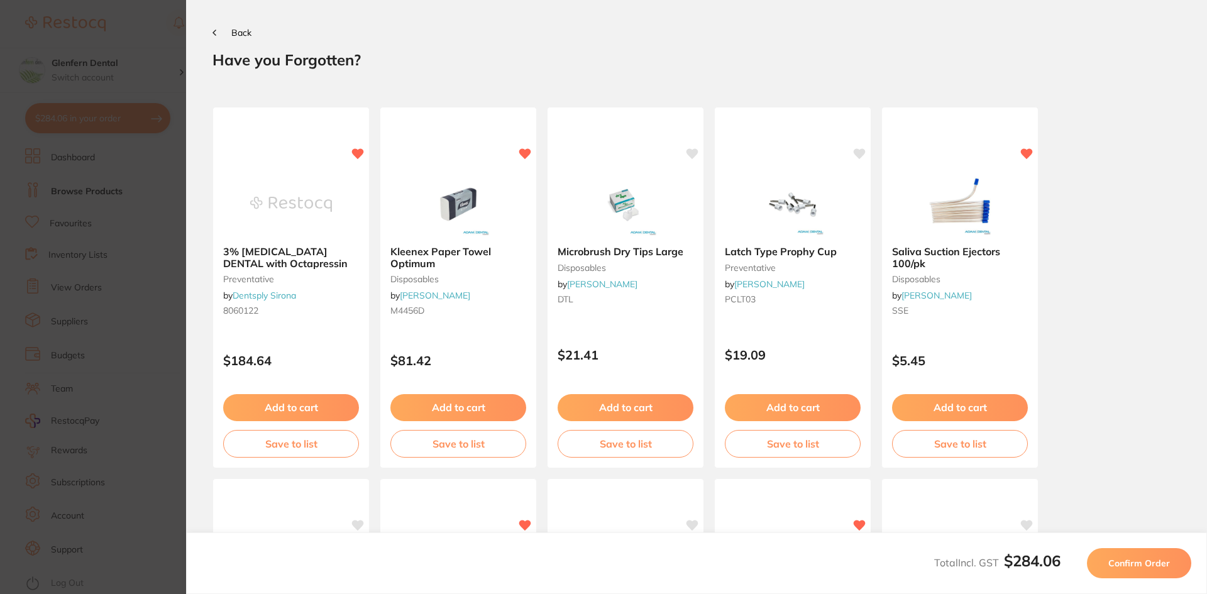
click at [1137, 561] on span "Confirm Order" at bounding box center [1139, 562] width 62 height 11
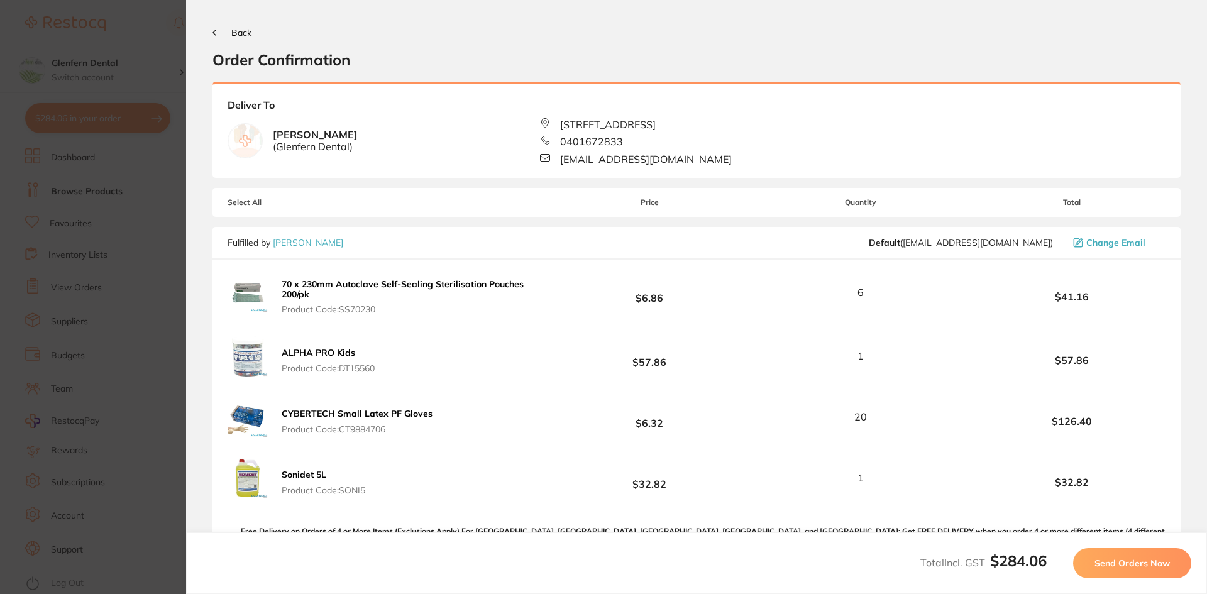
click at [1124, 557] on span "Send Orders Now" at bounding box center [1131, 562] width 75 height 11
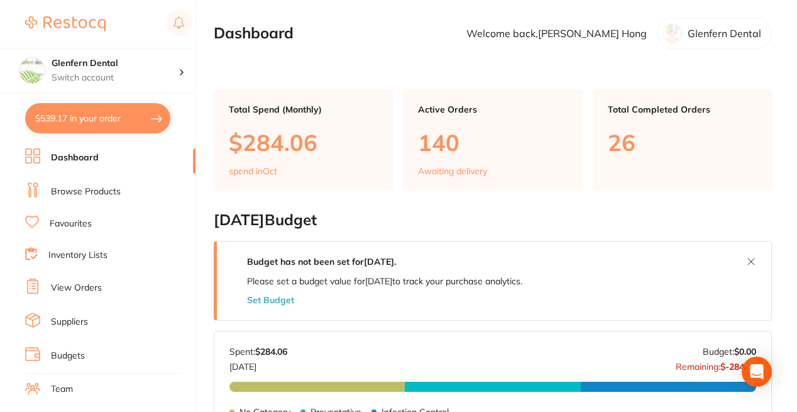
click at [79, 115] on button "$539.17 in your order" at bounding box center [97, 118] width 145 height 30
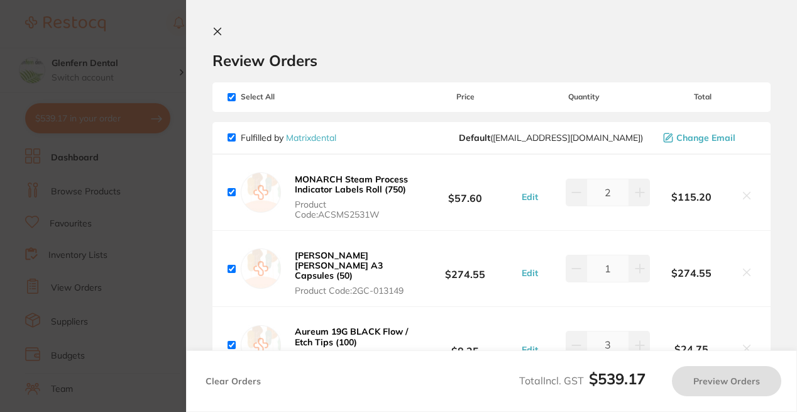
checkbox input "true"
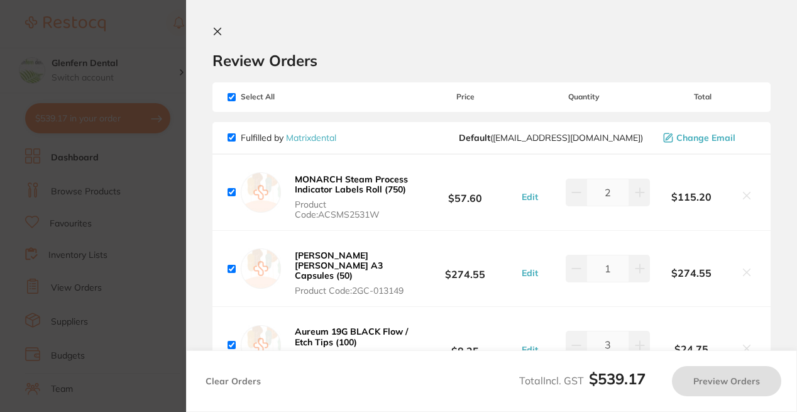
checkbox input "true"
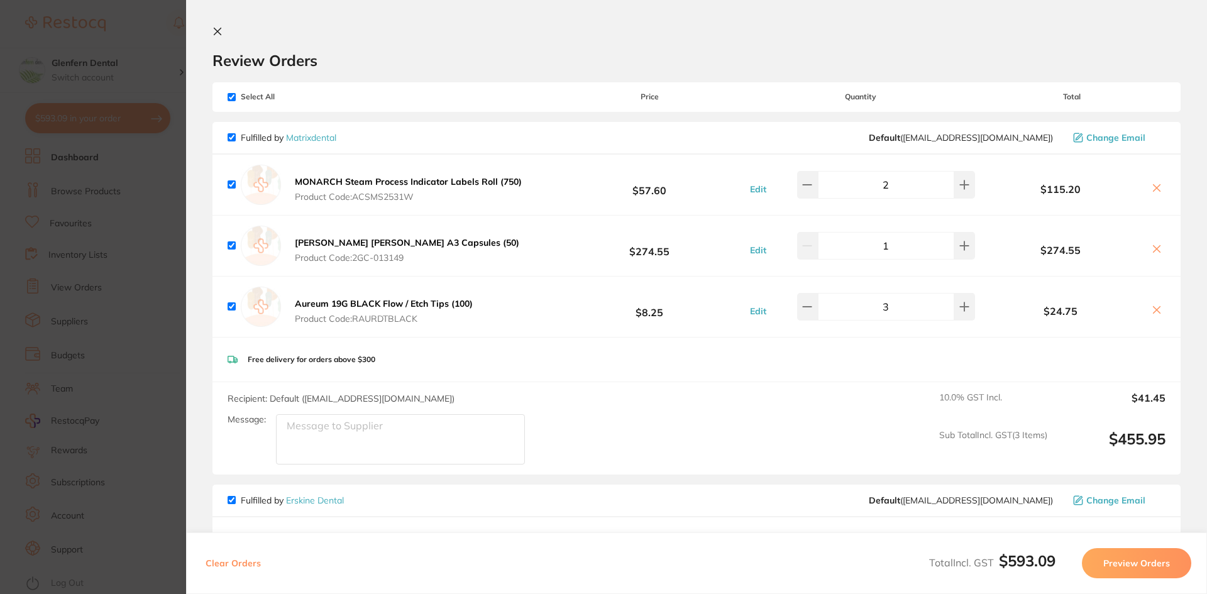
click at [214, 28] on icon at bounding box center [217, 31] width 7 height 7
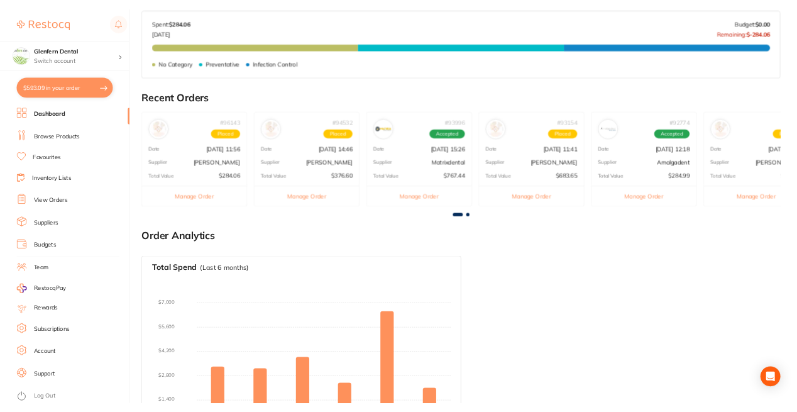
scroll to position [402, 0]
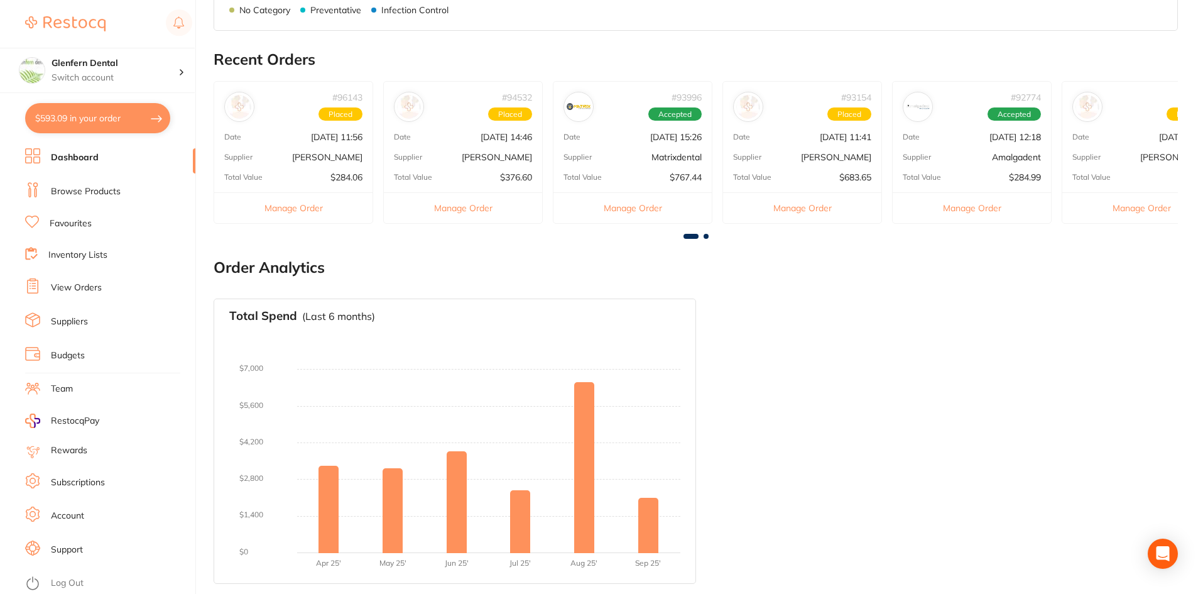
click at [296, 202] on button "Manage Order" at bounding box center [293, 207] width 158 height 31
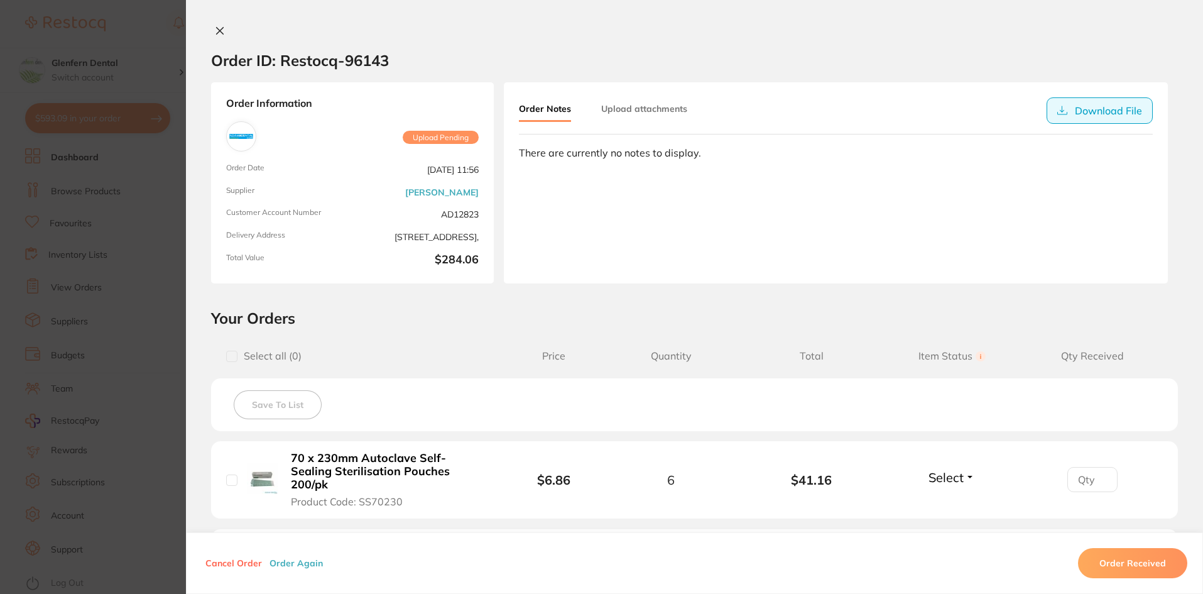
click at [799, 102] on button "Download File" at bounding box center [1100, 110] width 106 height 26
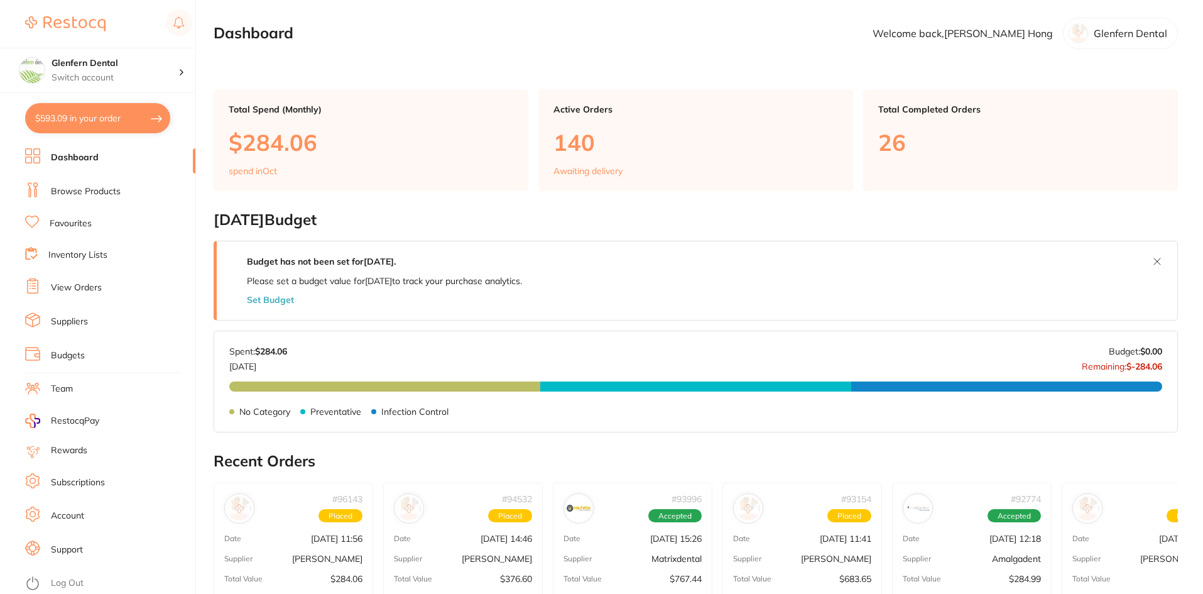
click at [70, 193] on link "Browse Products" at bounding box center [86, 191] width 70 height 13
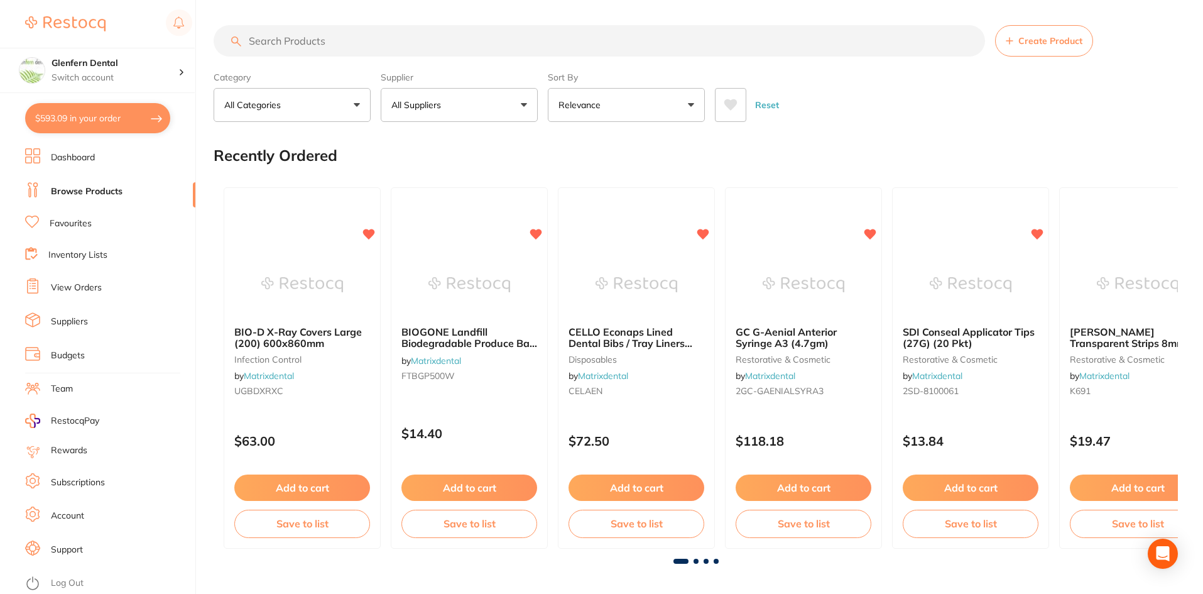
click at [265, 45] on input "search" at bounding box center [600, 40] width 772 height 31
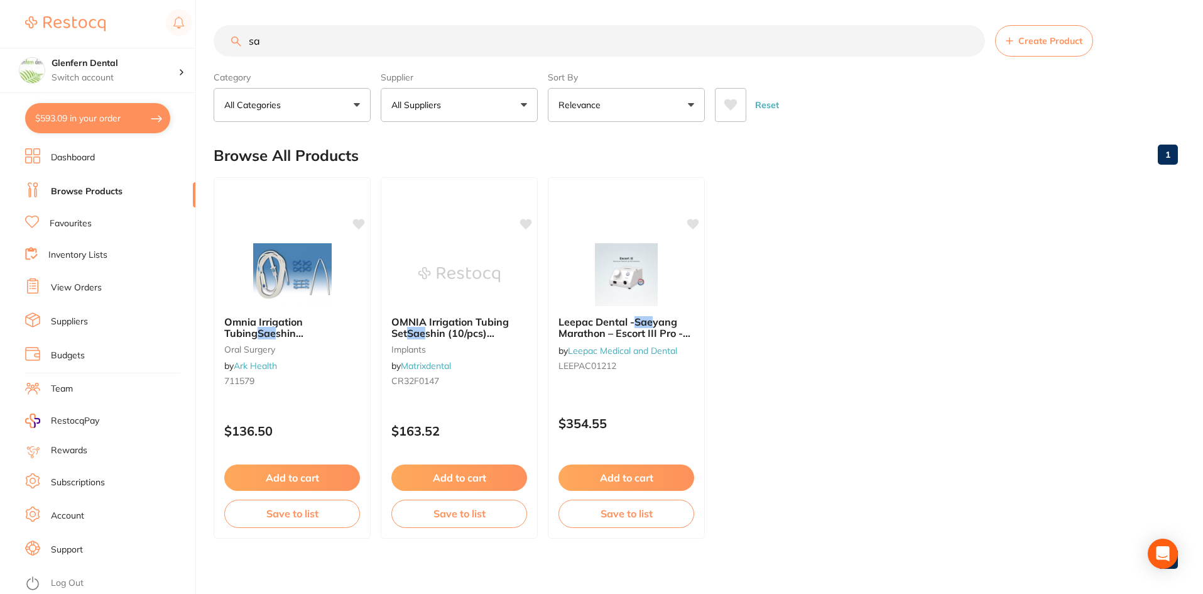
type input "s"
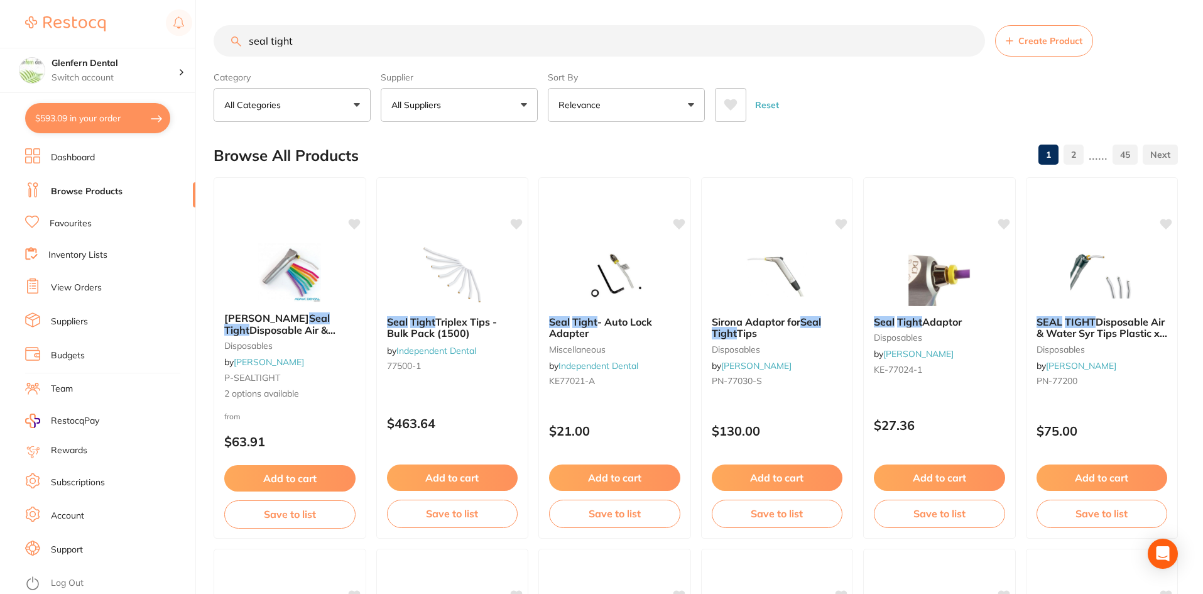
click at [525, 102] on button "All Suppliers" at bounding box center [459, 105] width 157 height 34
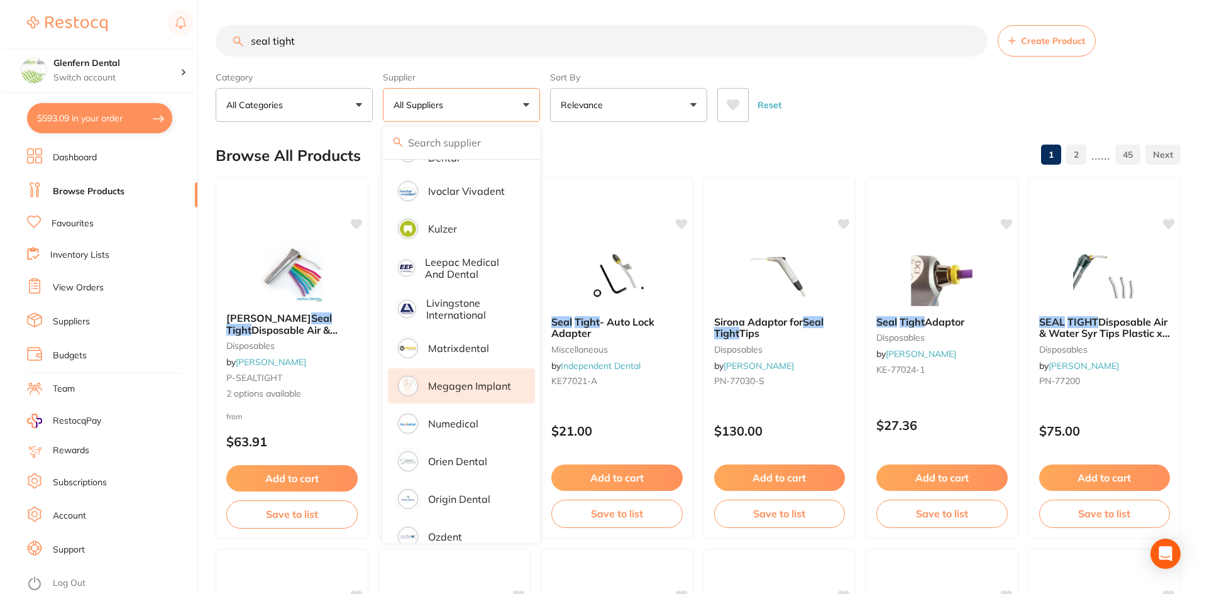
scroll to position [691, 0]
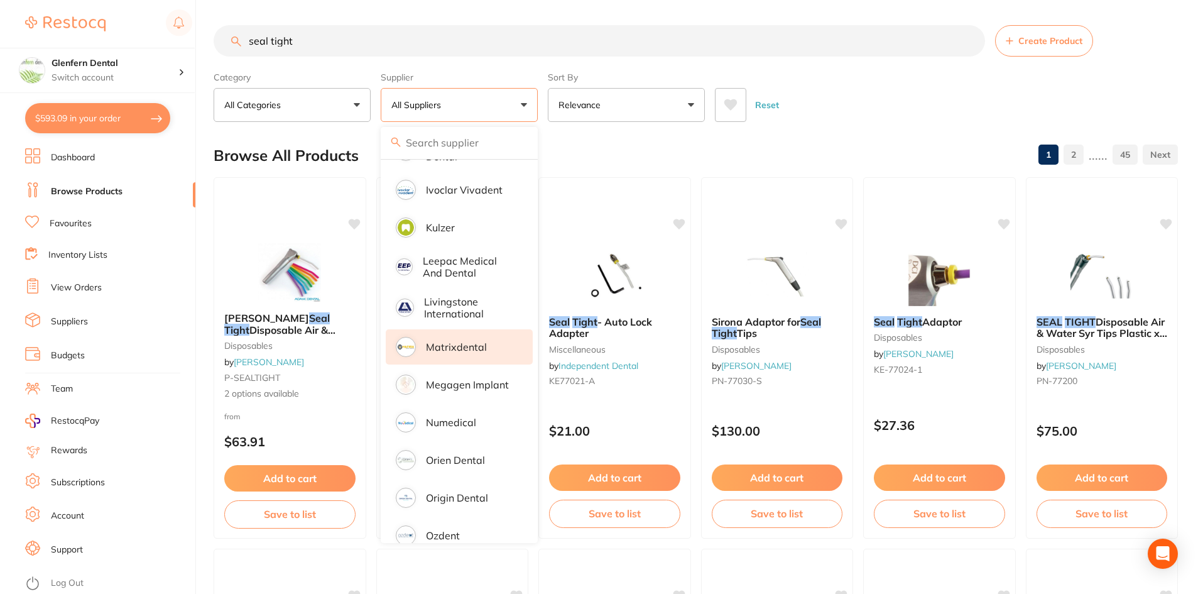
click at [454, 341] on p "Matrixdental" at bounding box center [456, 346] width 61 height 11
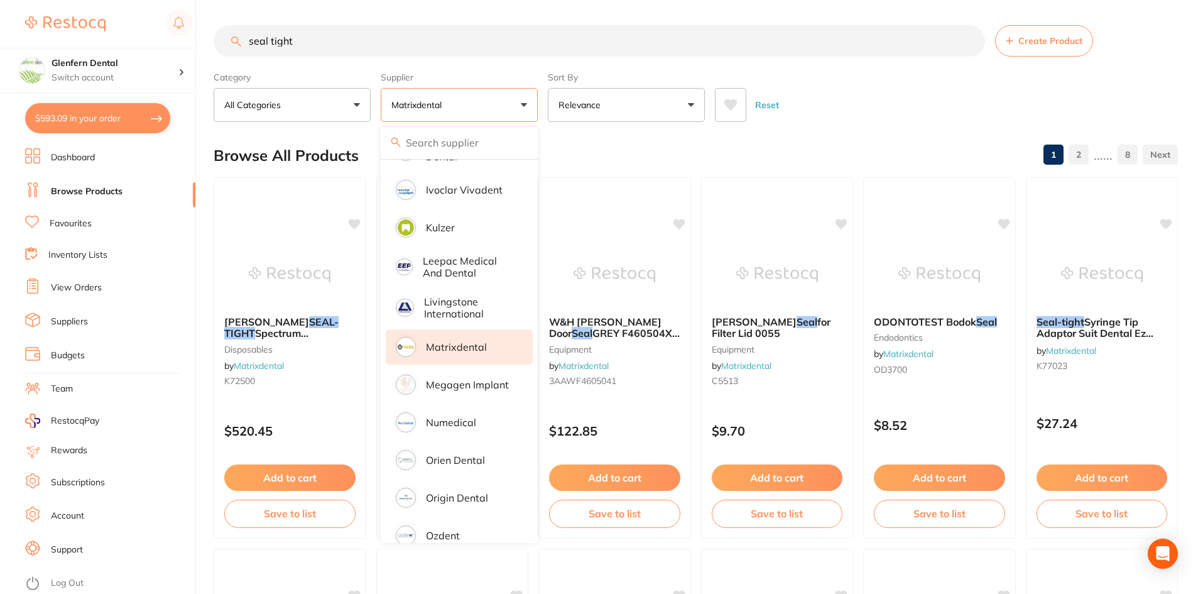
drag, startPoint x: 762, startPoint y: 554, endPoint x: 755, endPoint y: 557, distance: 7.3
click at [759, 559] on div at bounding box center [777, 564] width 151 height 31
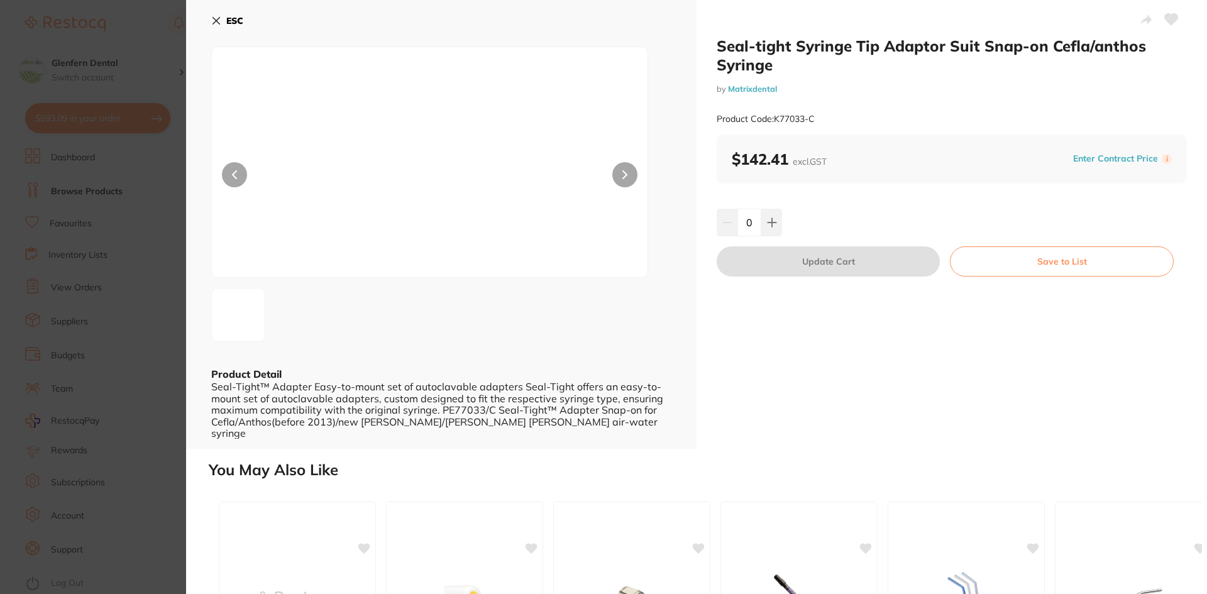
click at [215, 19] on icon at bounding box center [216, 21] width 10 height 10
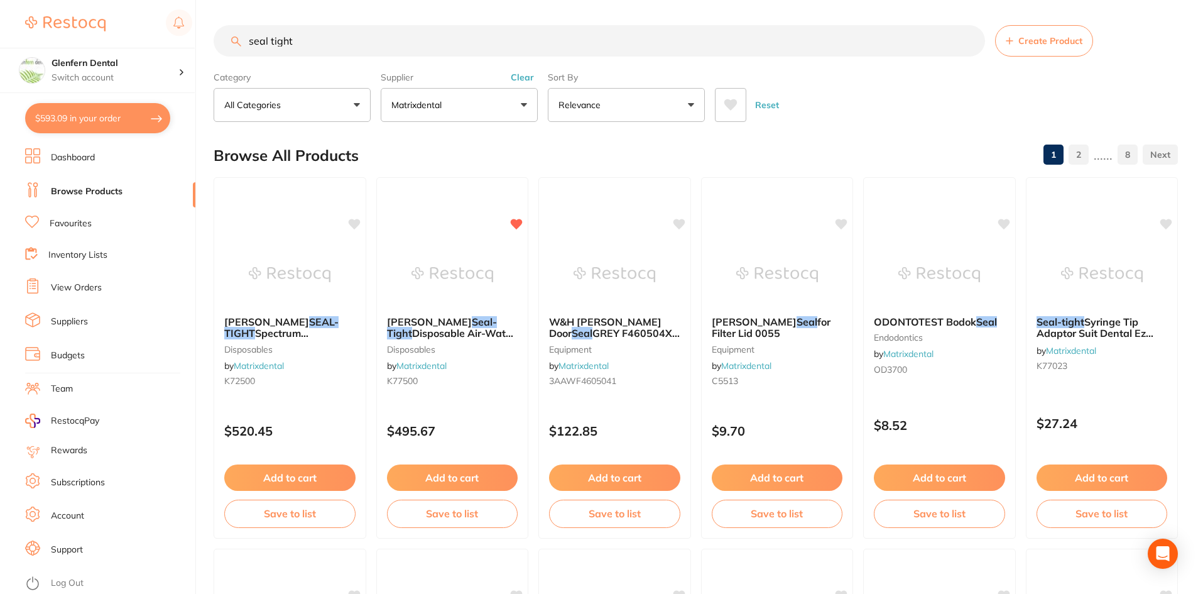
click at [328, 40] on input "seal tight" at bounding box center [600, 40] width 772 height 31
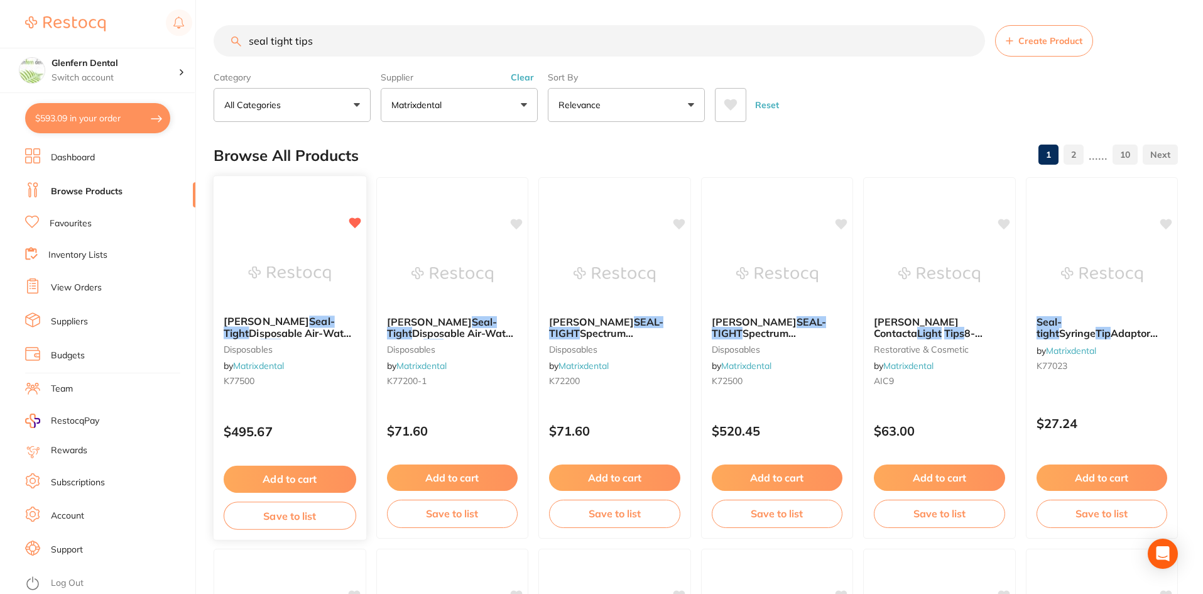
type input "seal tight tips"
click at [266, 314] on div "Kerr Seal-Tight Disposable Air-Water Syringe Tips (1500) disposables by Matrixd…" at bounding box center [290, 353] width 153 height 96
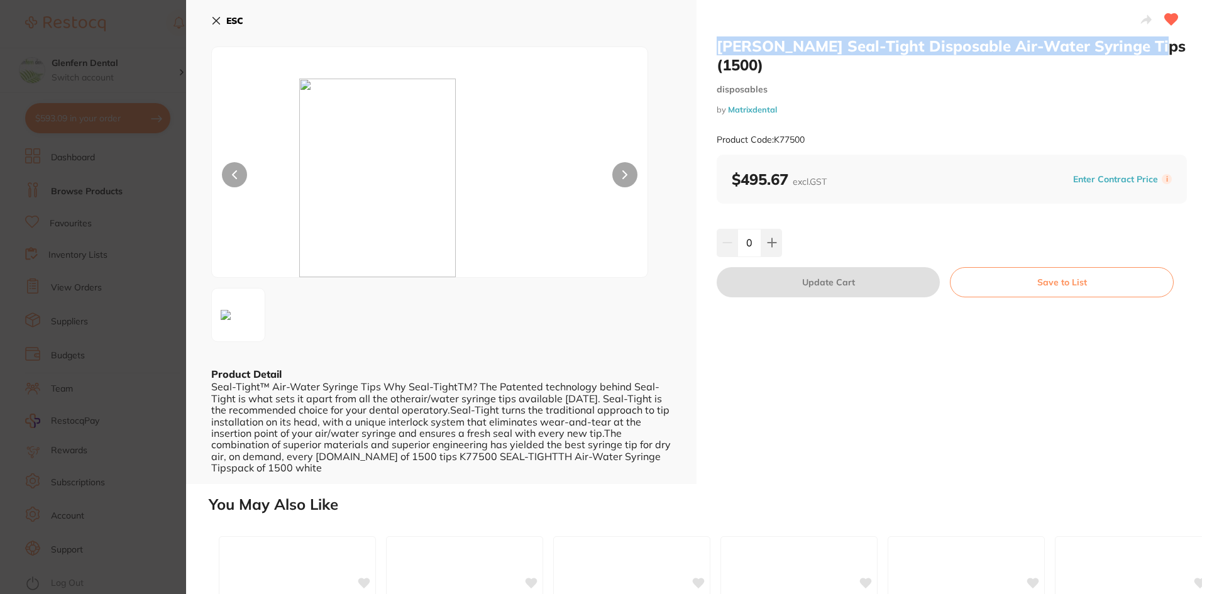
drag, startPoint x: 1126, startPoint y: 48, endPoint x: 717, endPoint y: 50, distance: 409.1
click at [713, 50] on div "Kerr Seal-Tight Disposable Air-Water Syringe Tips (1500) disposables by Matrixd…" at bounding box center [951, 242] width 510 height 484
copy h2 "Kerr Seal-Tight Disposable Air-Water Syringe Tips (1500)"
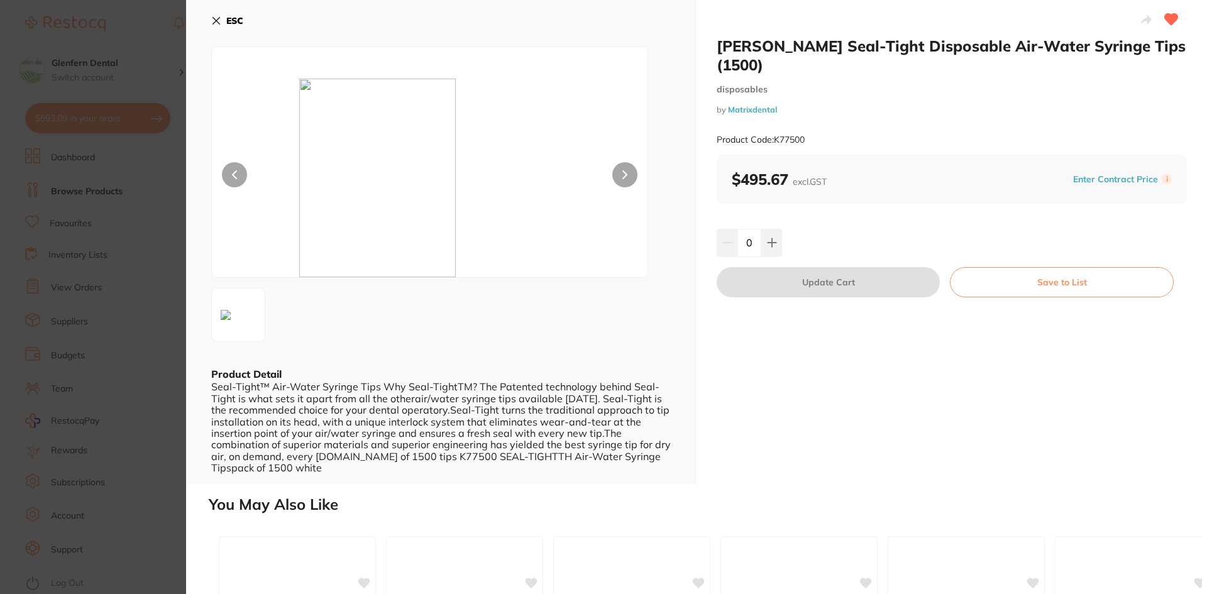
click at [806, 128] on div "Product Code: K77500" at bounding box center [951, 139] width 470 height 31
drag, startPoint x: 811, startPoint y: 121, endPoint x: 775, endPoint y: 123, distance: 36.5
click at [775, 124] on div "Product Code: K77500" at bounding box center [951, 139] width 470 height 31
copy small "K77500"
click at [770, 239] on icon at bounding box center [771, 243] width 8 height 8
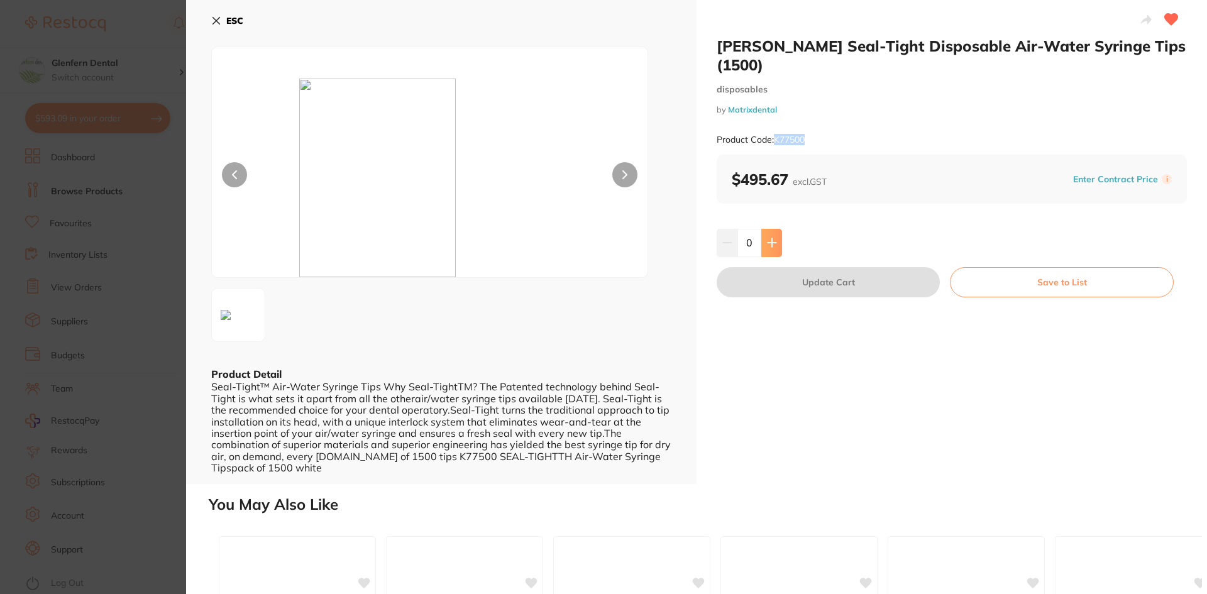
type input "1"
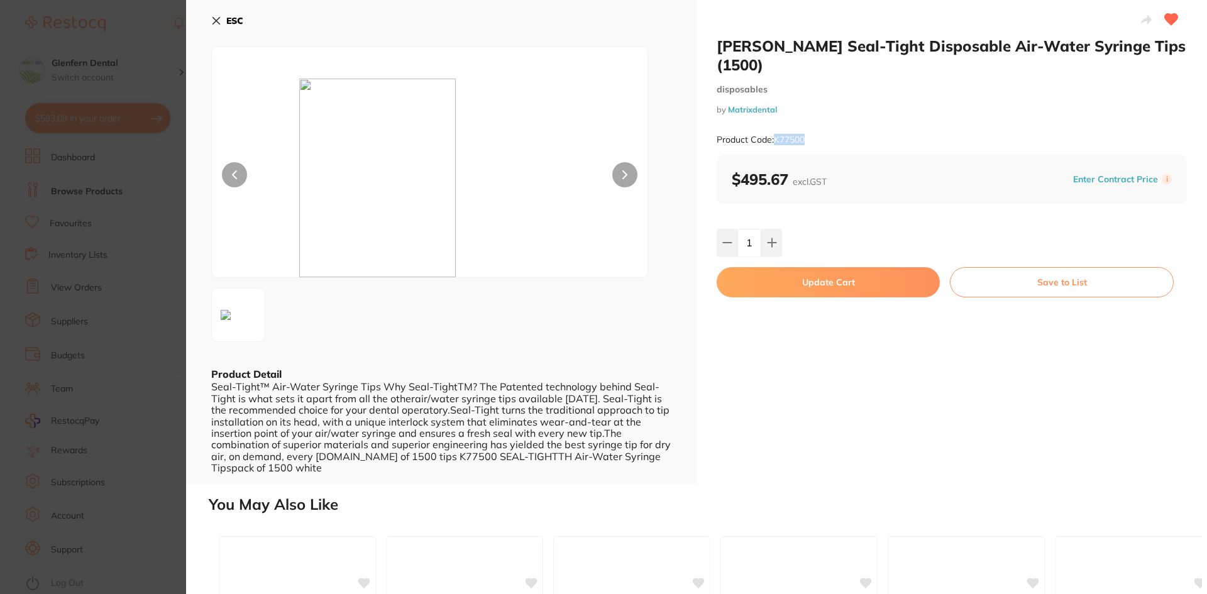
click at [829, 267] on button "Update Cart" at bounding box center [827, 282] width 223 height 30
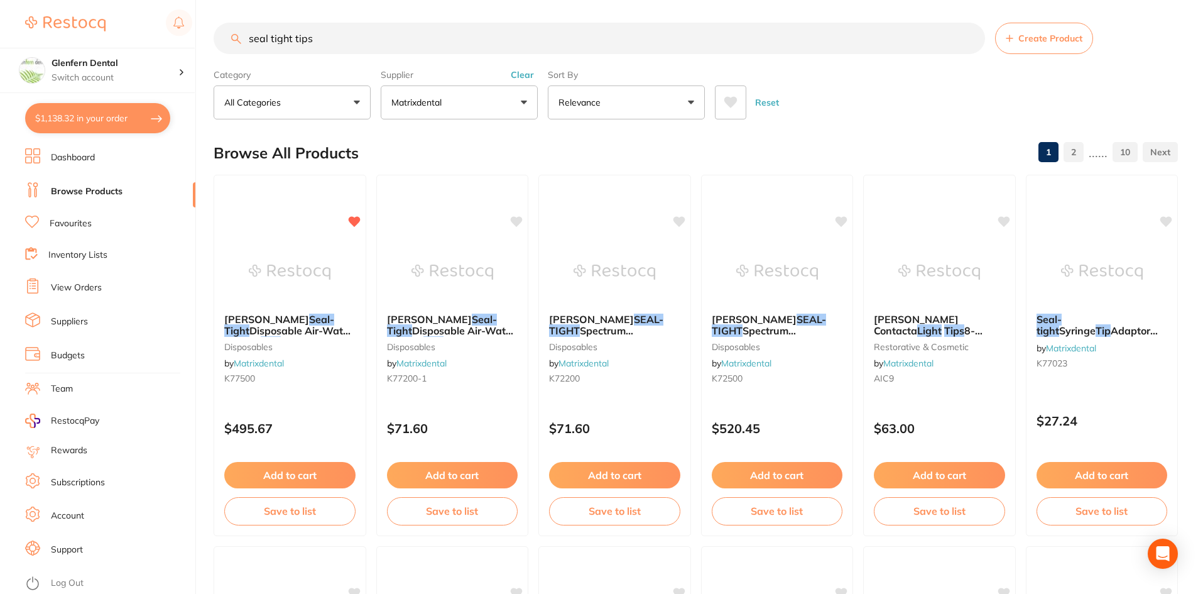
click at [118, 118] on button "$1,138.32 in your order" at bounding box center [97, 118] width 145 height 30
checkbox input "true"
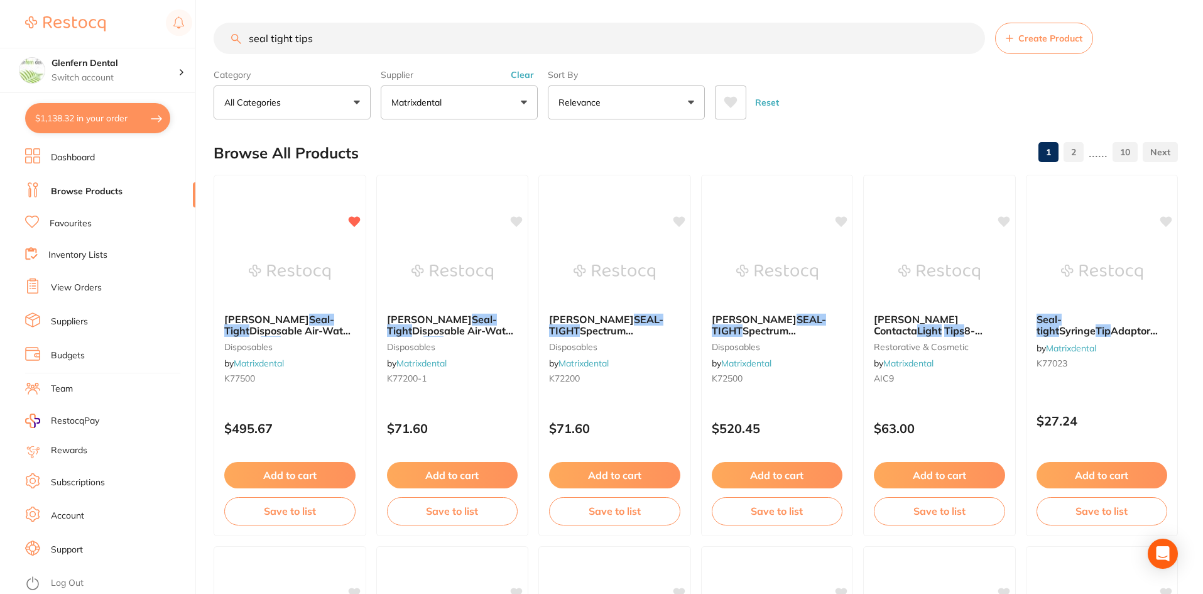
checkbox input "true"
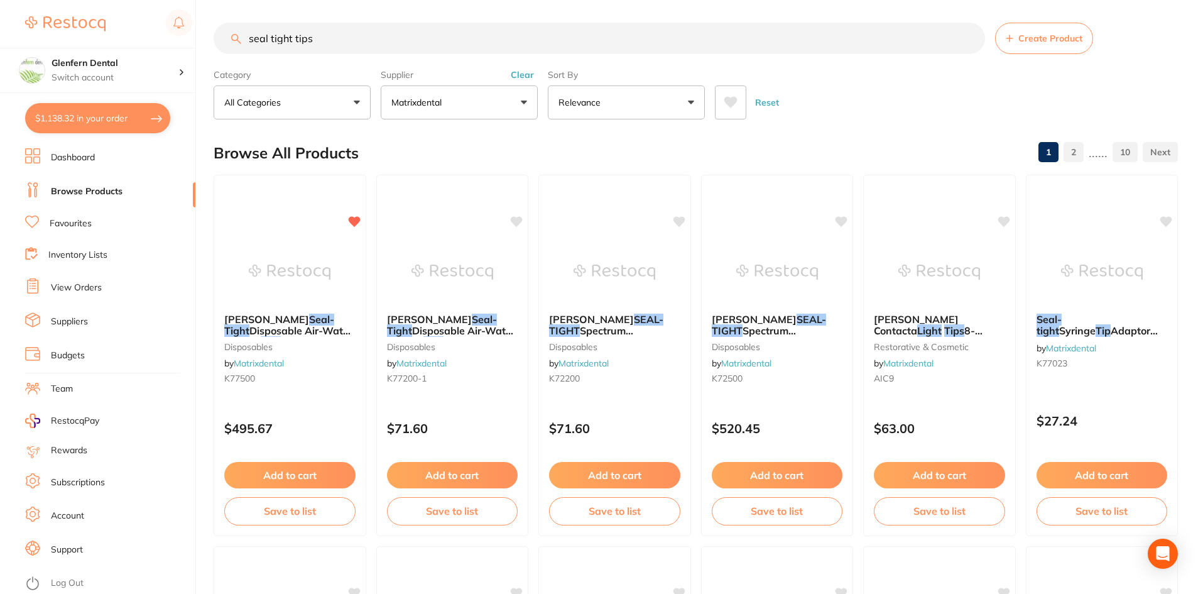
checkbox input "true"
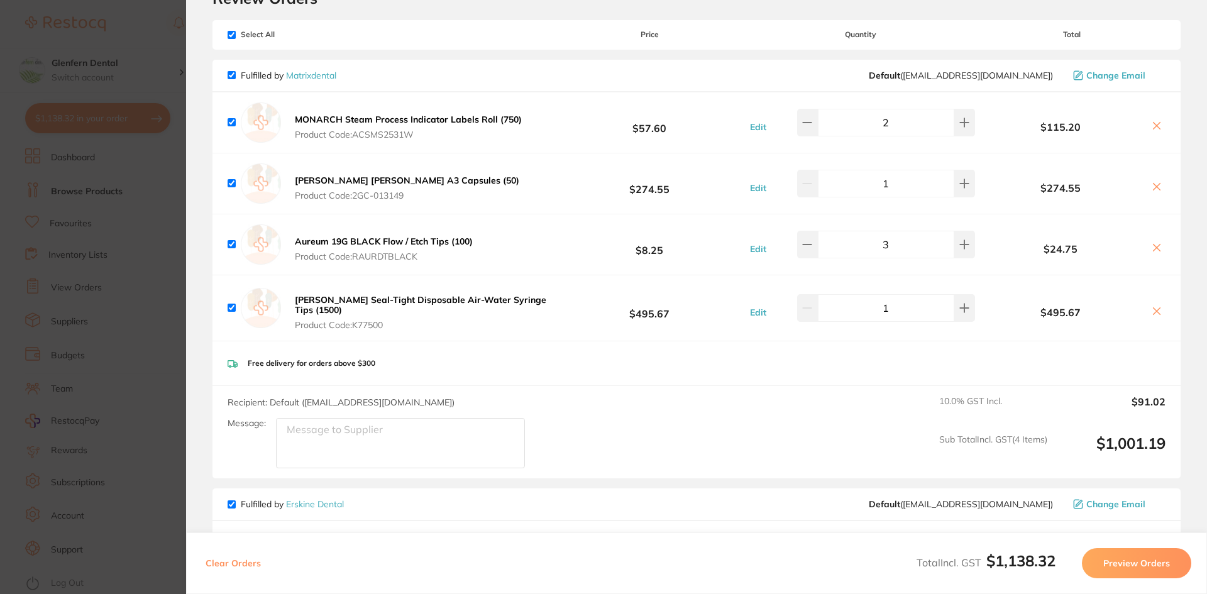
scroll to position [0, 0]
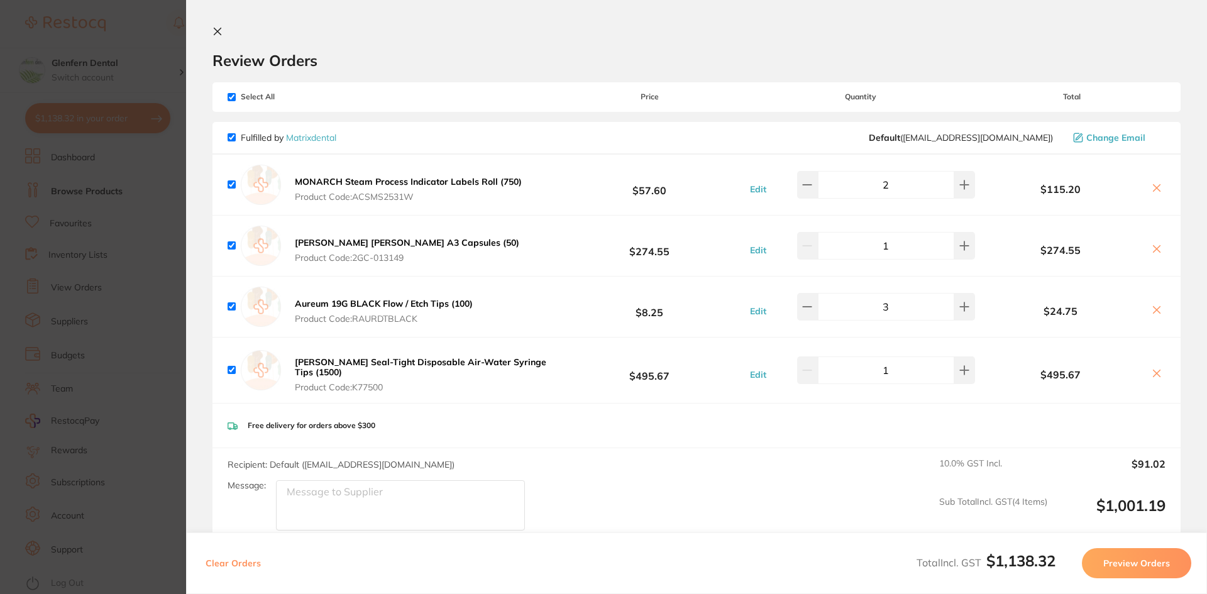
click at [217, 33] on icon at bounding box center [217, 31] width 10 height 10
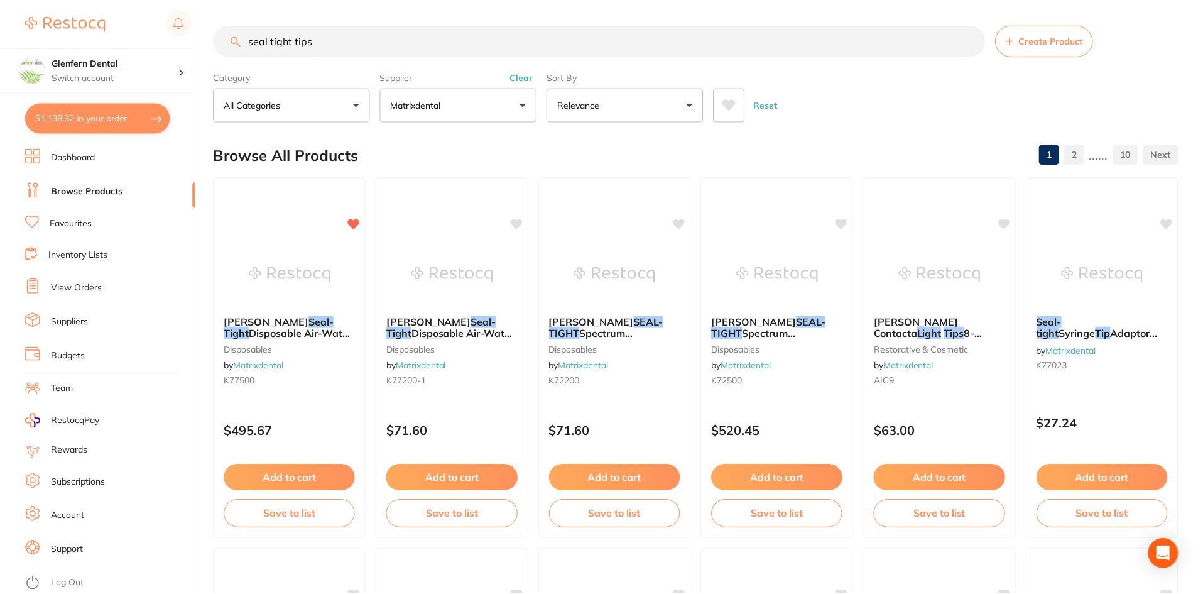
scroll to position [3, 0]
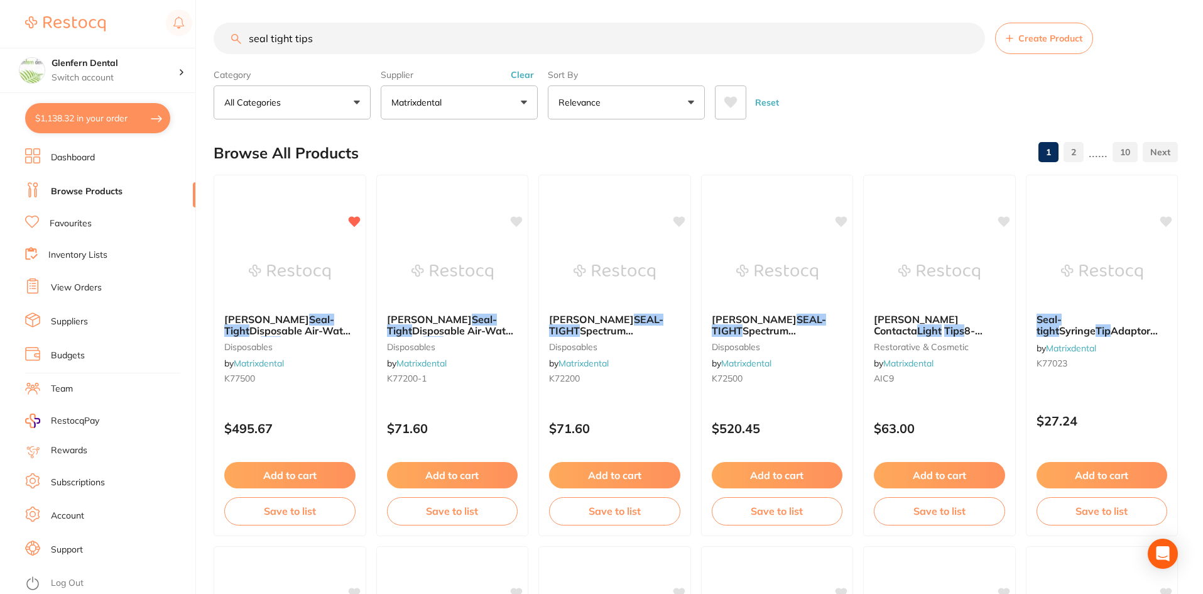
click at [324, 39] on input "seal tight tips" at bounding box center [600, 38] width 772 height 31
type input "s"
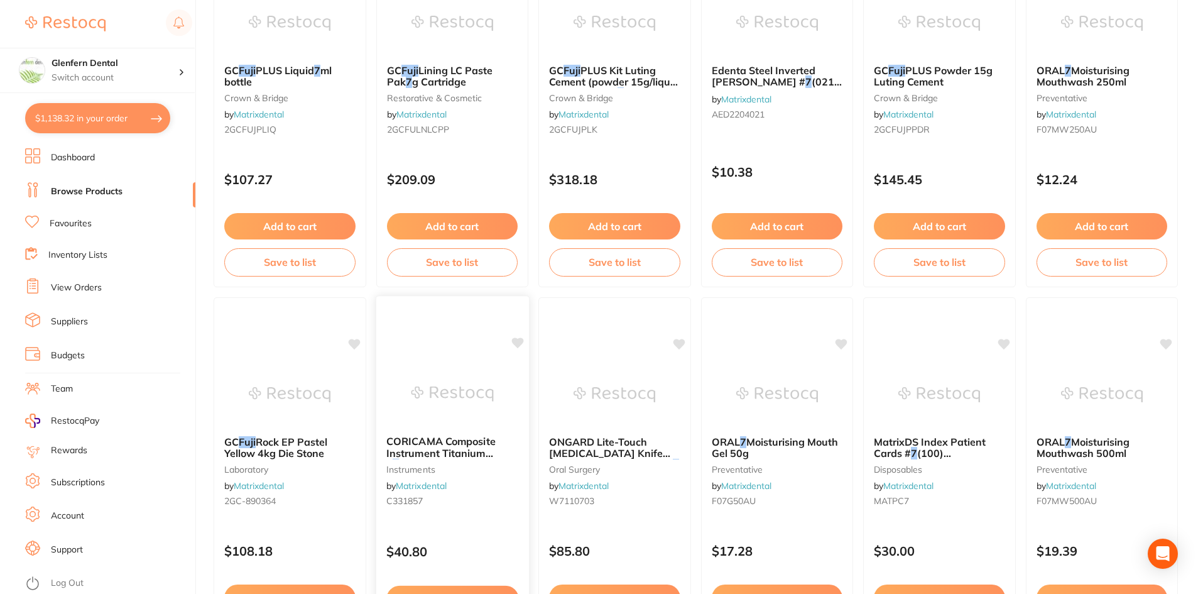
scroll to position [0, 0]
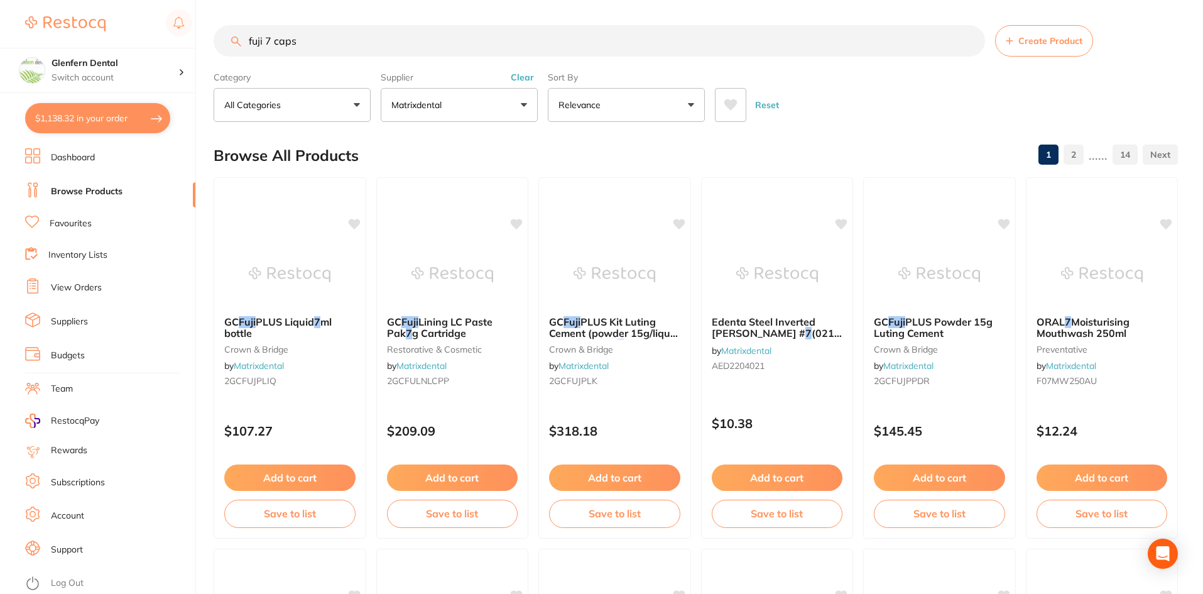
type input "fuji 7 caps"
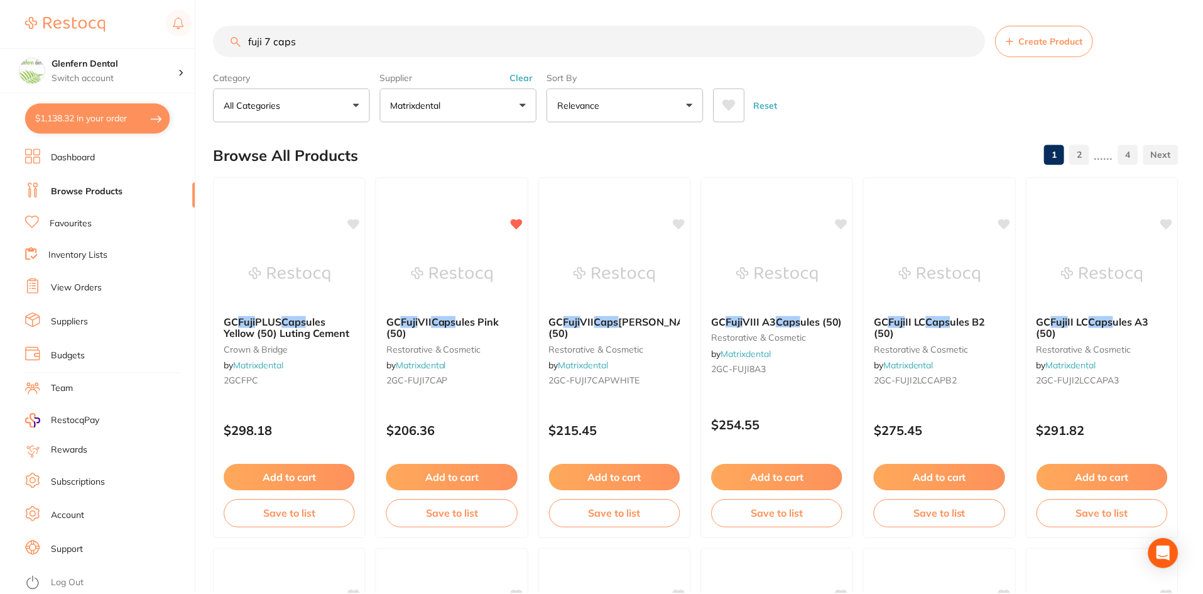
scroll to position [654, 0]
click at [440, 320] on em "Caps" at bounding box center [444, 321] width 25 height 13
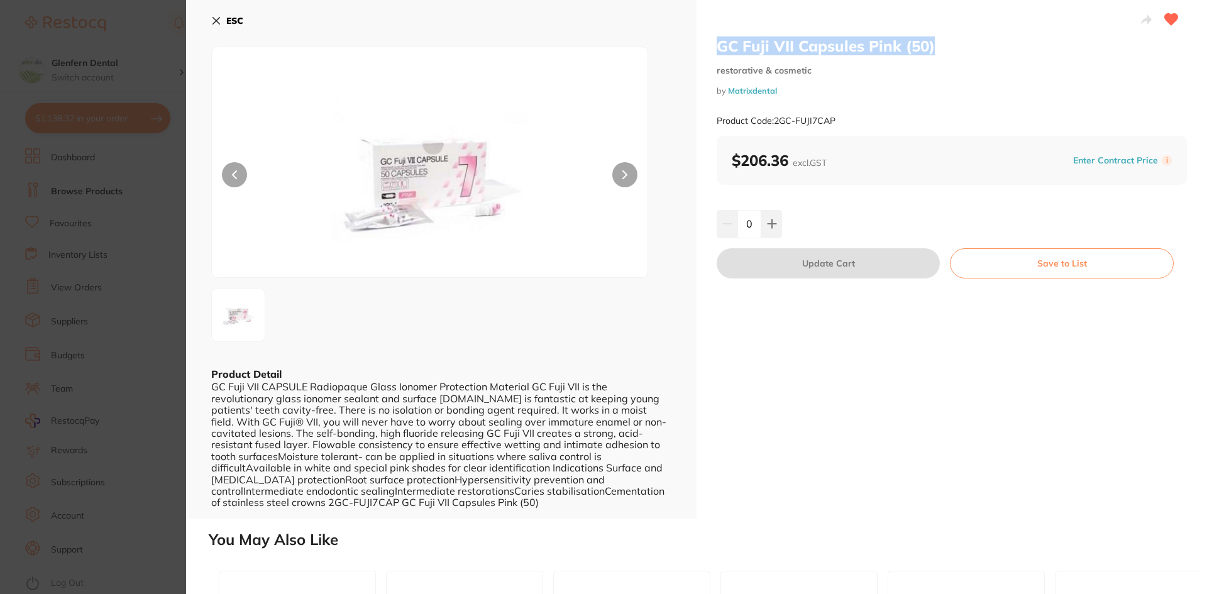
drag, startPoint x: 940, startPoint y: 45, endPoint x: 711, endPoint y: 50, distance: 228.8
click at [711, 50] on div "GC Fuji VII Capsules Pink (50) restorative & cosmetic by Matrixdental Product C…" at bounding box center [951, 259] width 510 height 518
copy h2 "GC Fuji VII Capsules Pink (50)"
click at [852, 125] on div "Product Code: 2GC-FUJI7CAP" at bounding box center [951, 121] width 470 height 31
drag, startPoint x: 845, startPoint y: 121, endPoint x: 784, endPoint y: 123, distance: 61.0
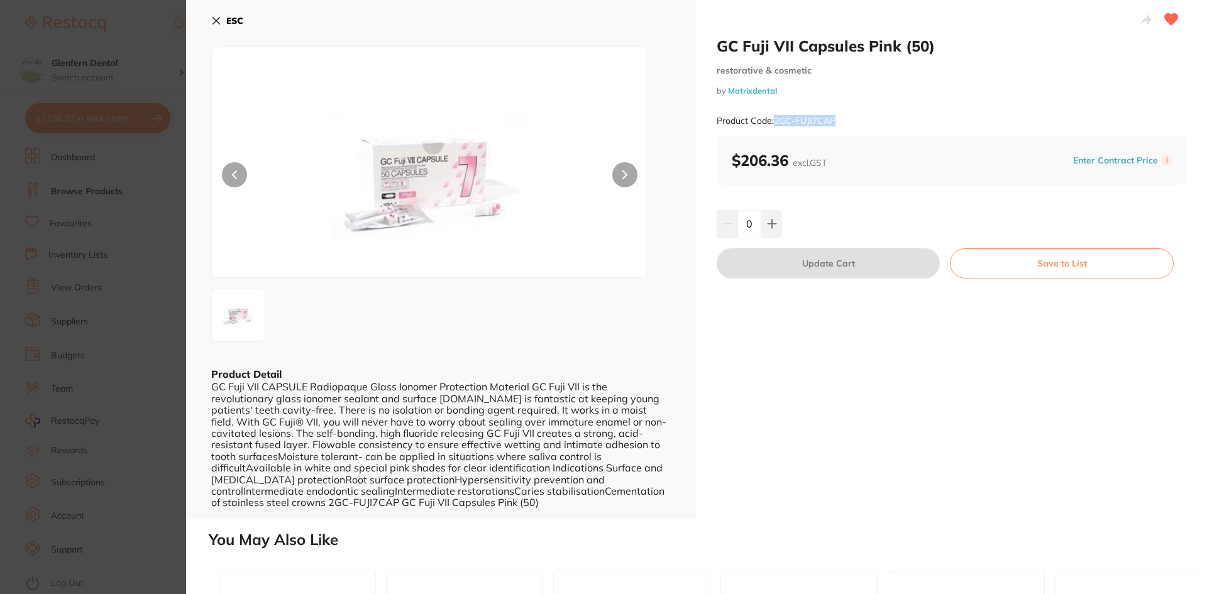
click at [775, 127] on div "Product Code: 2GC-FUJI7CAP" at bounding box center [951, 121] width 470 height 31
copy small "2GC-FUJI7CAP"
click at [769, 220] on icon at bounding box center [771, 224] width 8 height 8
type input "1"
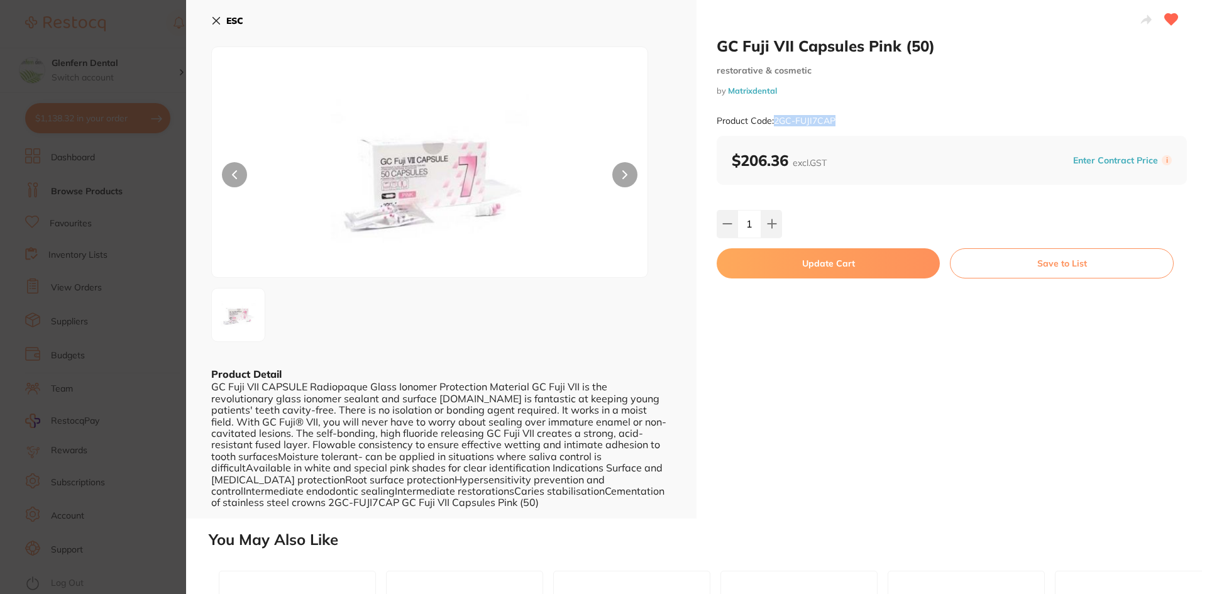
click at [825, 265] on button "Update Cart" at bounding box center [827, 263] width 223 height 30
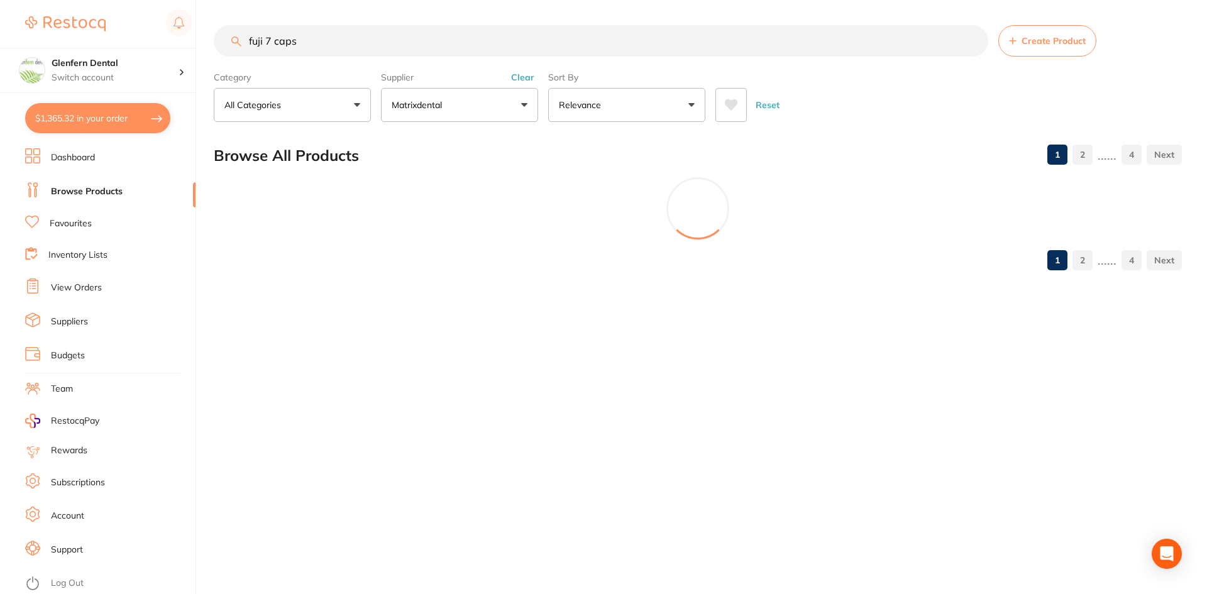
checkbox input "false"
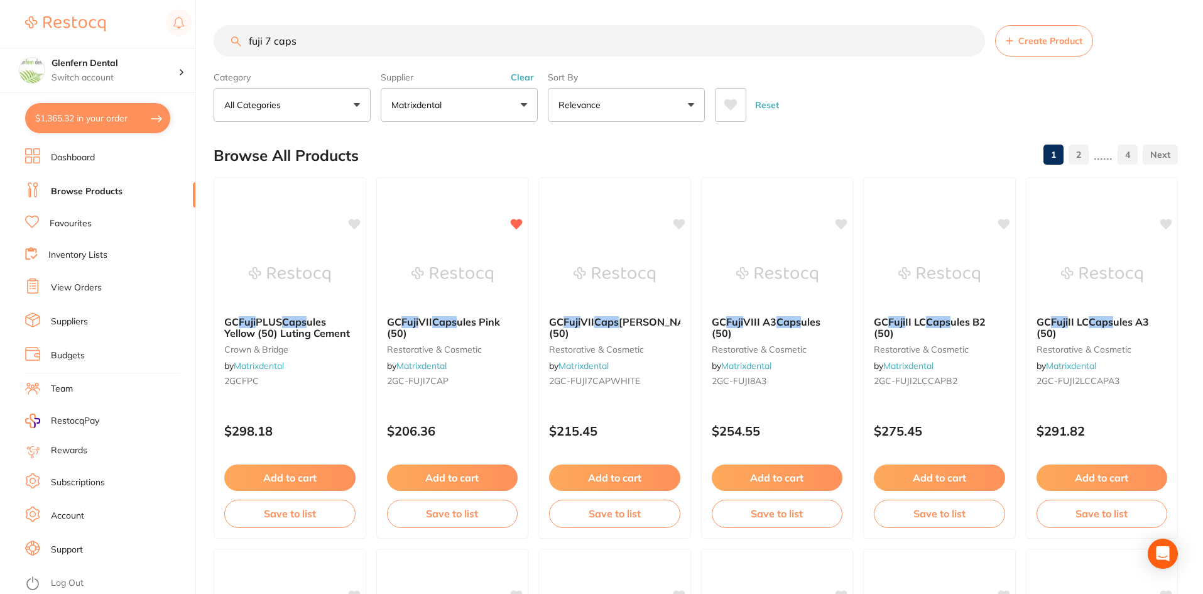
click at [375, 43] on input "fuji 7 caps" at bounding box center [600, 40] width 772 height 31
type input "f"
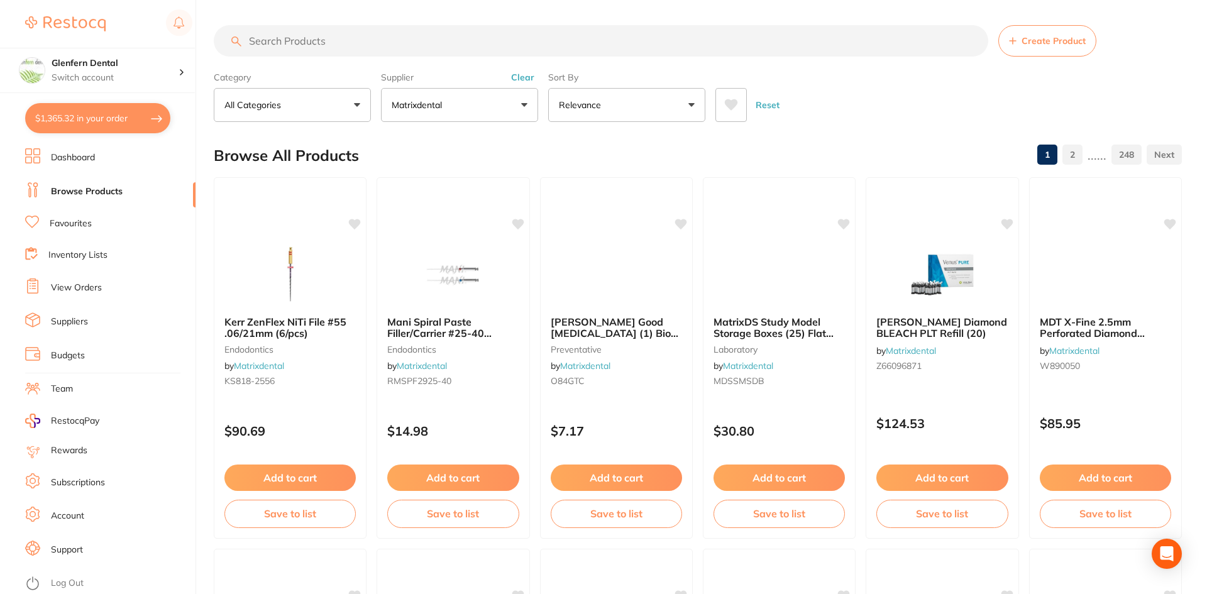
scroll to position [770, 0]
click at [104, 189] on link "Browse Products" at bounding box center [87, 191] width 72 height 13
click at [98, 107] on button "$1,365.32 in your order" at bounding box center [97, 118] width 145 height 30
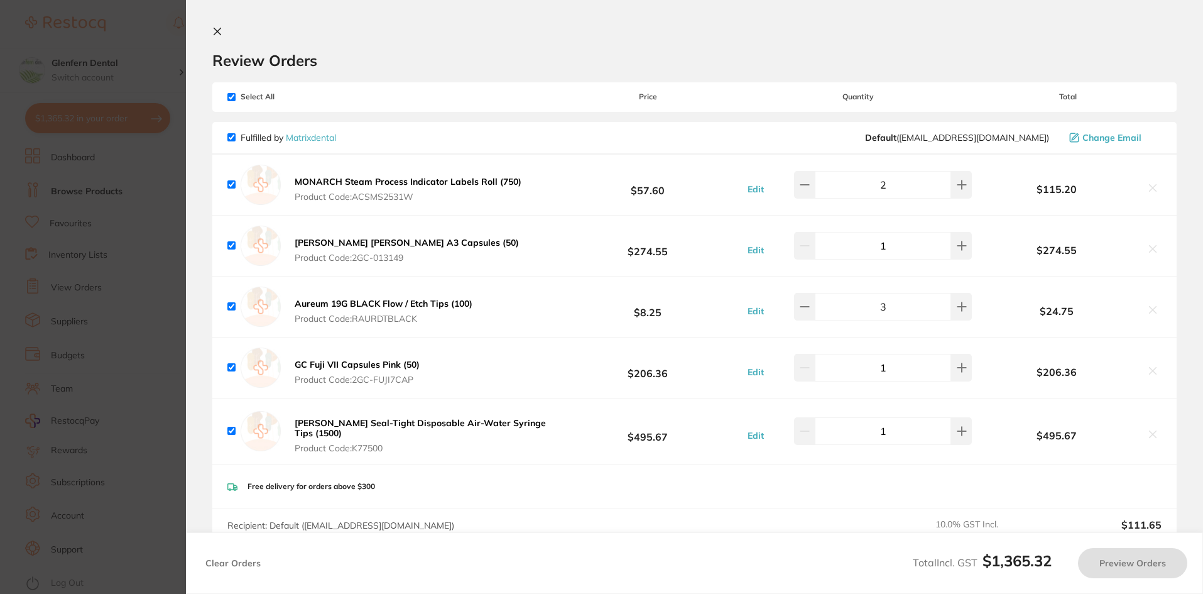
checkbox input "true"
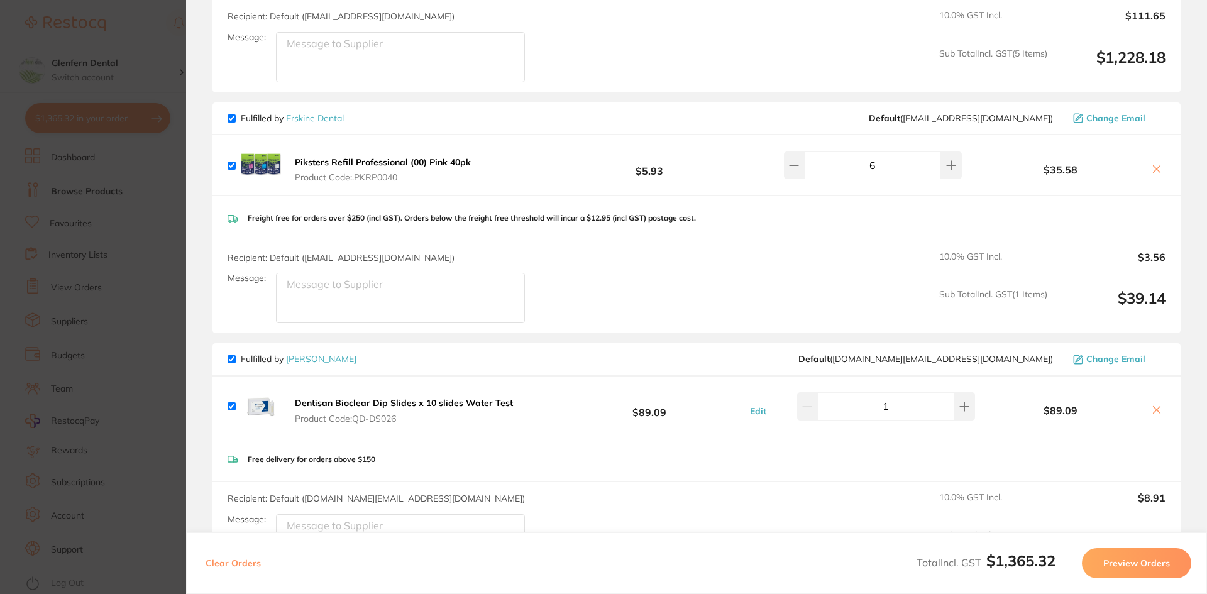
scroll to position [440, 0]
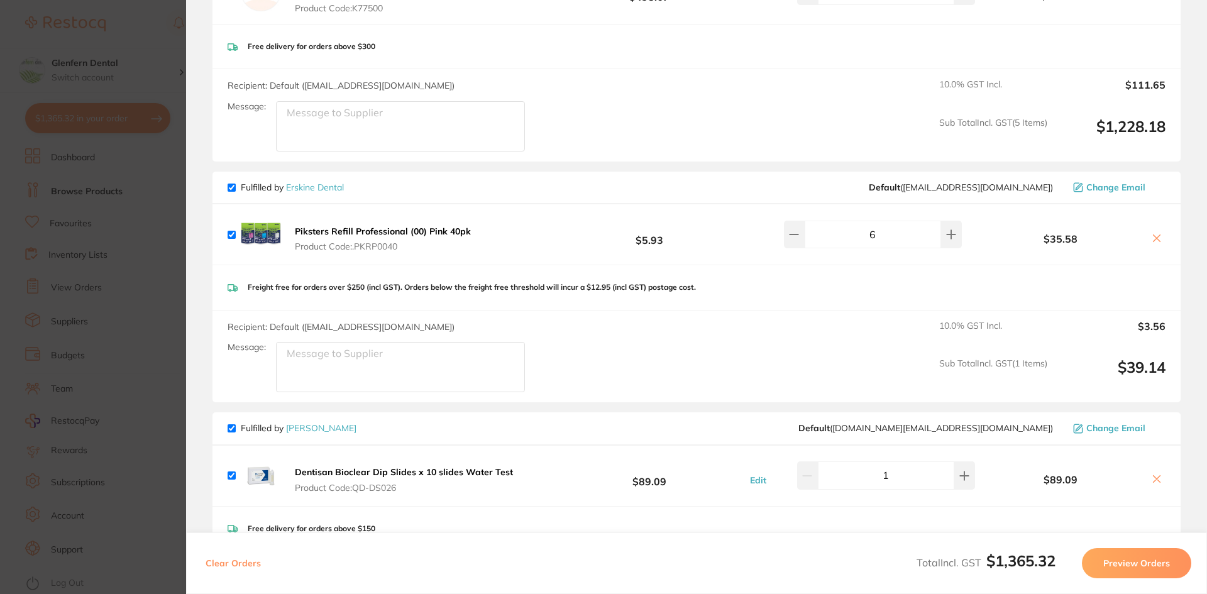
click at [234, 184] on input "checkbox" at bounding box center [232, 188] width 8 height 8
checkbox input "false"
click at [236, 427] on span "Fulfilled by Henry Schein Halas" at bounding box center [292, 427] width 129 height 11
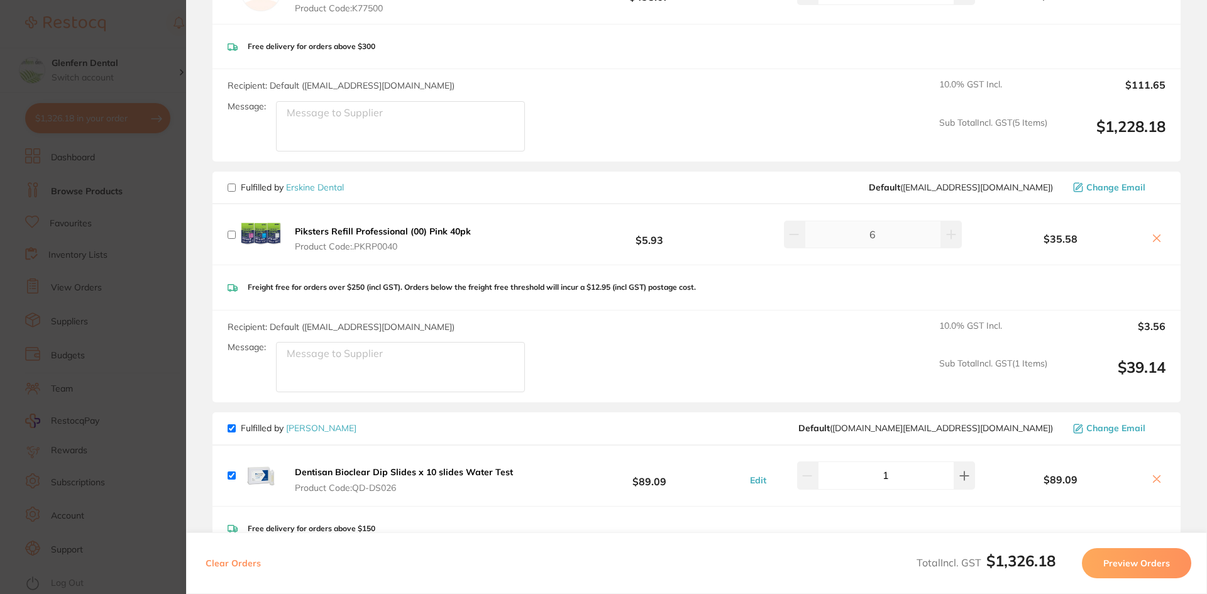
click at [230, 424] on input "checkbox" at bounding box center [232, 428] width 8 height 8
checkbox input "false"
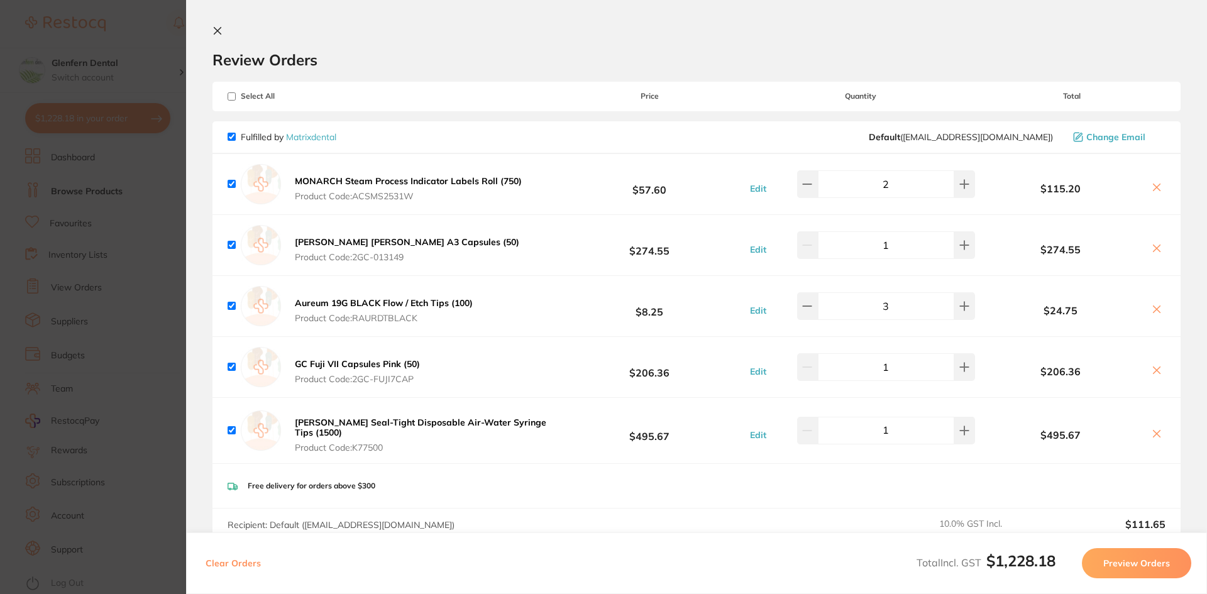
scroll to position [0, 0]
click at [1127, 561] on button "Preview Orders" at bounding box center [1136, 563] width 109 height 30
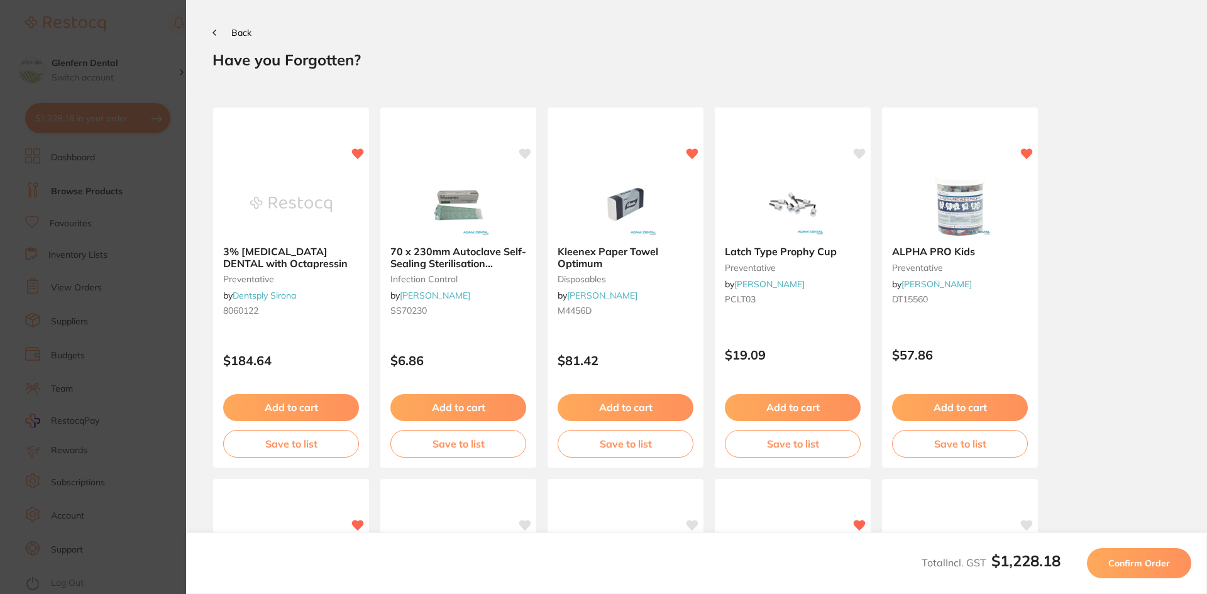
click at [1132, 560] on span "Confirm Order" at bounding box center [1139, 562] width 62 height 11
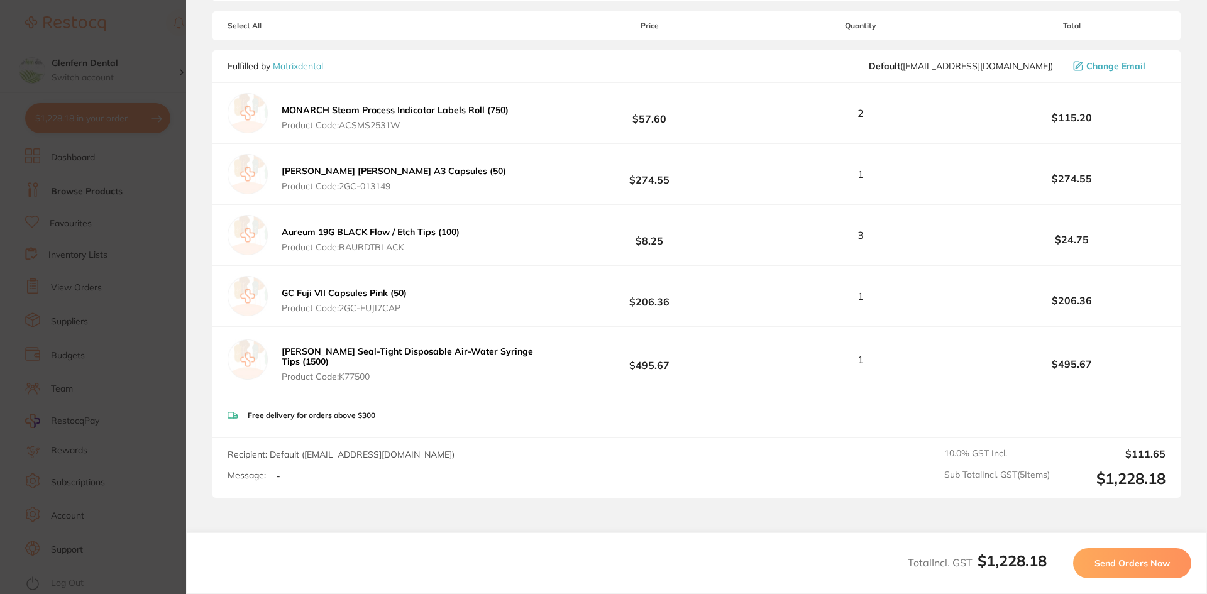
scroll to position [280, 0]
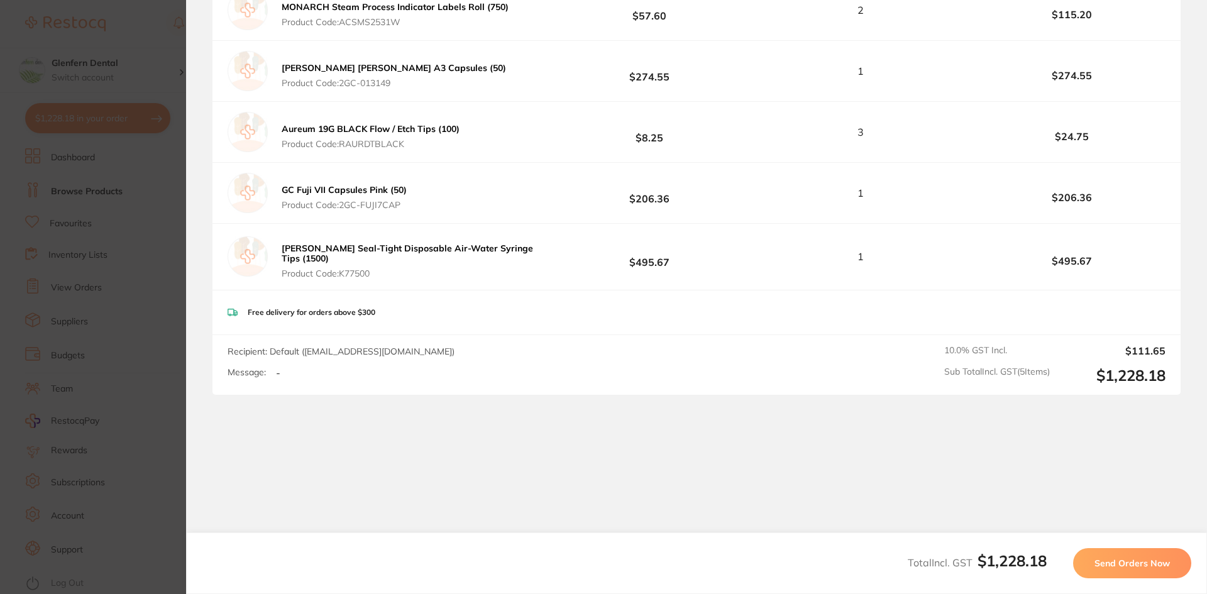
click at [1152, 564] on span "Send Orders Now" at bounding box center [1131, 562] width 75 height 11
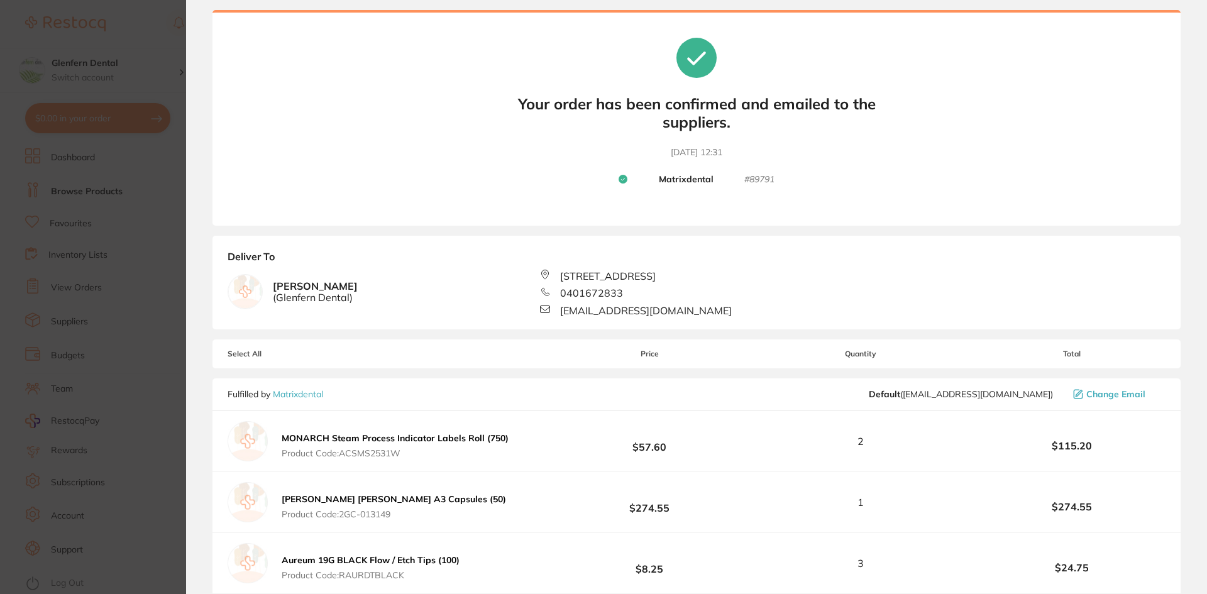
scroll to position [0, 0]
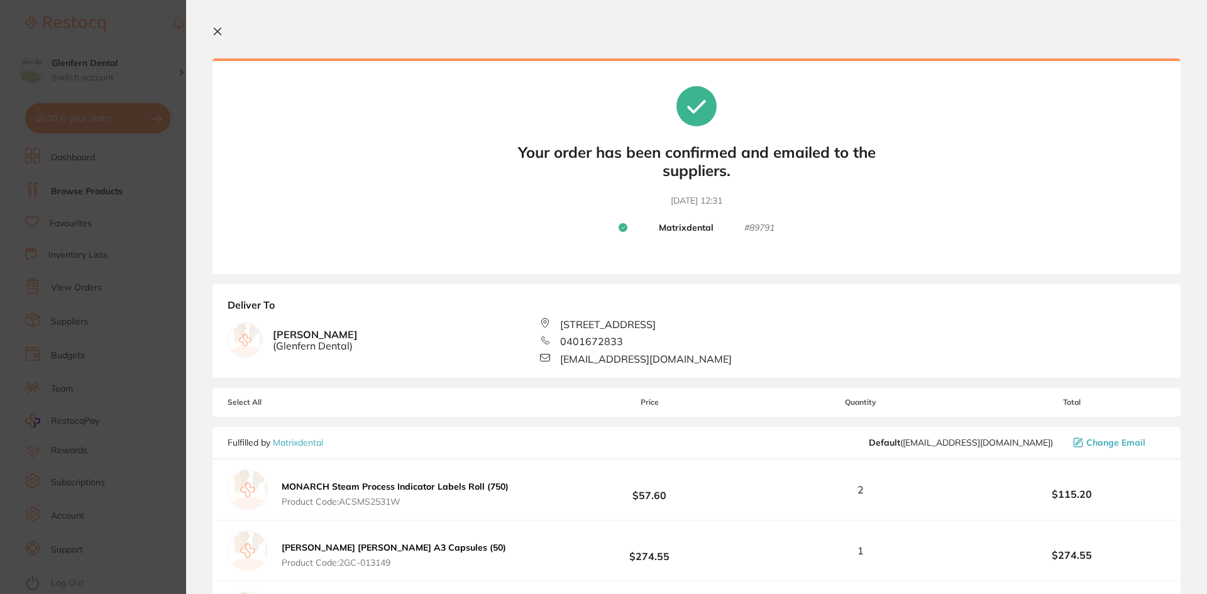
click at [219, 33] on icon at bounding box center [217, 31] width 7 height 7
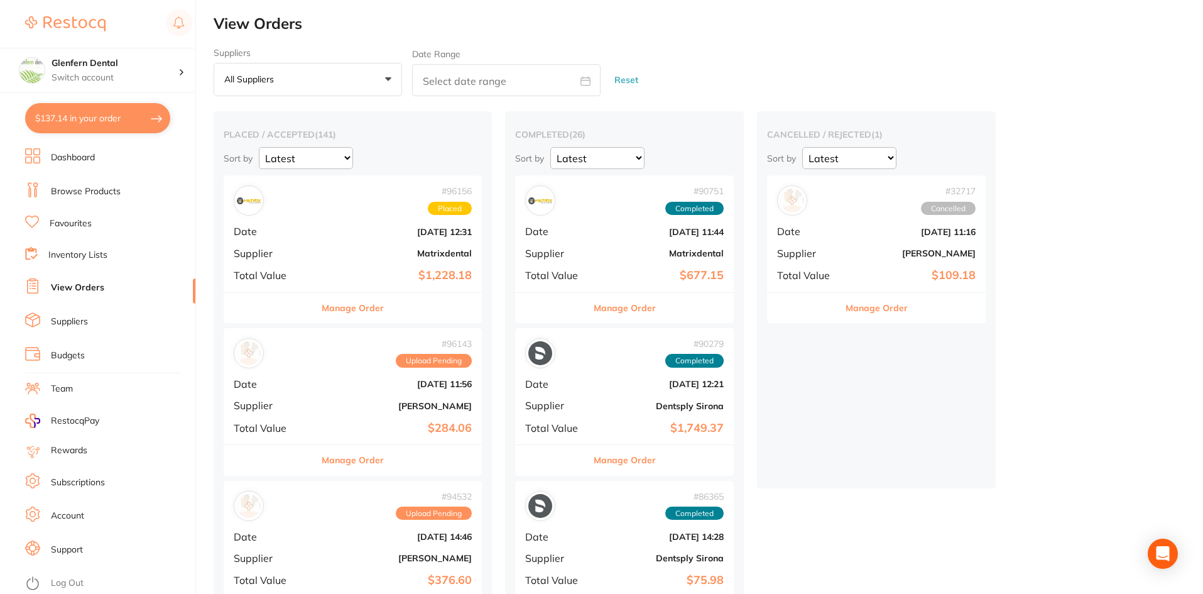
click at [89, 120] on button "$137.14 in your order" at bounding box center [97, 118] width 145 height 30
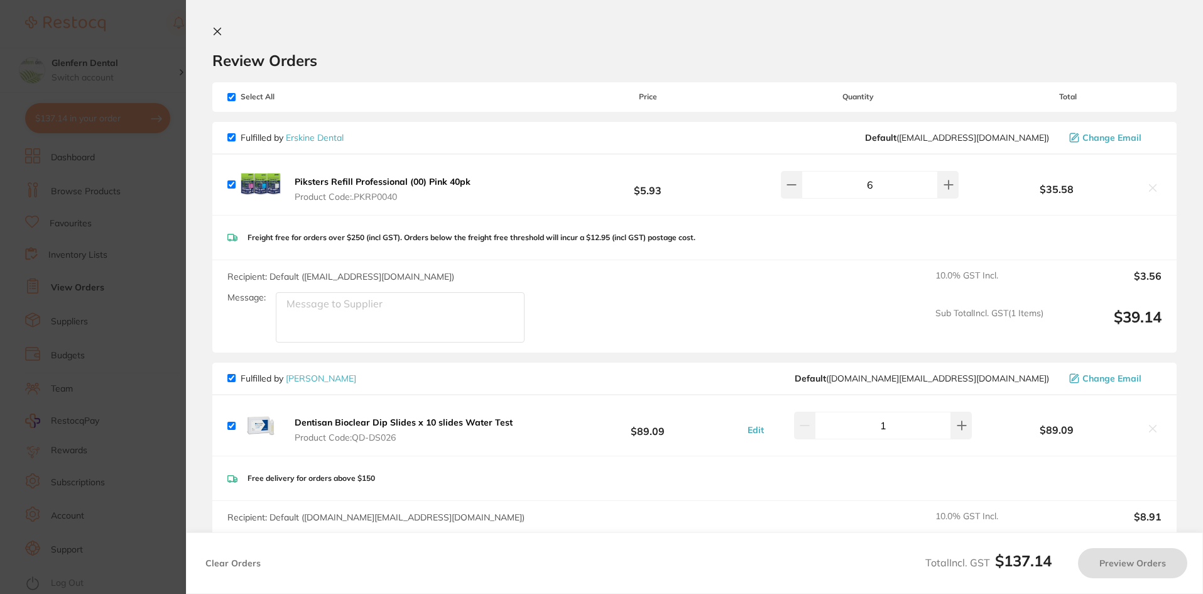
checkbox input "true"
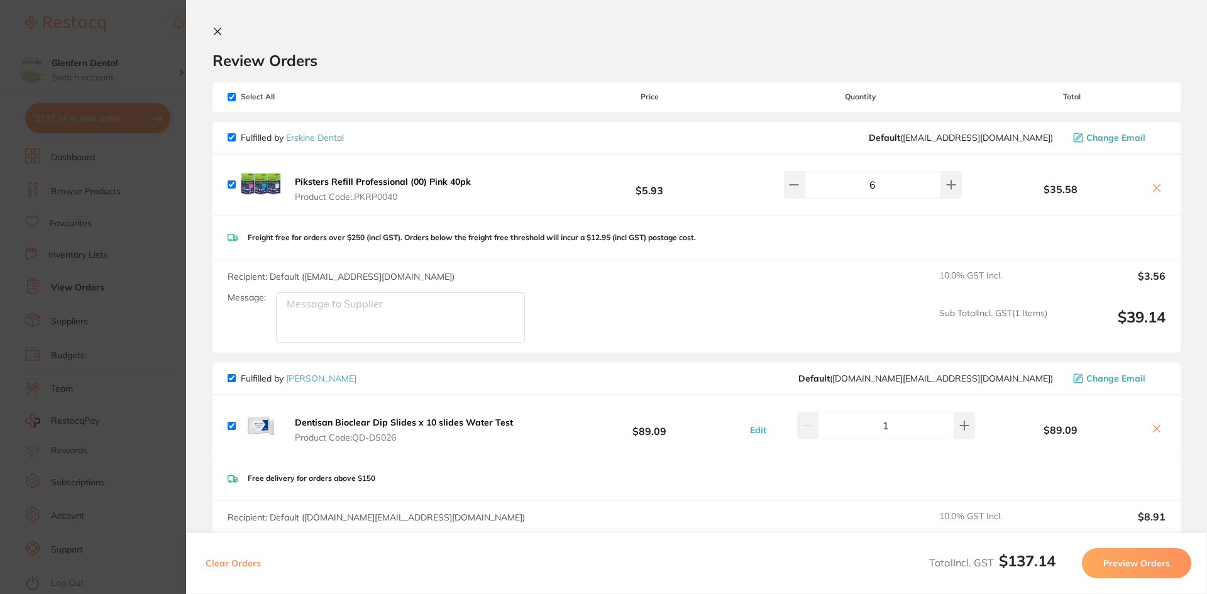
drag, startPoint x: 217, startPoint y: 31, endPoint x: 228, endPoint y: 53, distance: 24.5
click at [217, 31] on icon at bounding box center [217, 31] width 7 height 7
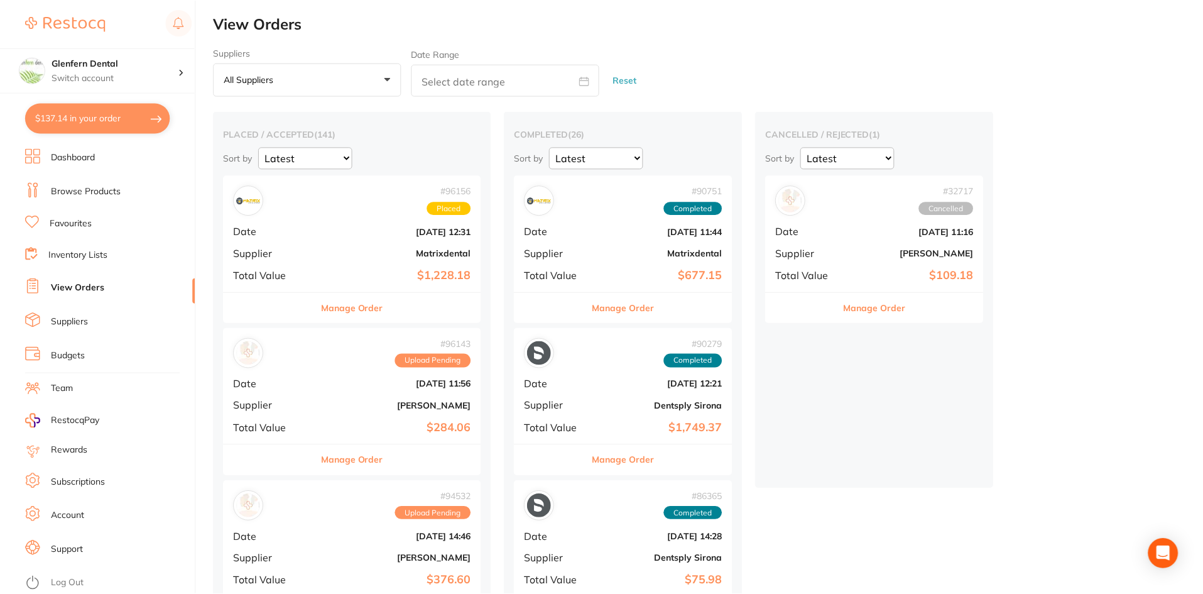
scroll to position [2, 0]
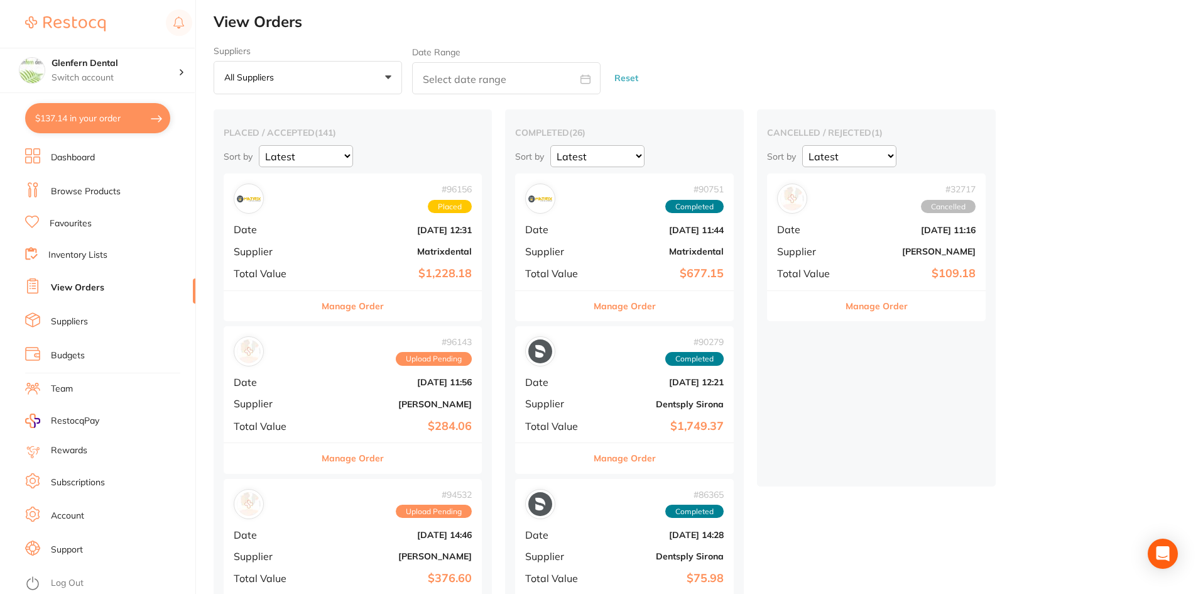
click at [101, 116] on button "$137.14 in your order" at bounding box center [97, 118] width 145 height 30
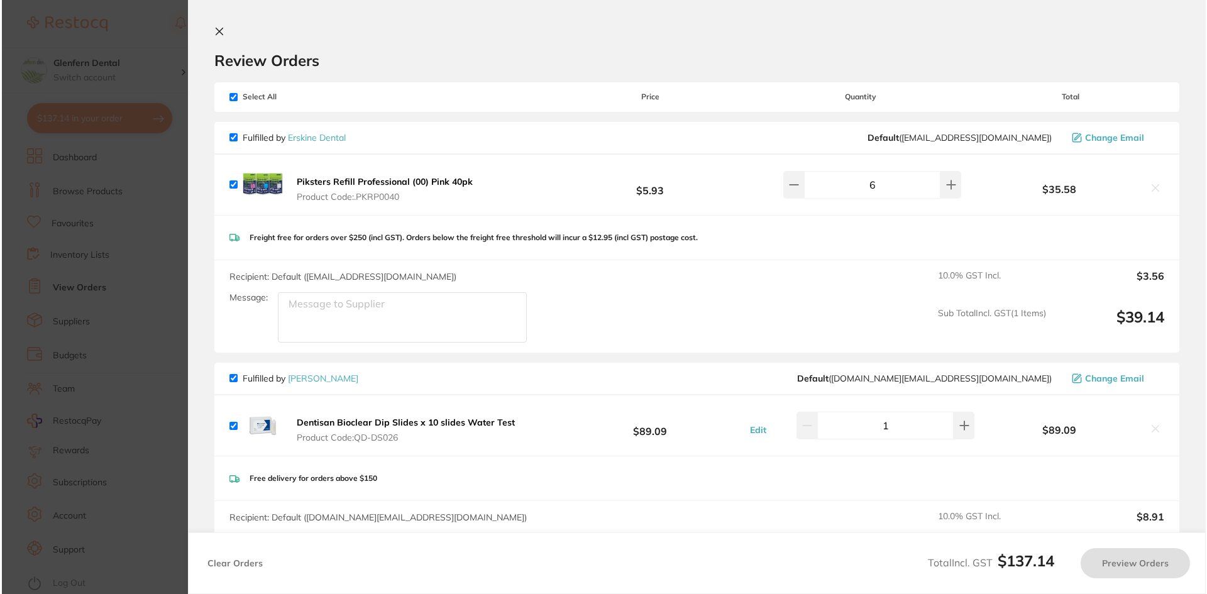
scroll to position [0, 0]
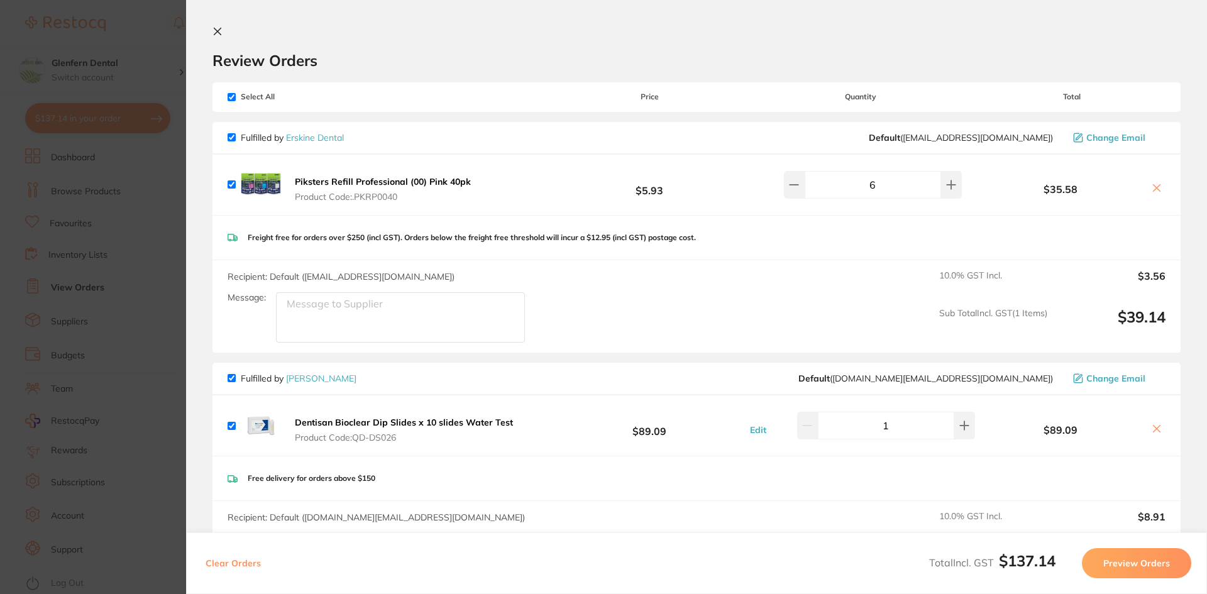
click at [223, 25] on section "Review Orders Your orders are being processed and we will notify you once we ha…" at bounding box center [696, 297] width 1021 height 594
click at [218, 31] on icon at bounding box center [217, 31] width 7 height 7
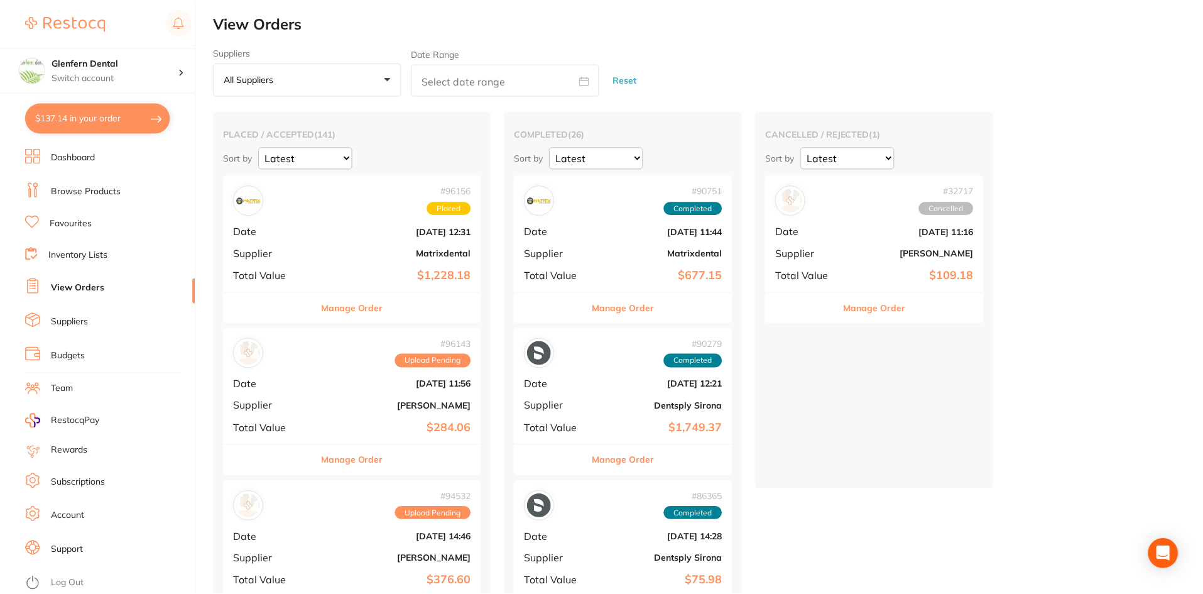
scroll to position [2, 0]
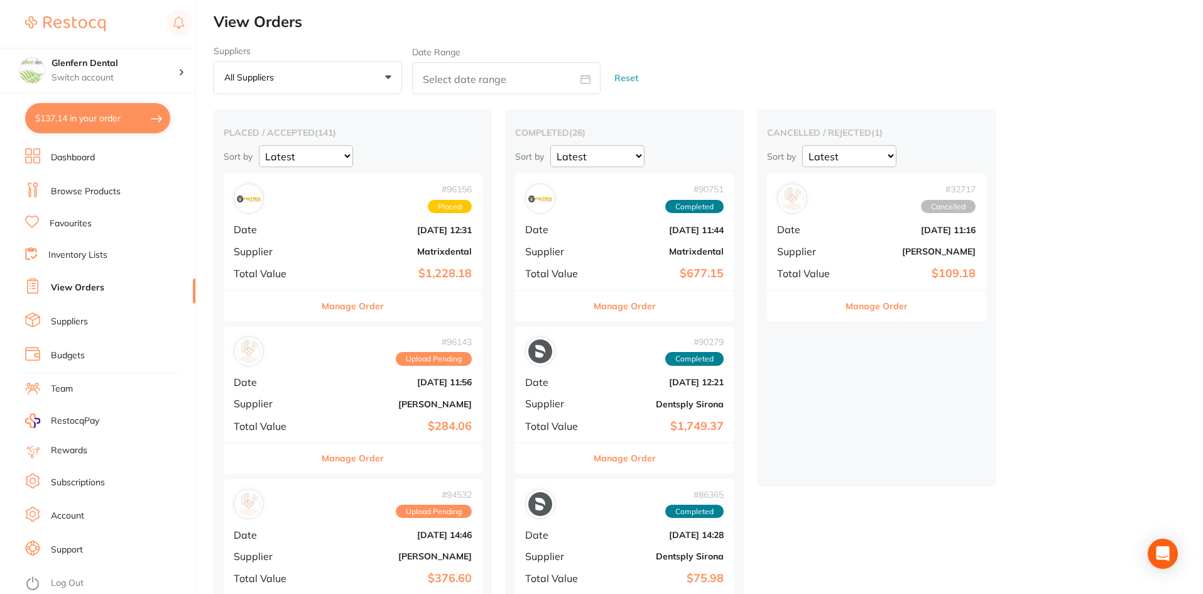
click at [102, 192] on link "Browse Products" at bounding box center [86, 191] width 70 height 13
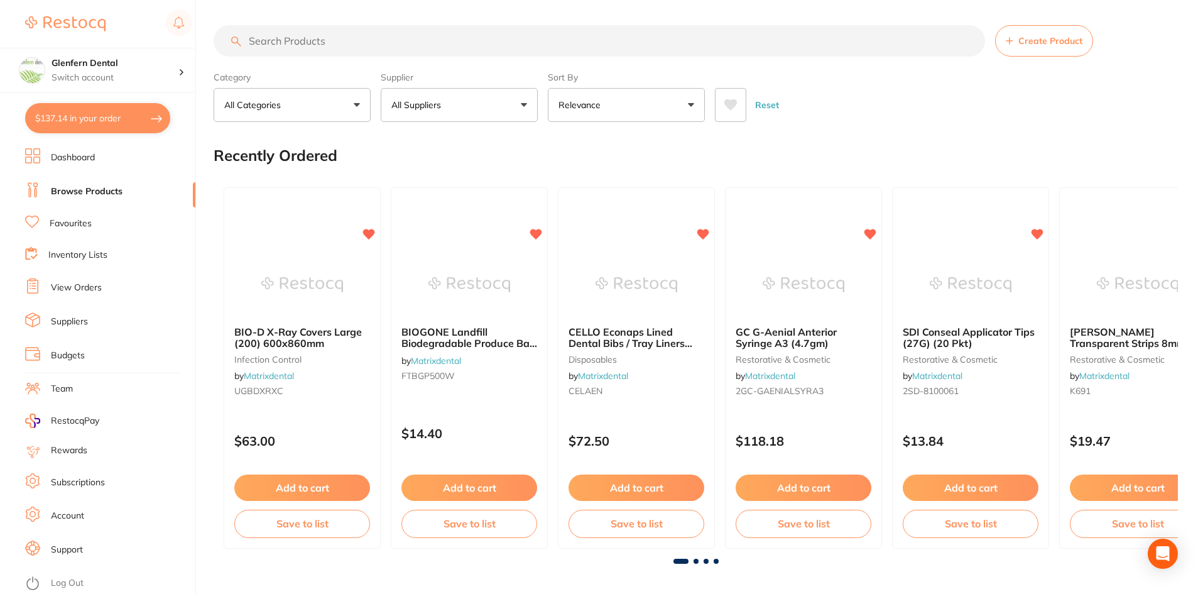
drag, startPoint x: 277, startPoint y: 37, endPoint x: 261, endPoint y: 40, distance: 16.0
click at [261, 40] on input "search" at bounding box center [600, 40] width 772 height 31
paste input "SP-10263X"
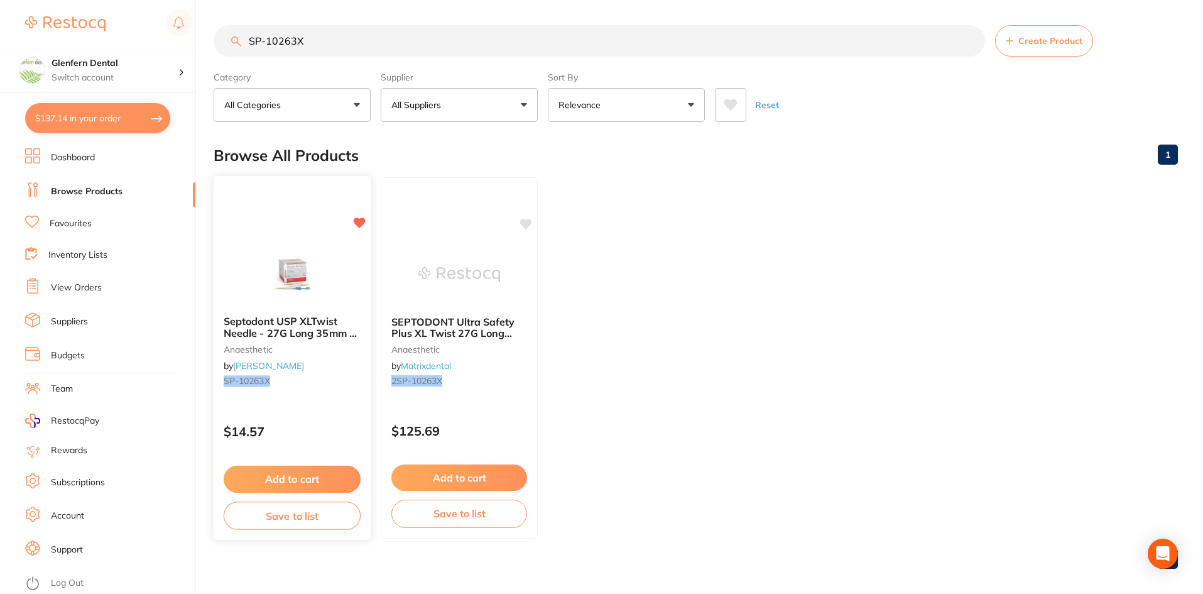
type input "SP-10263X"
click at [300, 326] on span "Septodont USP XLTwist Needle - 27G Long 35mm - Sterile, 100-Pack" at bounding box center [290, 333] width 133 height 36
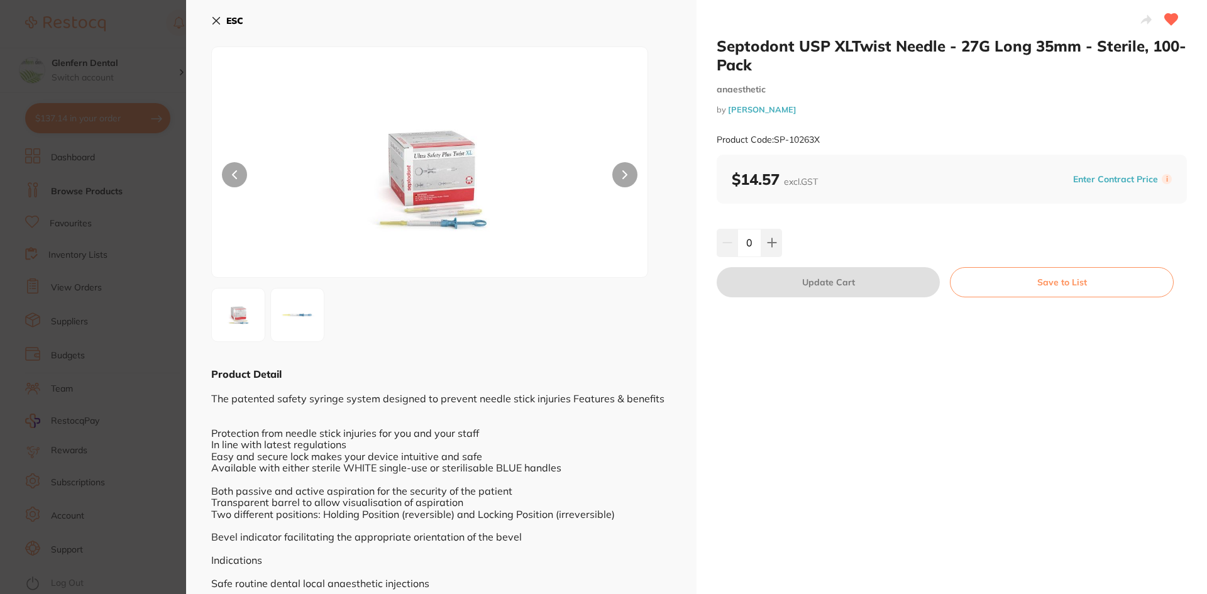
click at [219, 16] on icon at bounding box center [216, 21] width 10 height 10
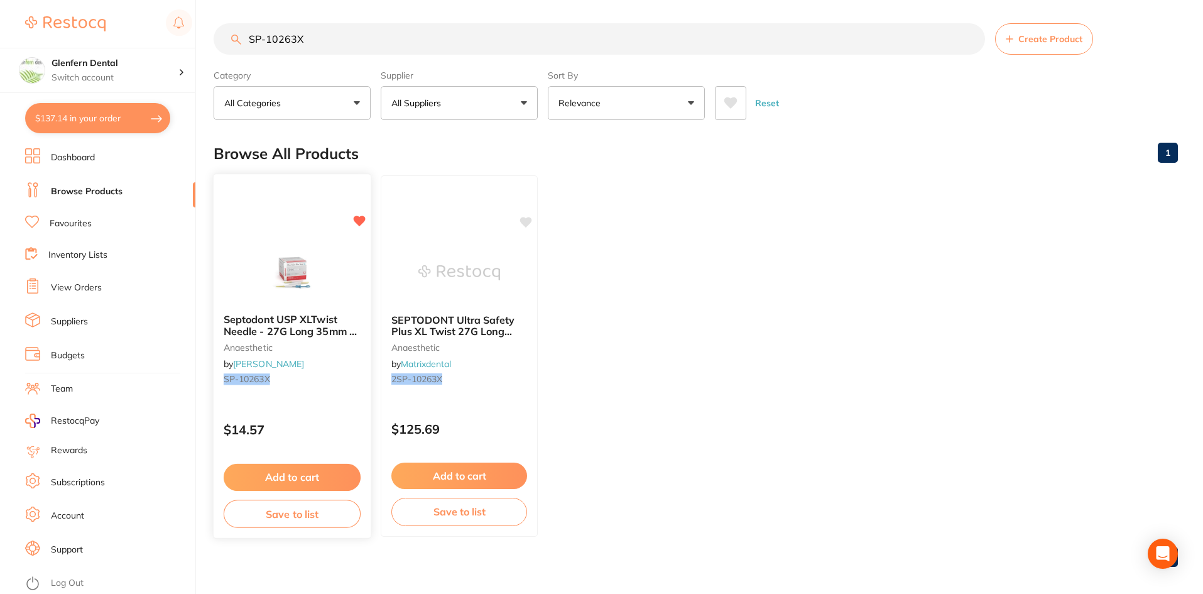
click at [288, 330] on span "Septodont USP XLTwist Needle - 27G Long 35mm - Sterile, 100-Pack" at bounding box center [290, 331] width 133 height 36
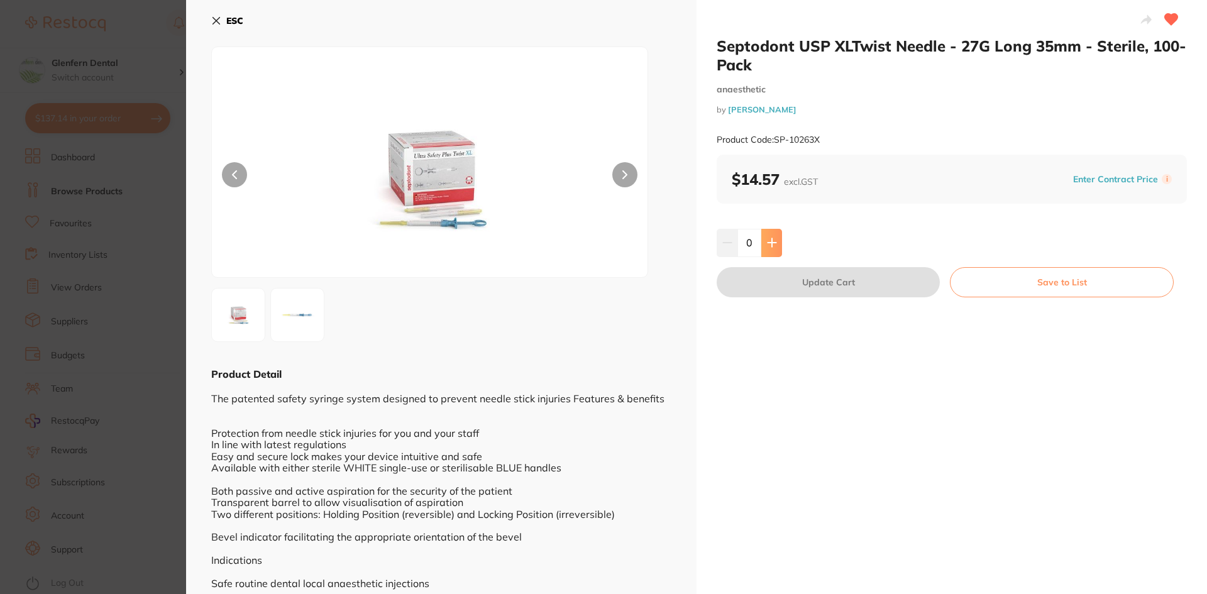
click at [770, 250] on button at bounding box center [771, 243] width 21 height 28
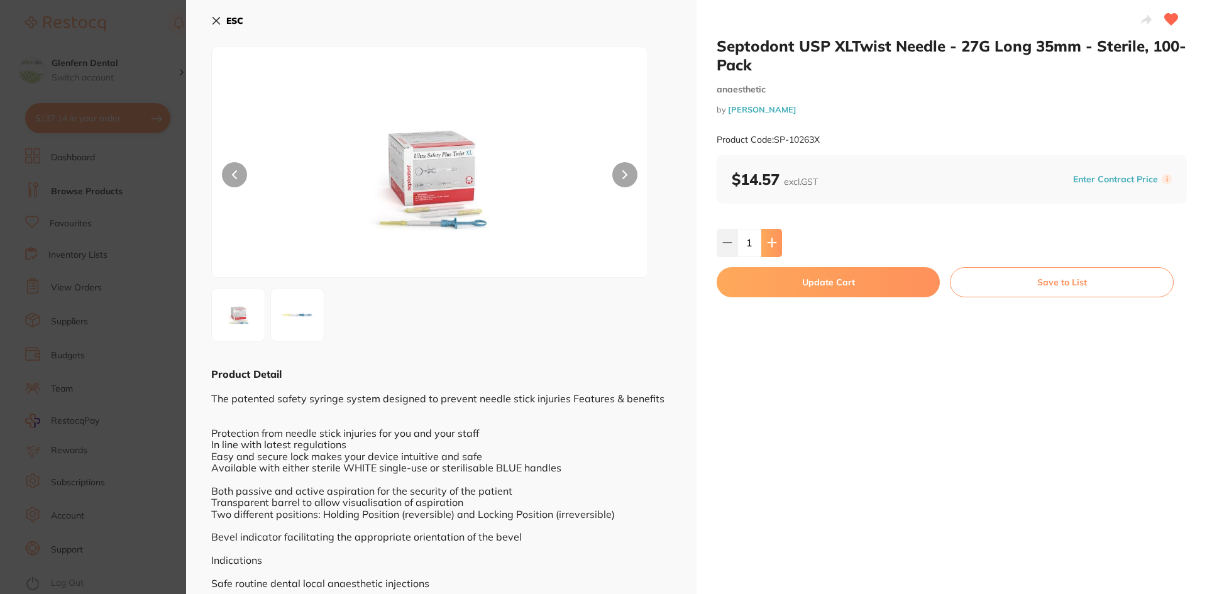
click at [770, 250] on button at bounding box center [771, 243] width 21 height 28
type input "2"
click at [851, 284] on button "Update Cart" at bounding box center [827, 282] width 223 height 30
checkbox input "false"
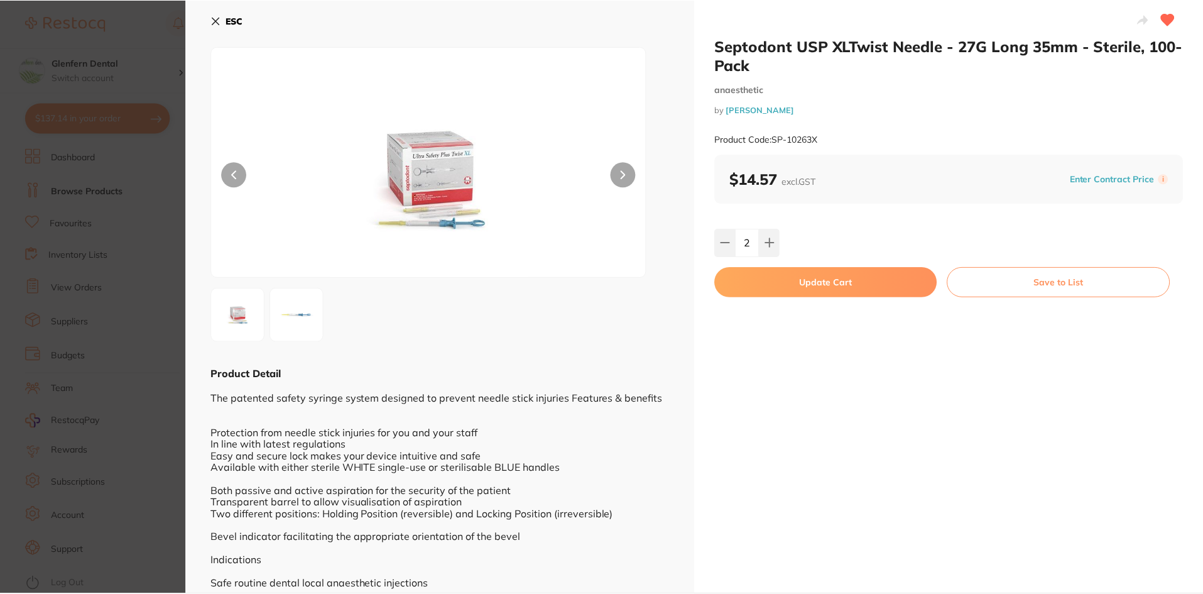
scroll to position [2, 0]
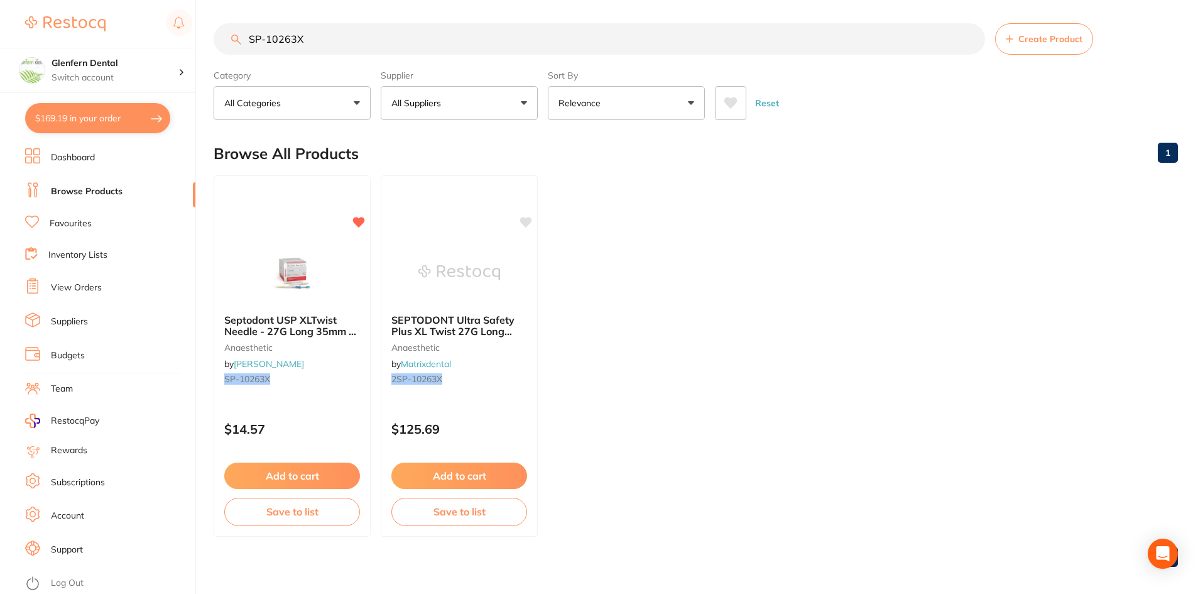
click at [363, 43] on input "SP-10263X" at bounding box center [600, 38] width 772 height 31
type input "S"
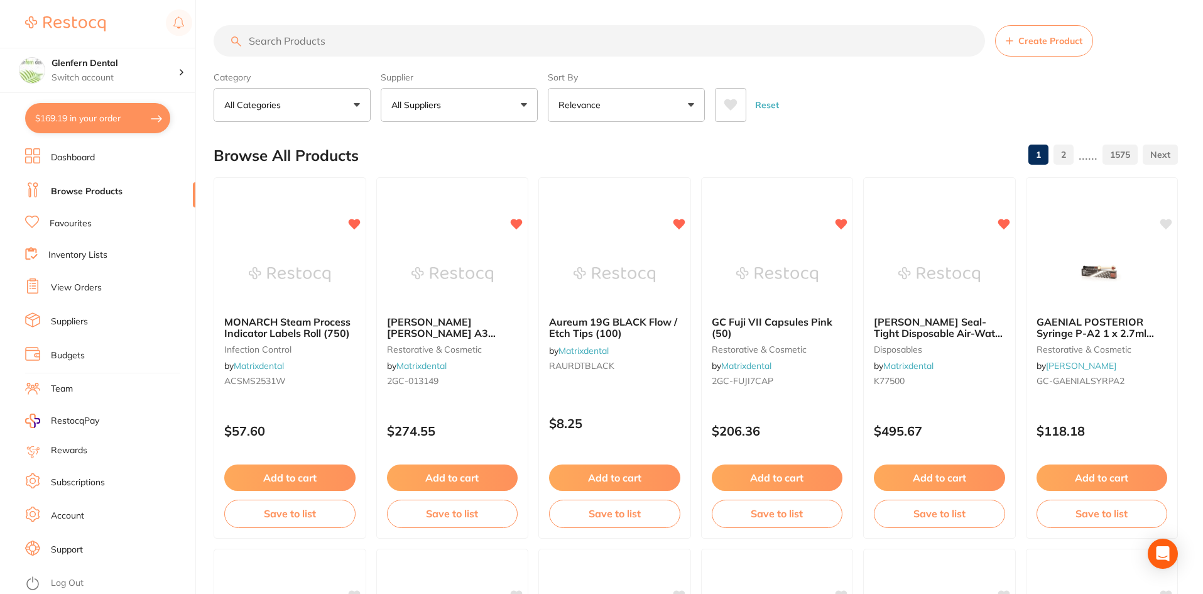
click at [99, 123] on button "$169.19 in your order" at bounding box center [97, 118] width 145 height 30
checkbox input "true"
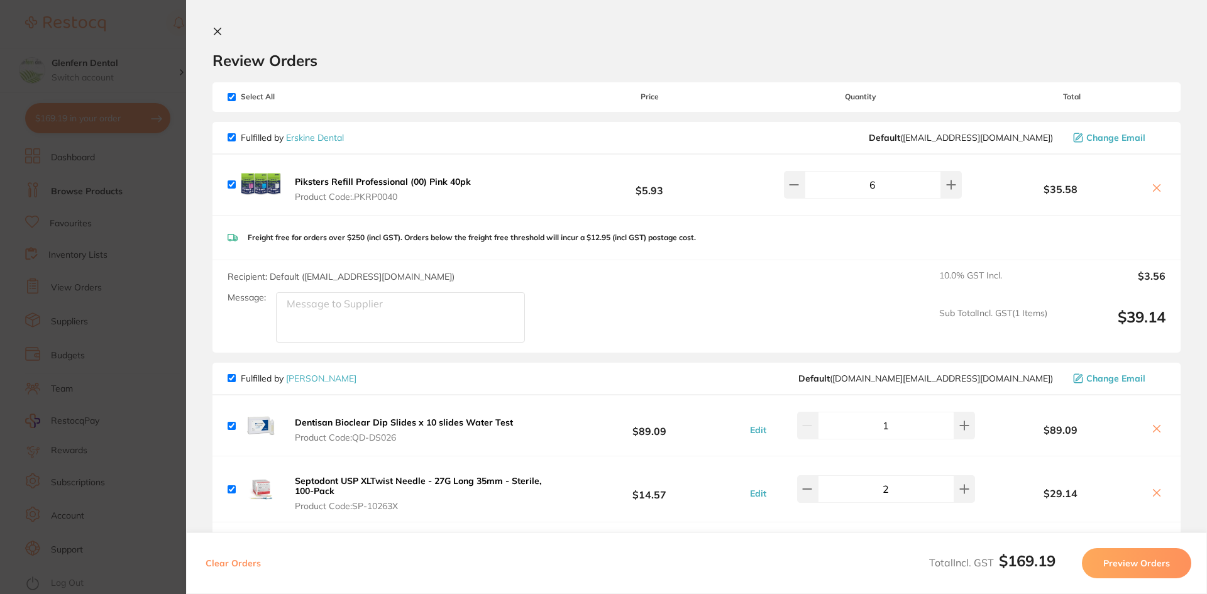
click at [231, 102] on div "Select All Price Quantity Total" at bounding box center [696, 96] width 968 height 29
click at [231, 96] on input "checkbox" at bounding box center [232, 97] width 8 height 8
checkbox input "false"
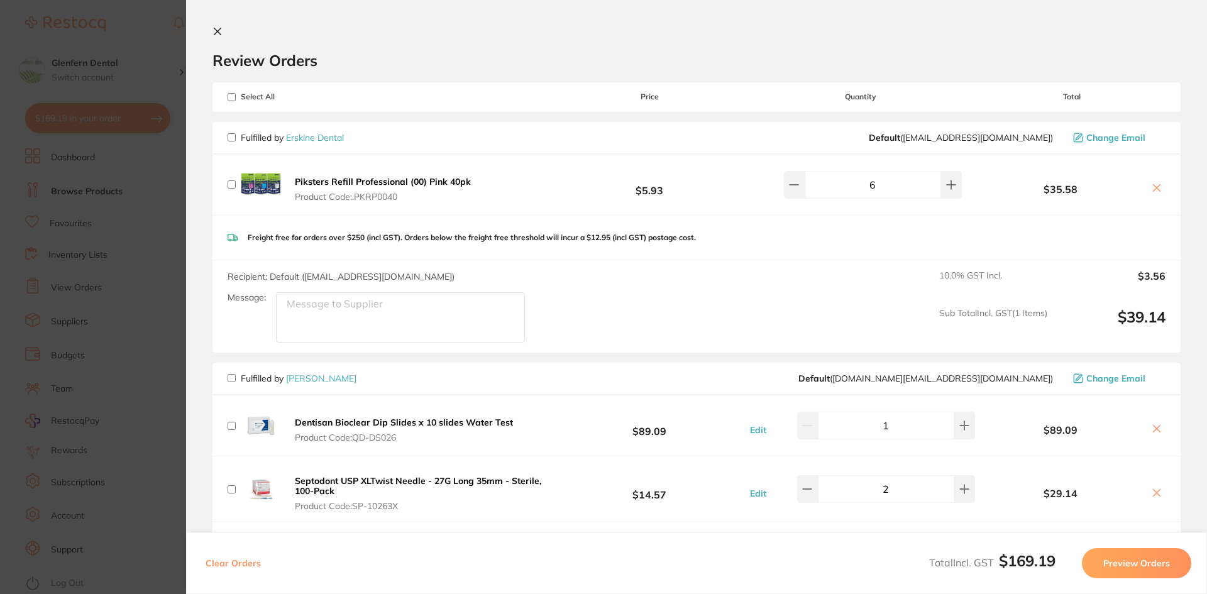
checkbox input "false"
click at [228, 378] on input "checkbox" at bounding box center [232, 378] width 8 height 8
checkbox input "true"
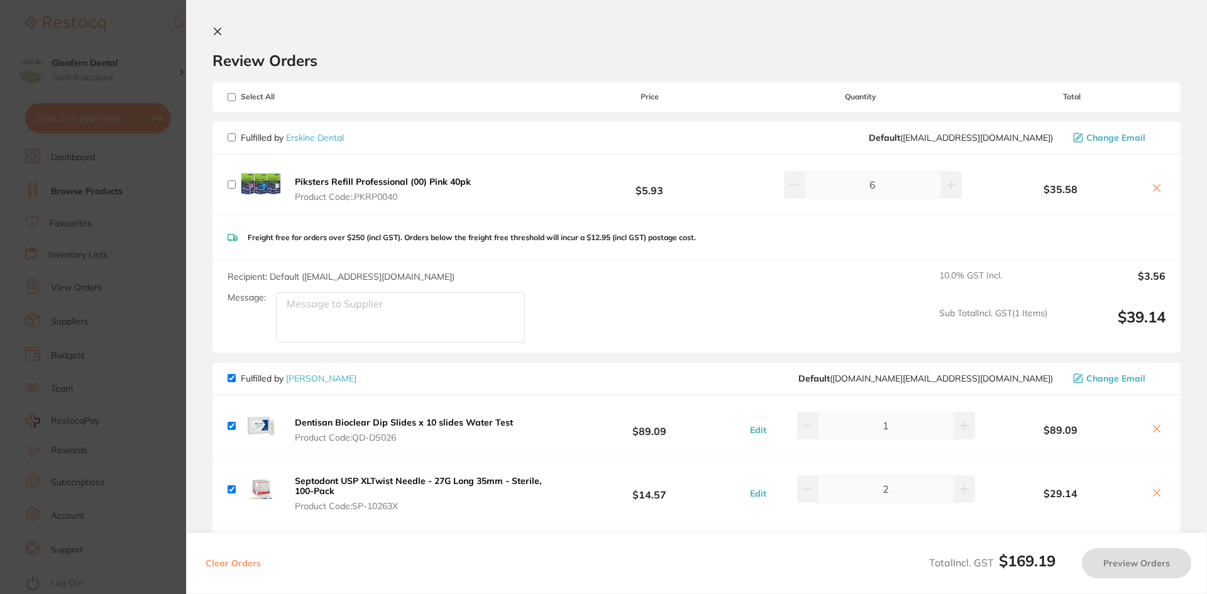
checkbox input "true"
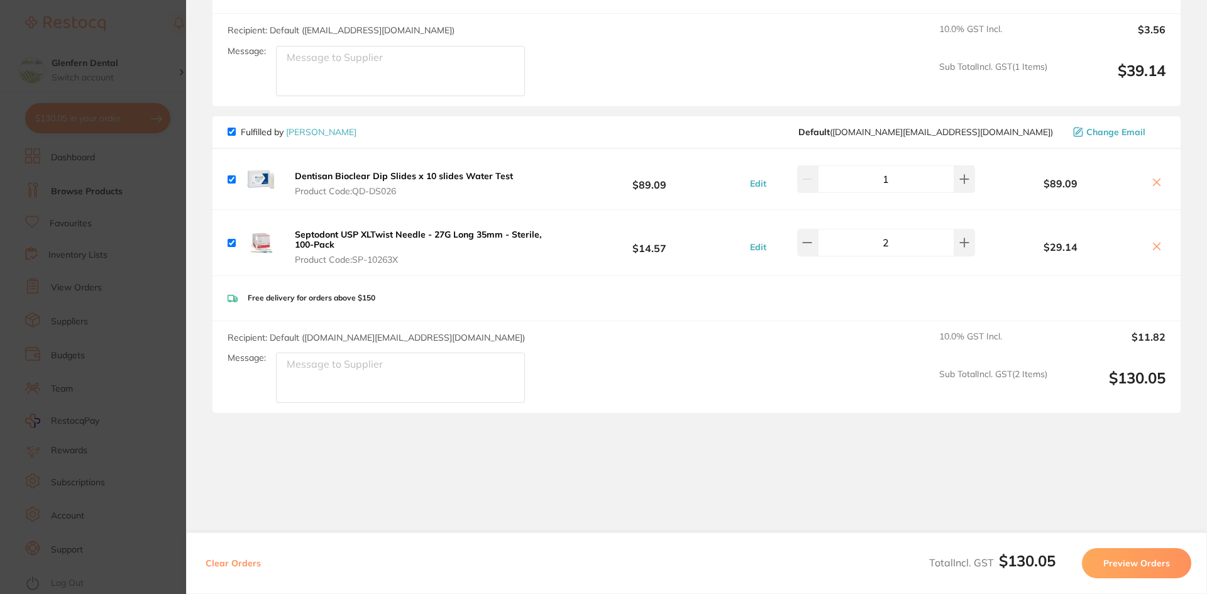
scroll to position [251, 0]
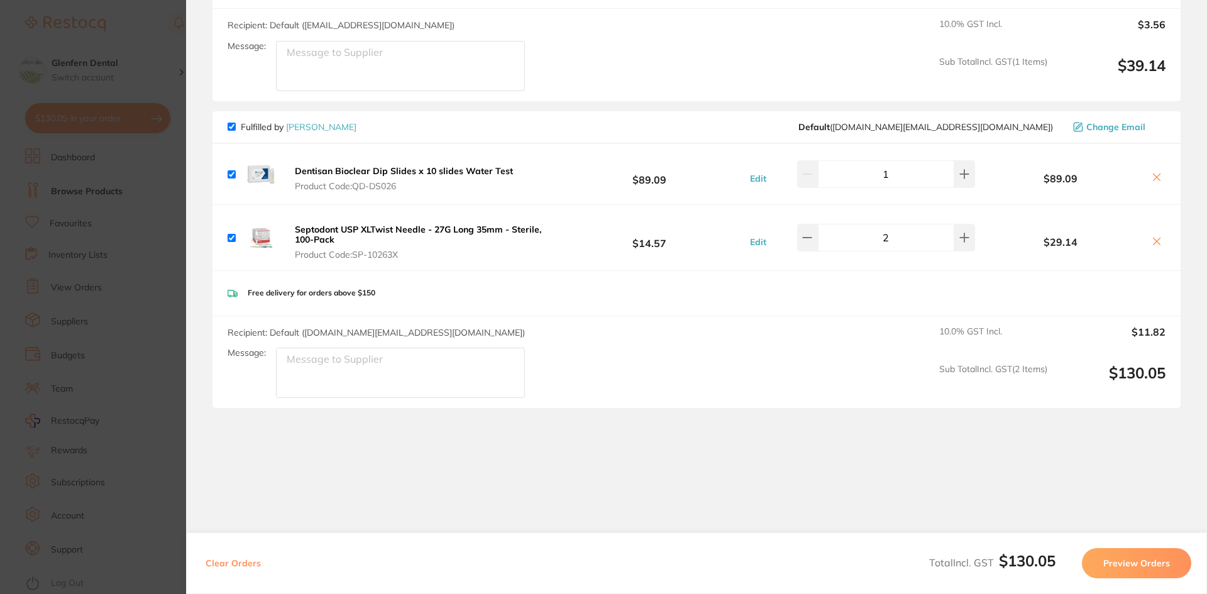
click at [1124, 569] on button "Preview Orders" at bounding box center [1136, 563] width 109 height 30
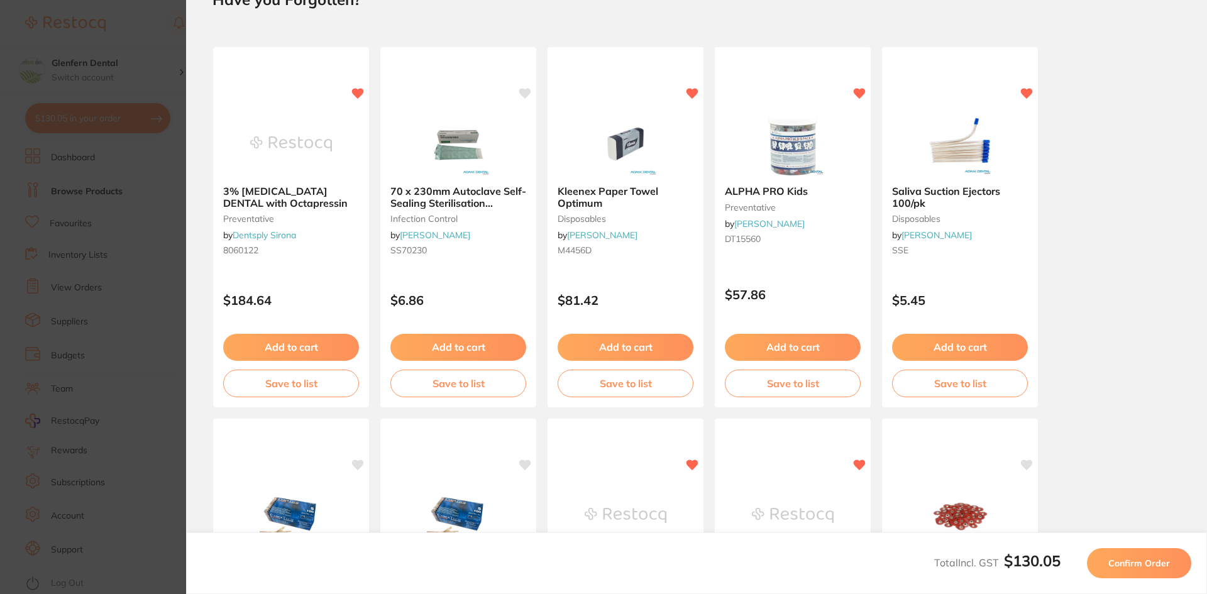
scroll to position [0, 0]
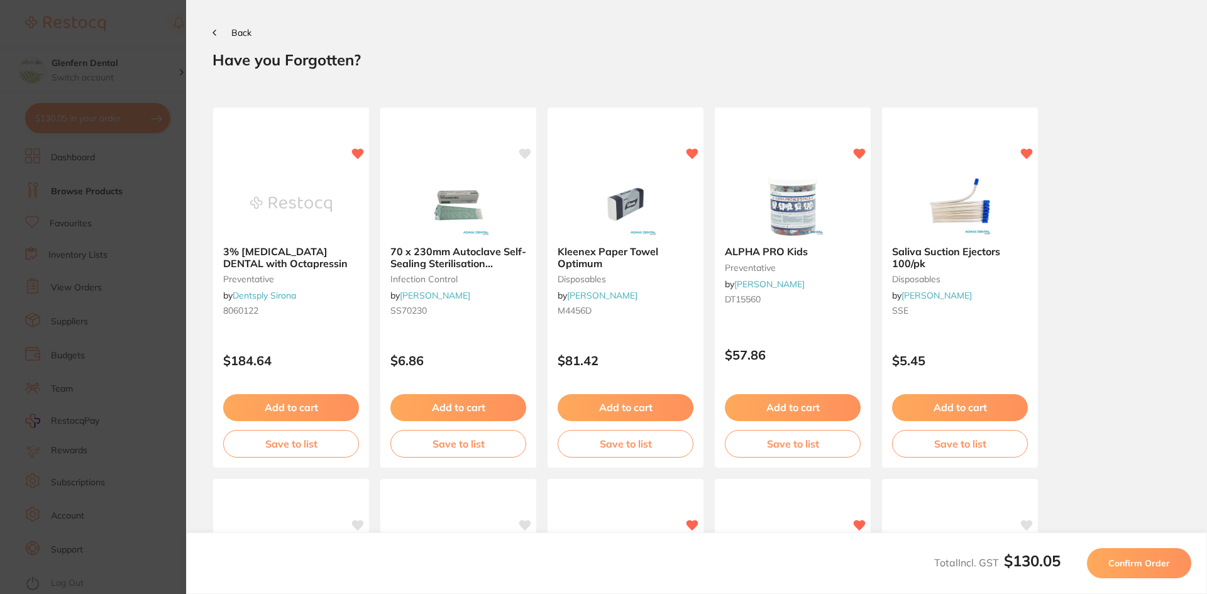
click at [1127, 563] on span "Confirm Order" at bounding box center [1139, 562] width 62 height 11
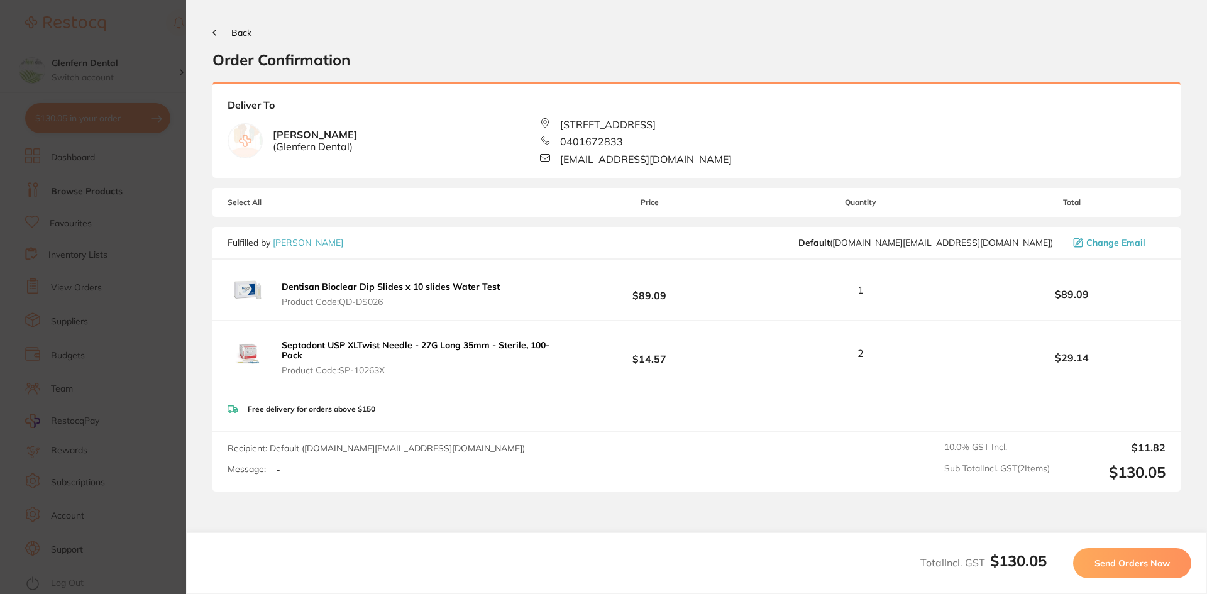
click at [1129, 562] on span "Send Orders Now" at bounding box center [1131, 562] width 75 height 11
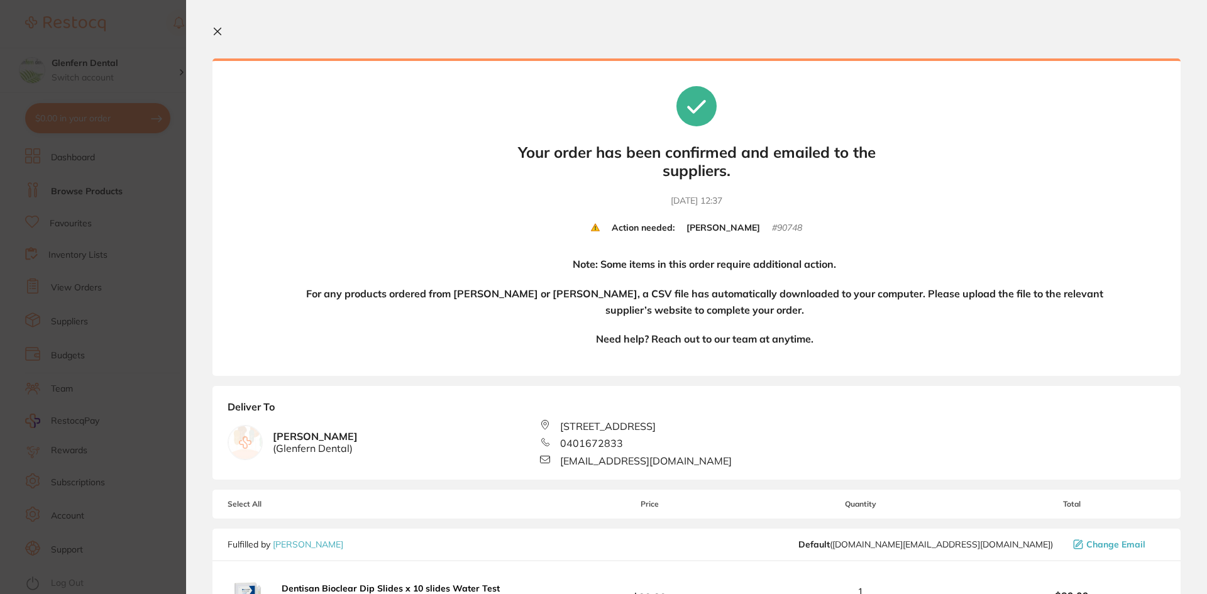
click at [214, 28] on icon at bounding box center [217, 31] width 7 height 7
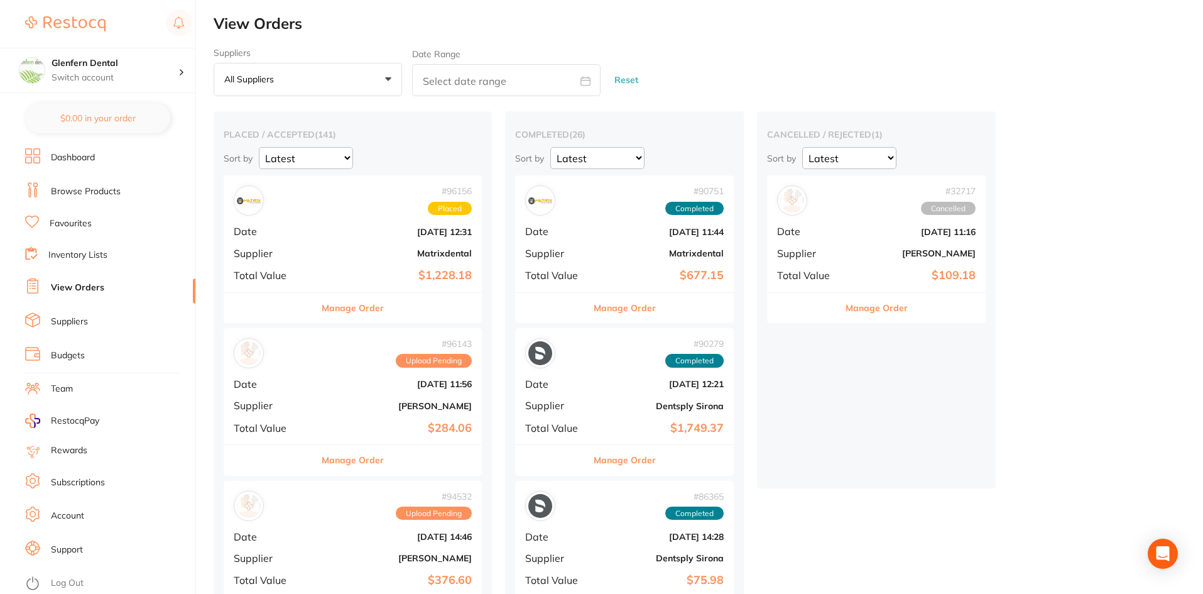
checkbox input "false"
